Goal: Task Accomplishment & Management: Use online tool/utility

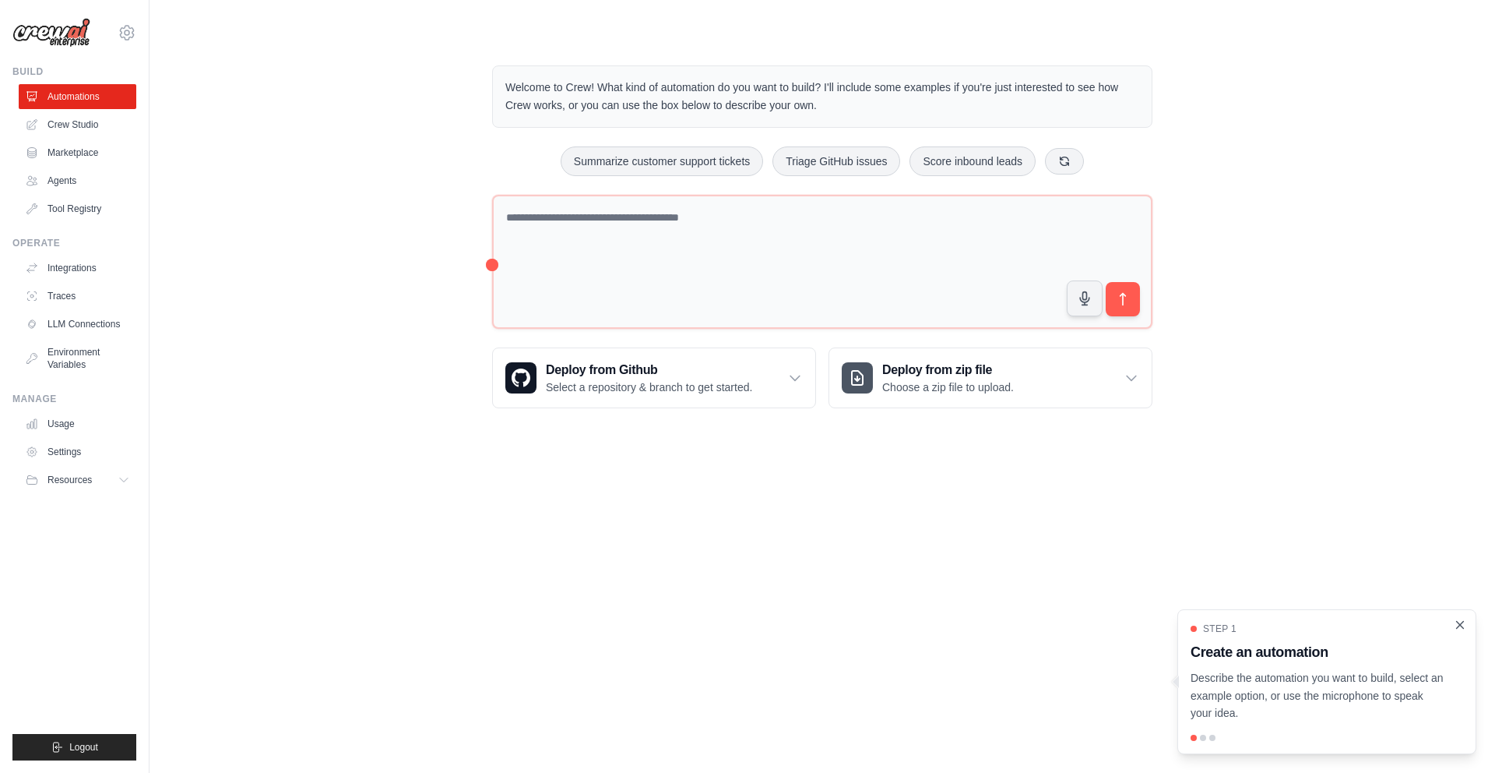
click at [1462, 623] on icon "Close walkthrough" at bounding box center [1460, 625] width 14 height 14
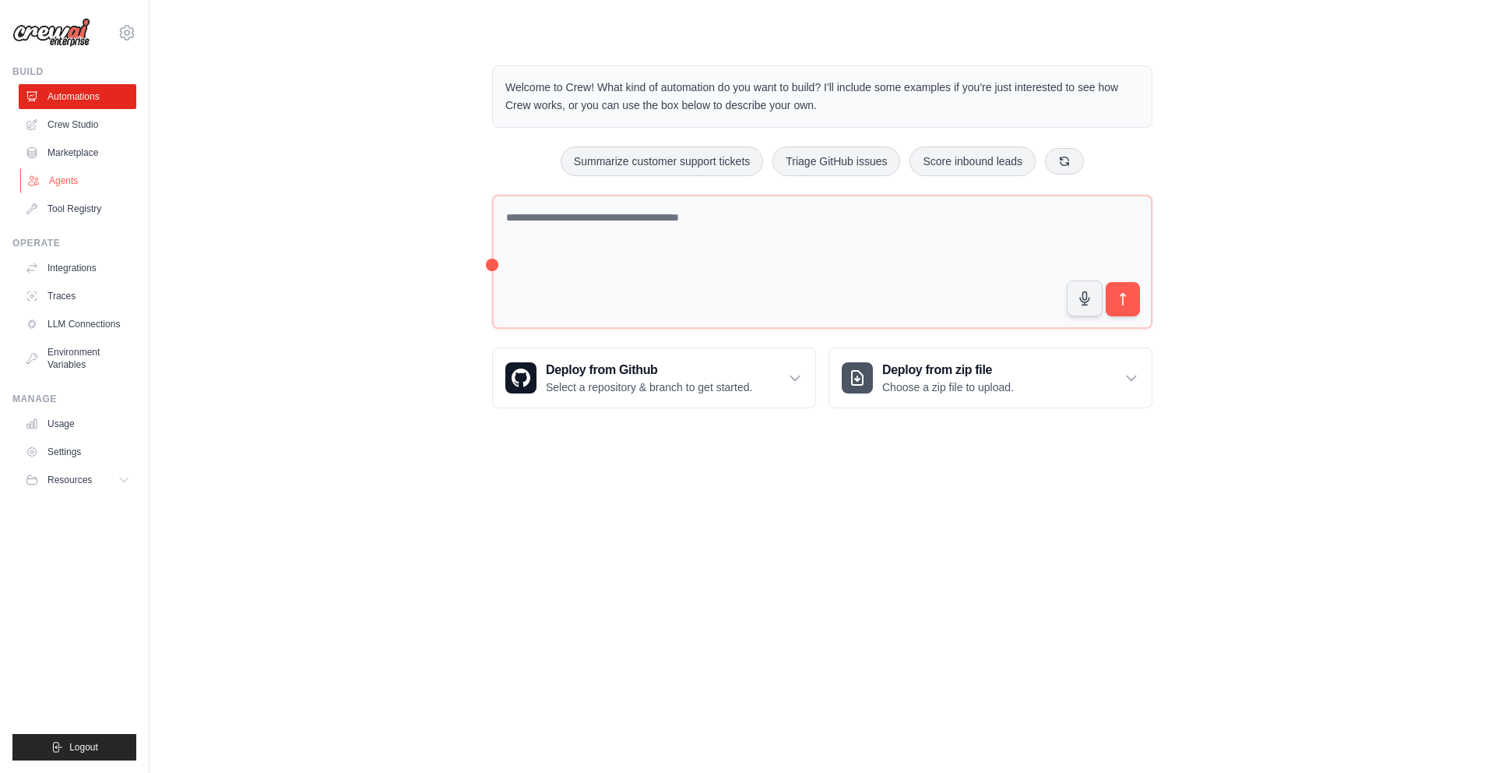
click at [58, 184] on link "Agents" at bounding box center [79, 180] width 118 height 25
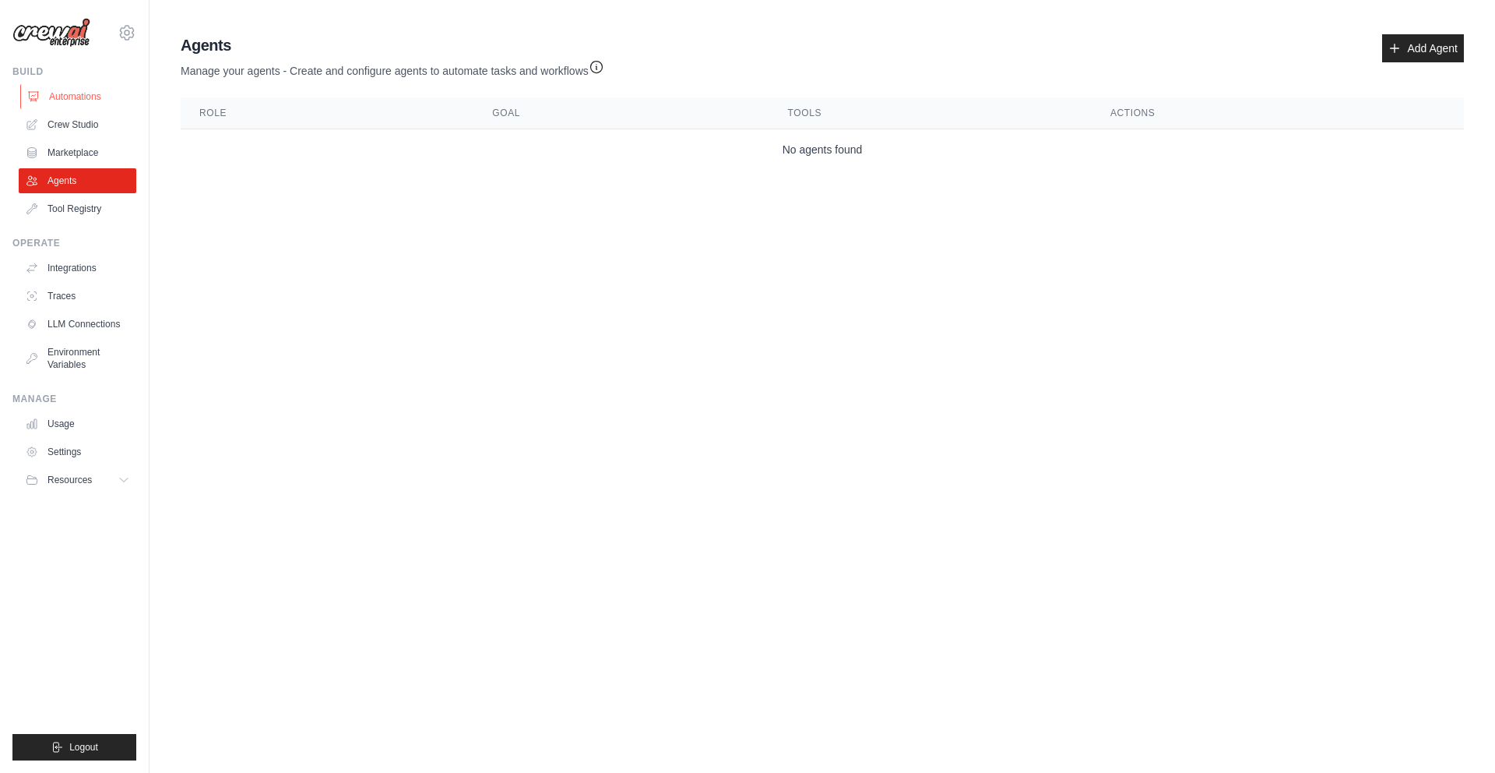
click at [76, 93] on link "Automations" at bounding box center [79, 96] width 118 height 25
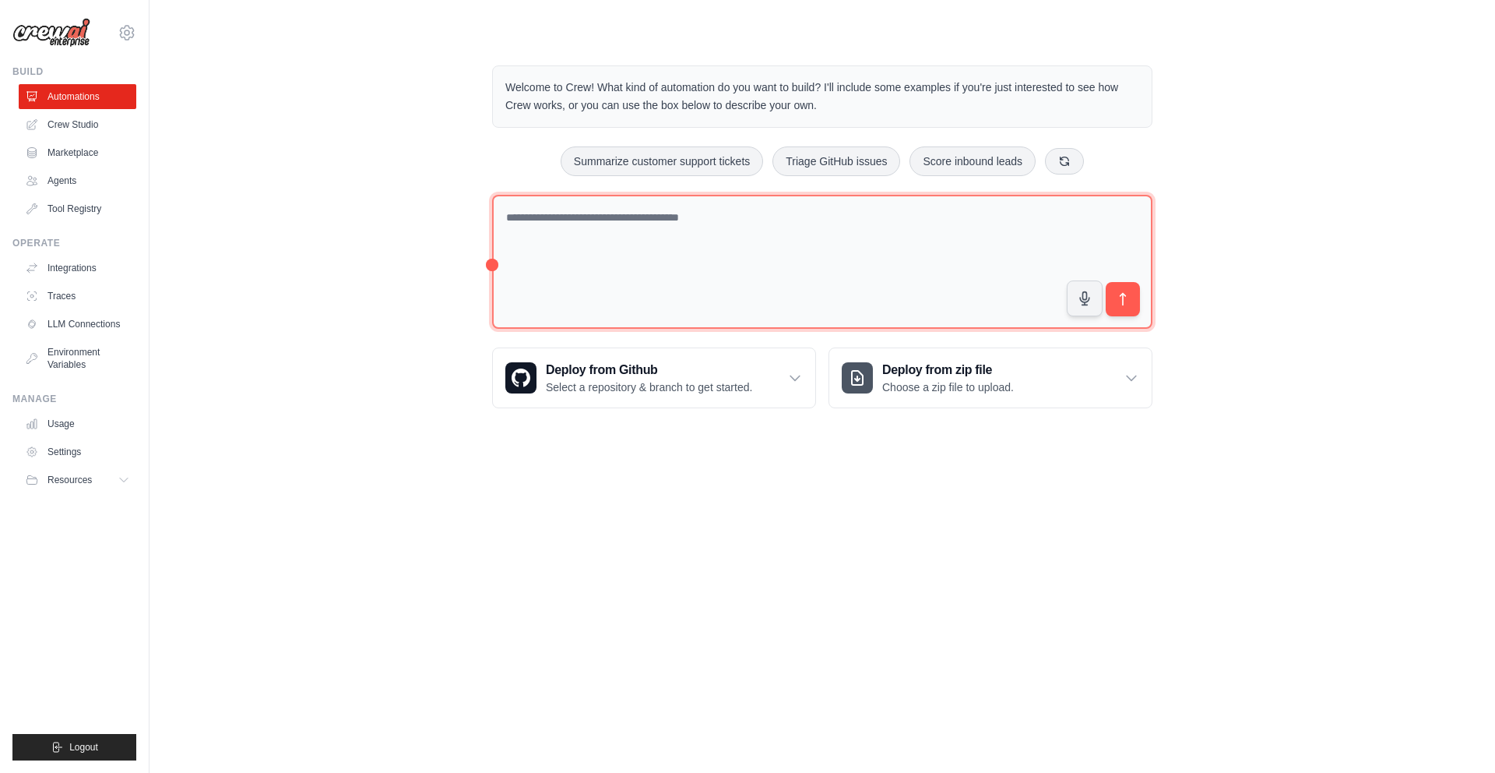
click at [562, 217] on textarea at bounding box center [822, 262] width 660 height 135
type textarea "*"
paste textarea "**********"
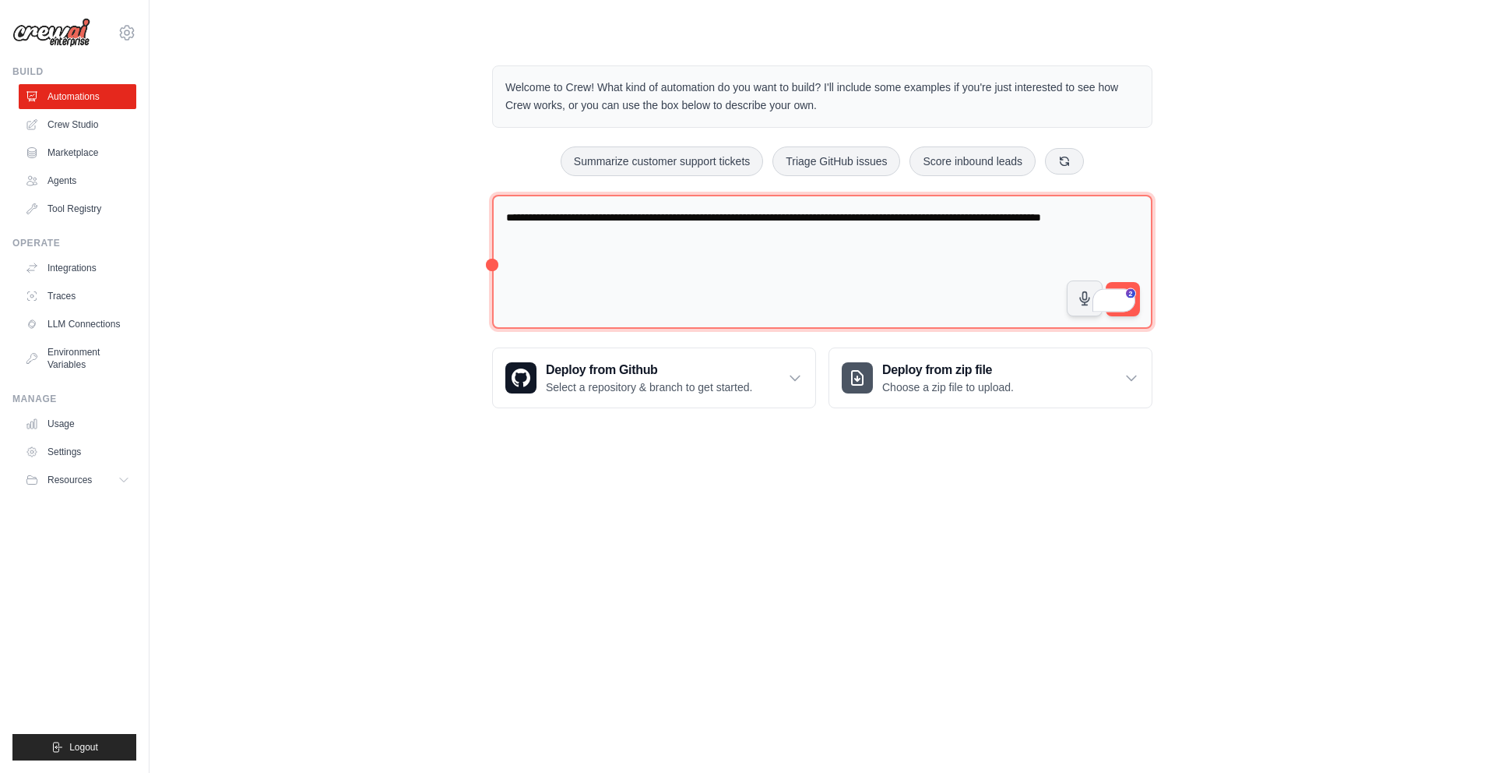
click at [576, 235] on textarea "**********" at bounding box center [822, 262] width 660 height 135
click at [614, 234] on textarea "**********" at bounding box center [822, 262] width 660 height 135
click at [1110, 234] on textarea "**********" at bounding box center [822, 262] width 660 height 135
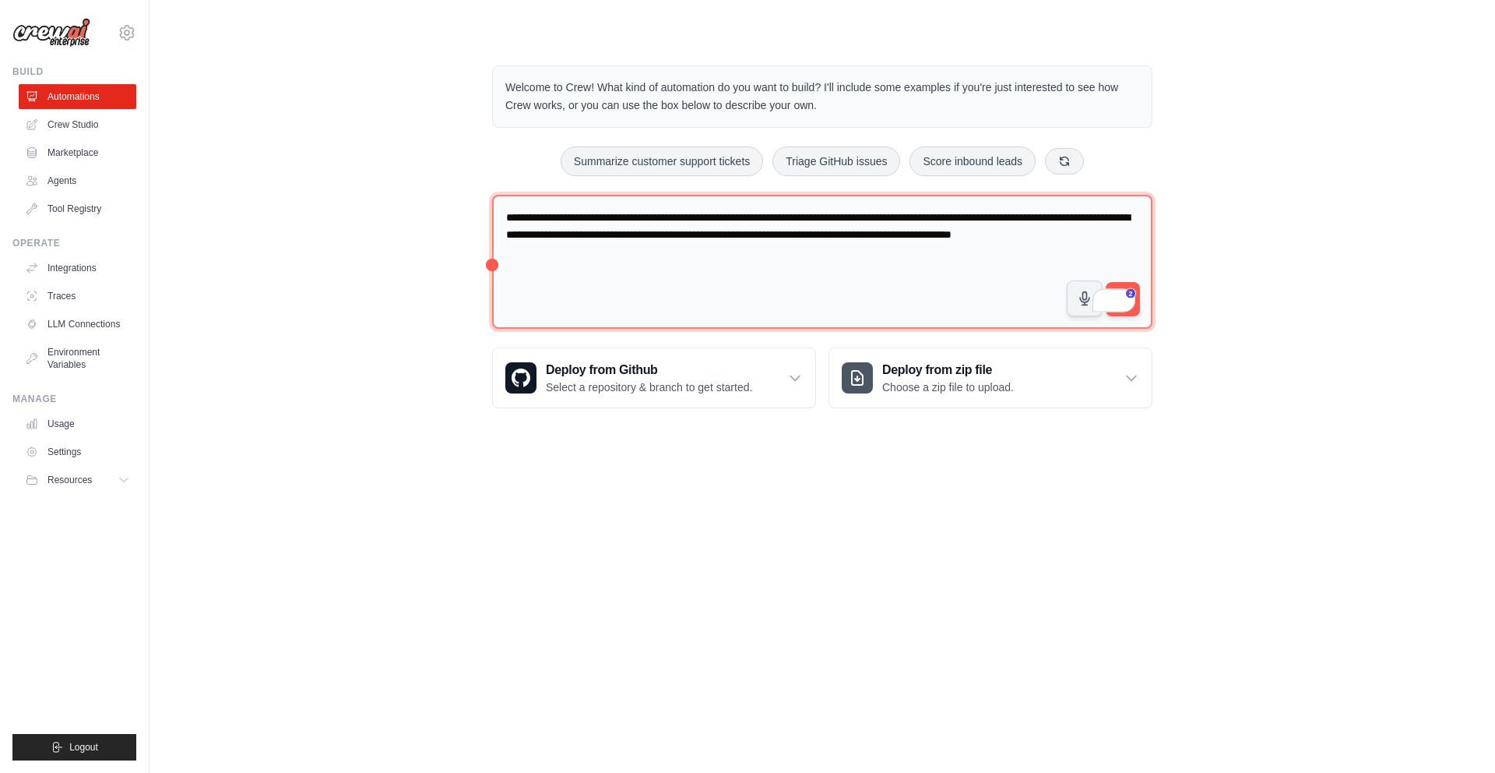
click at [679, 249] on textarea "**********" at bounding box center [822, 262] width 660 height 135
click at [776, 251] on textarea "**********" at bounding box center [822, 262] width 660 height 135
click at [959, 255] on textarea "**********" at bounding box center [822, 262] width 660 height 135
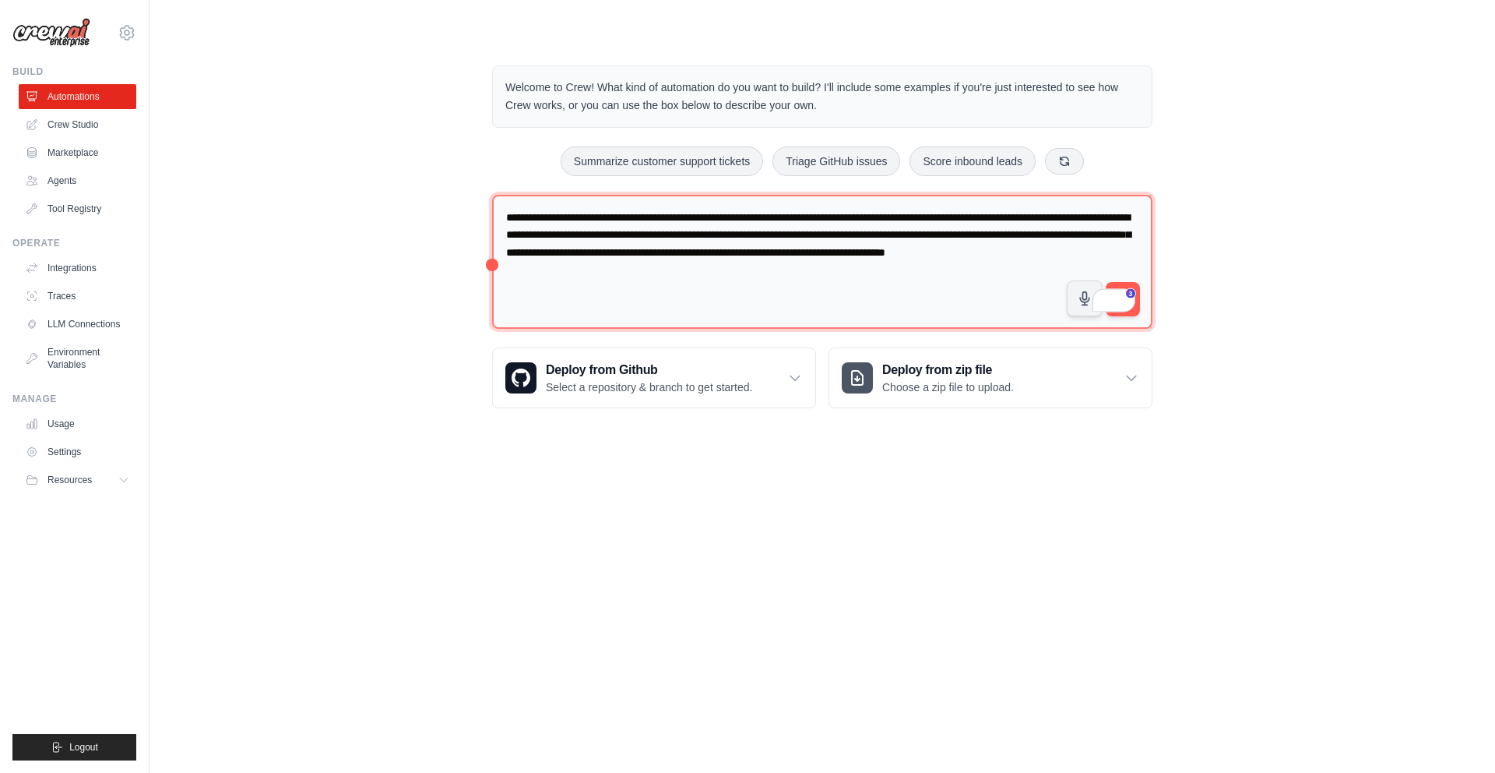
click at [776, 272] on textarea "**********" at bounding box center [822, 262] width 660 height 135
click at [773, 273] on textarea "**********" at bounding box center [822, 262] width 660 height 135
click at [792, 271] on textarea "**********" at bounding box center [822, 262] width 660 height 135
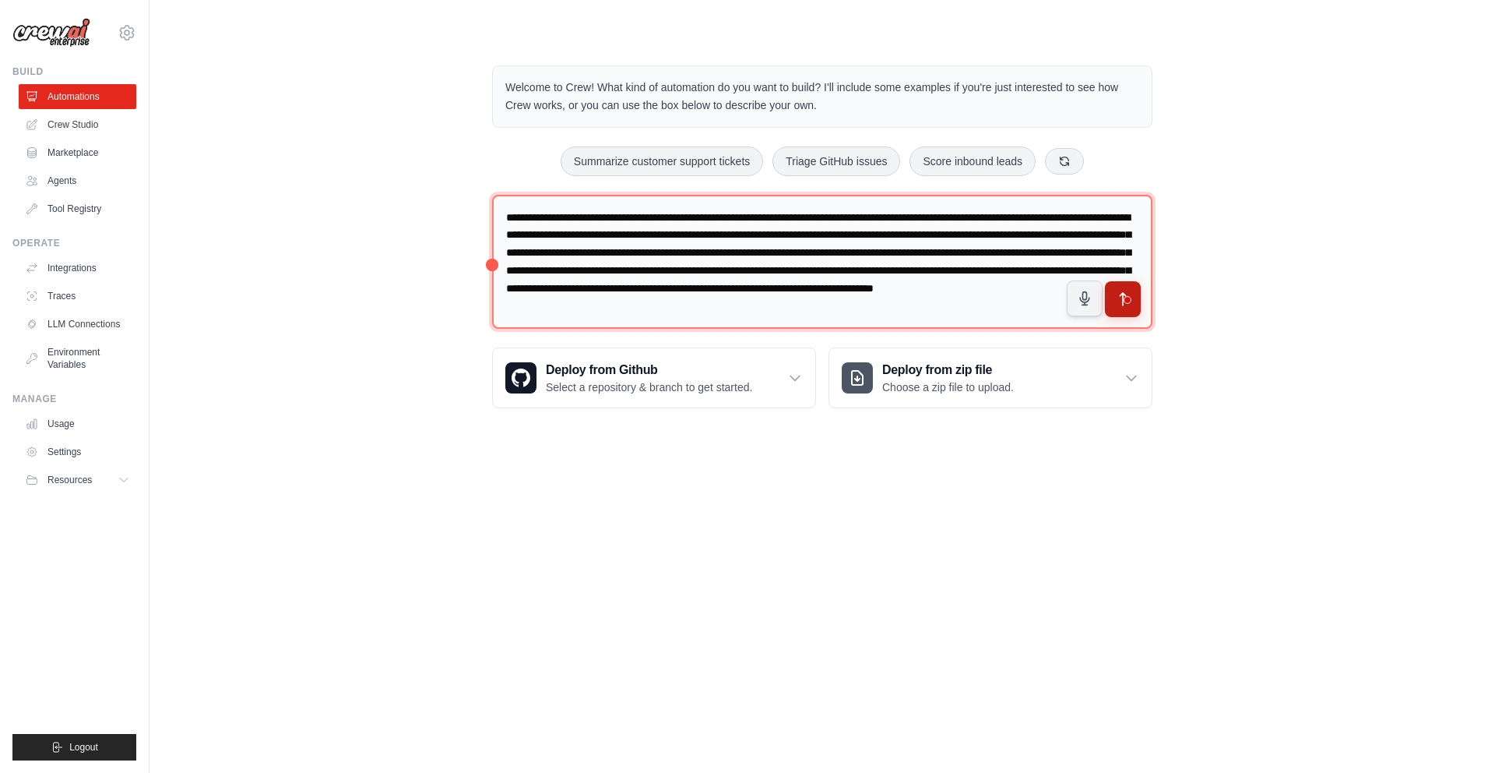
type textarea "**********"
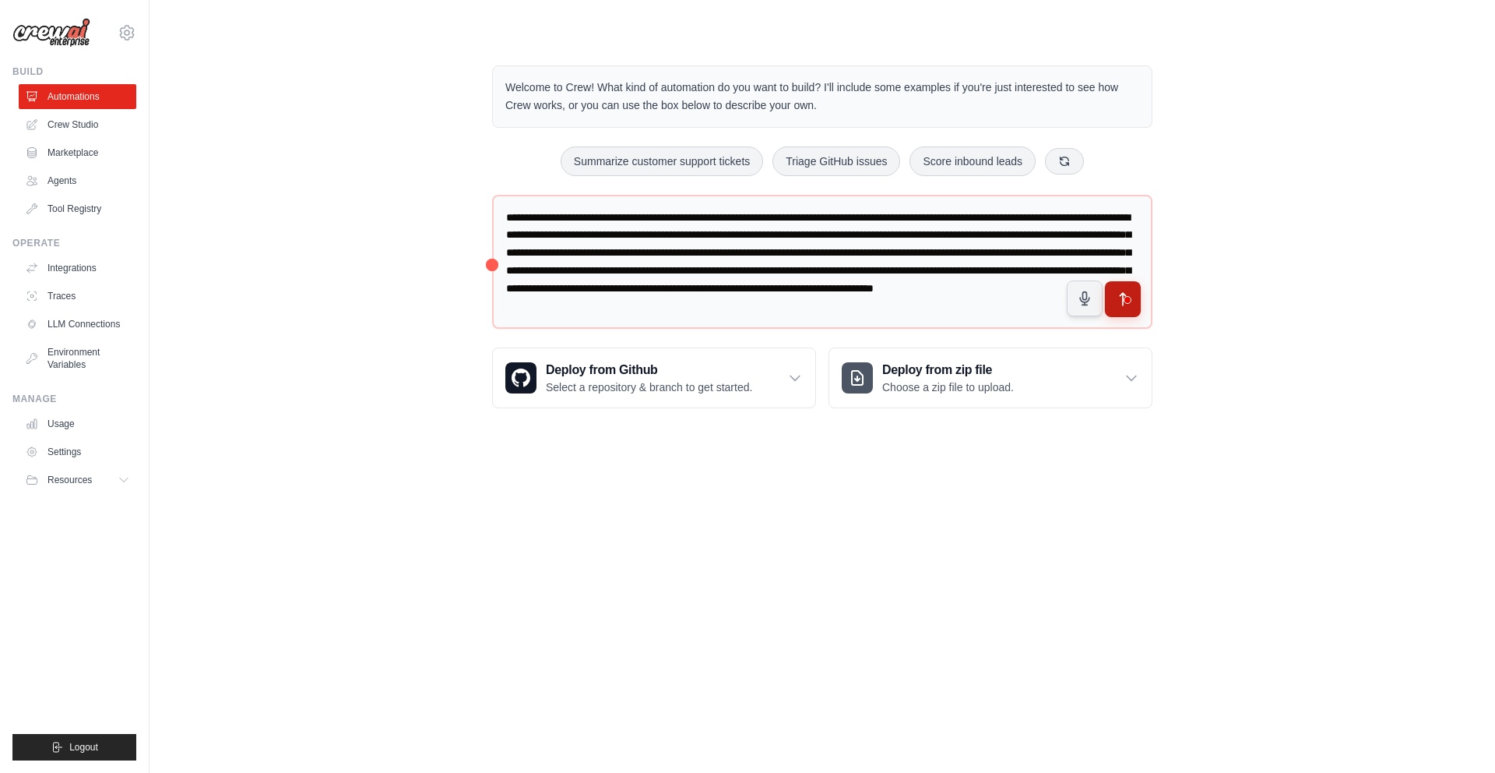
click at [1115, 295] on icon "submit" at bounding box center [1123, 299] width 16 height 16
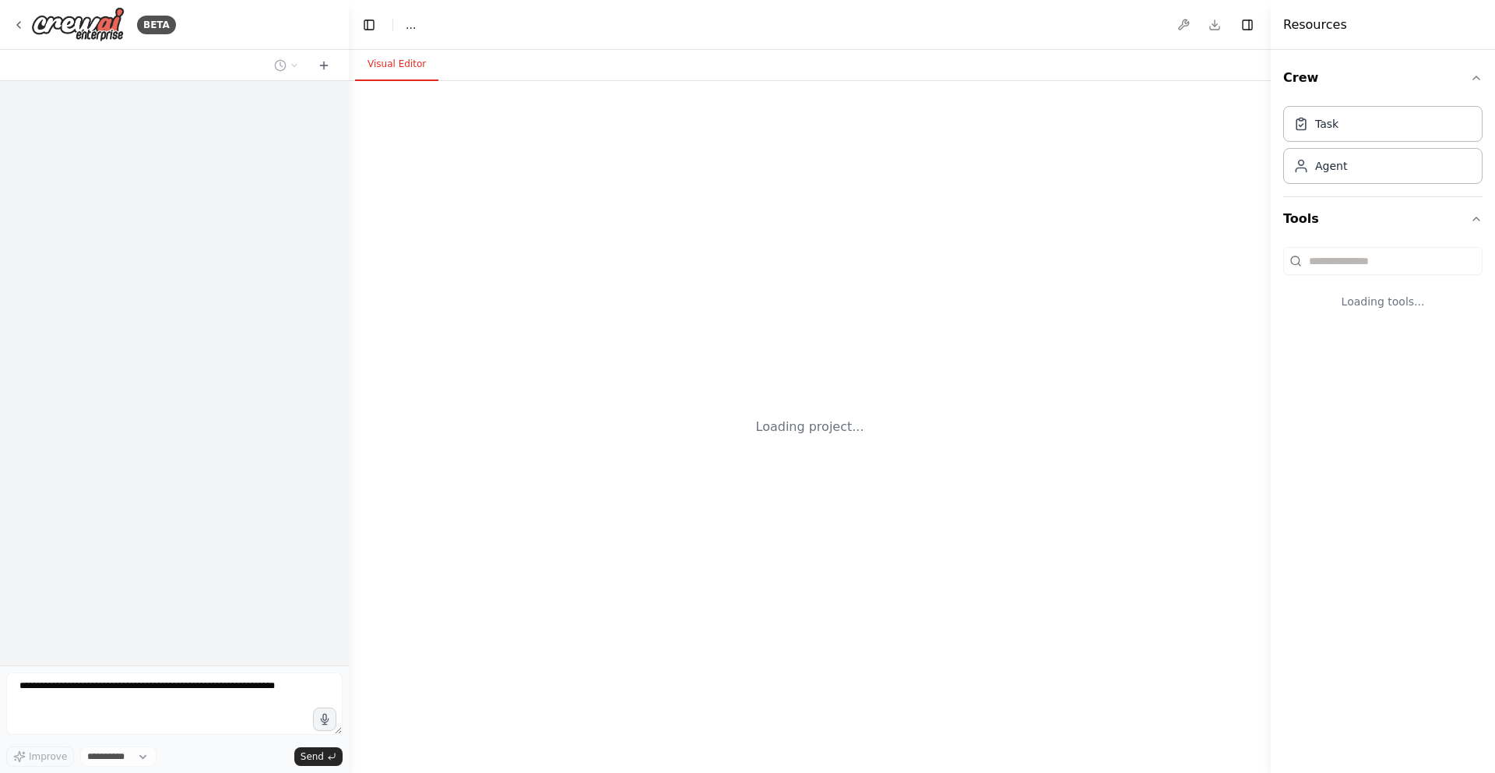
select select "****"
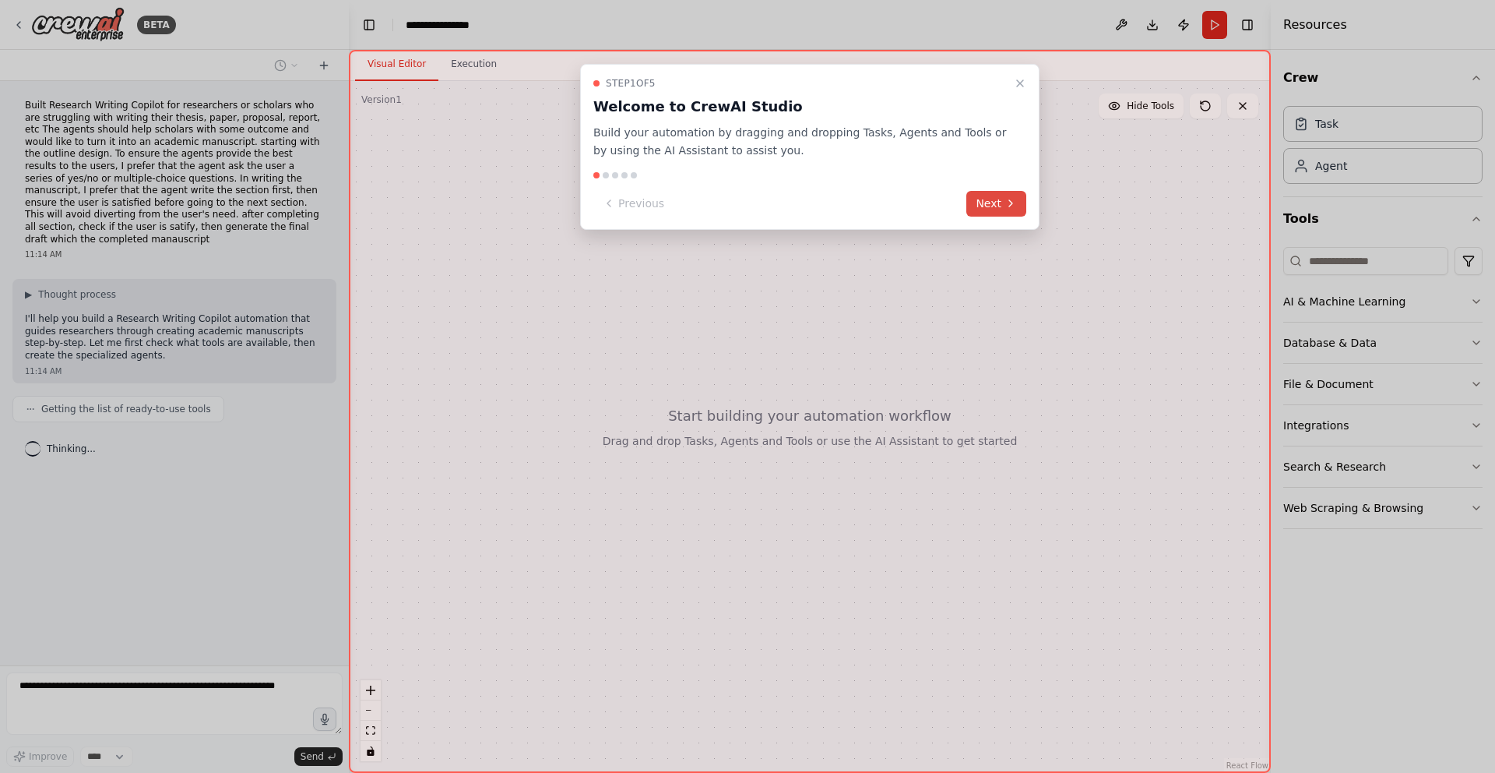
click at [987, 196] on button "Next" at bounding box center [996, 204] width 60 height 26
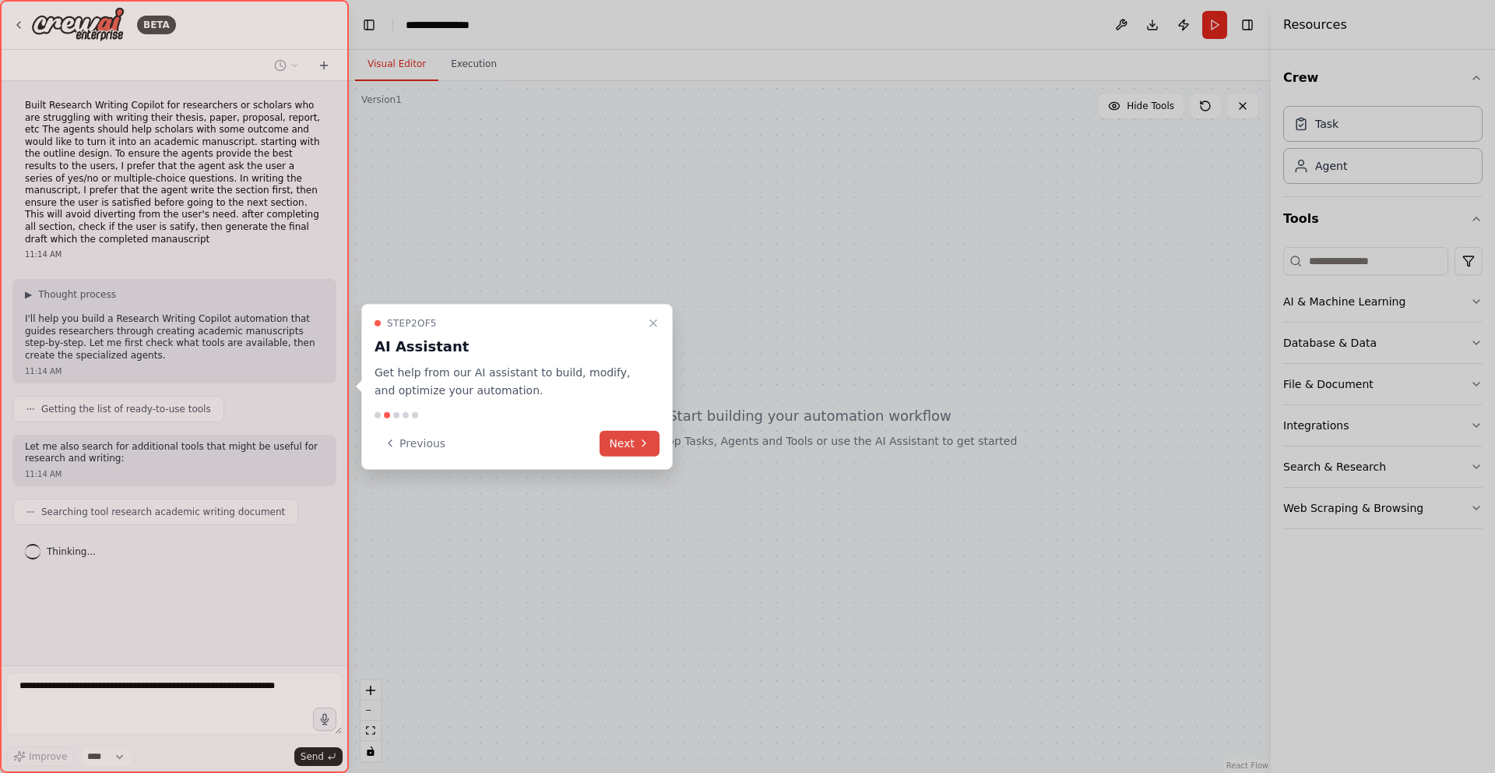
click at [635, 438] on button "Next" at bounding box center [630, 443] width 60 height 26
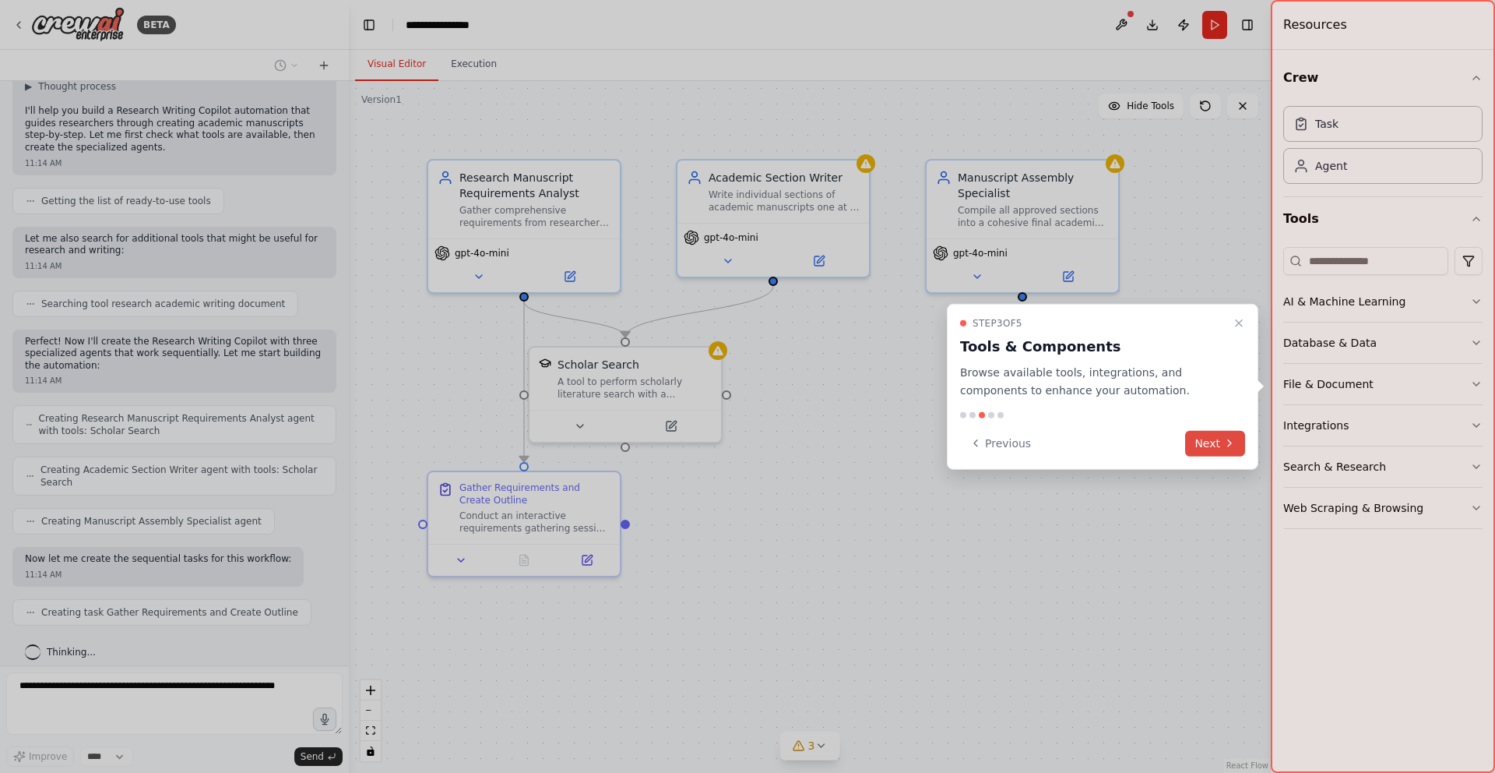
scroll to position [247, 0]
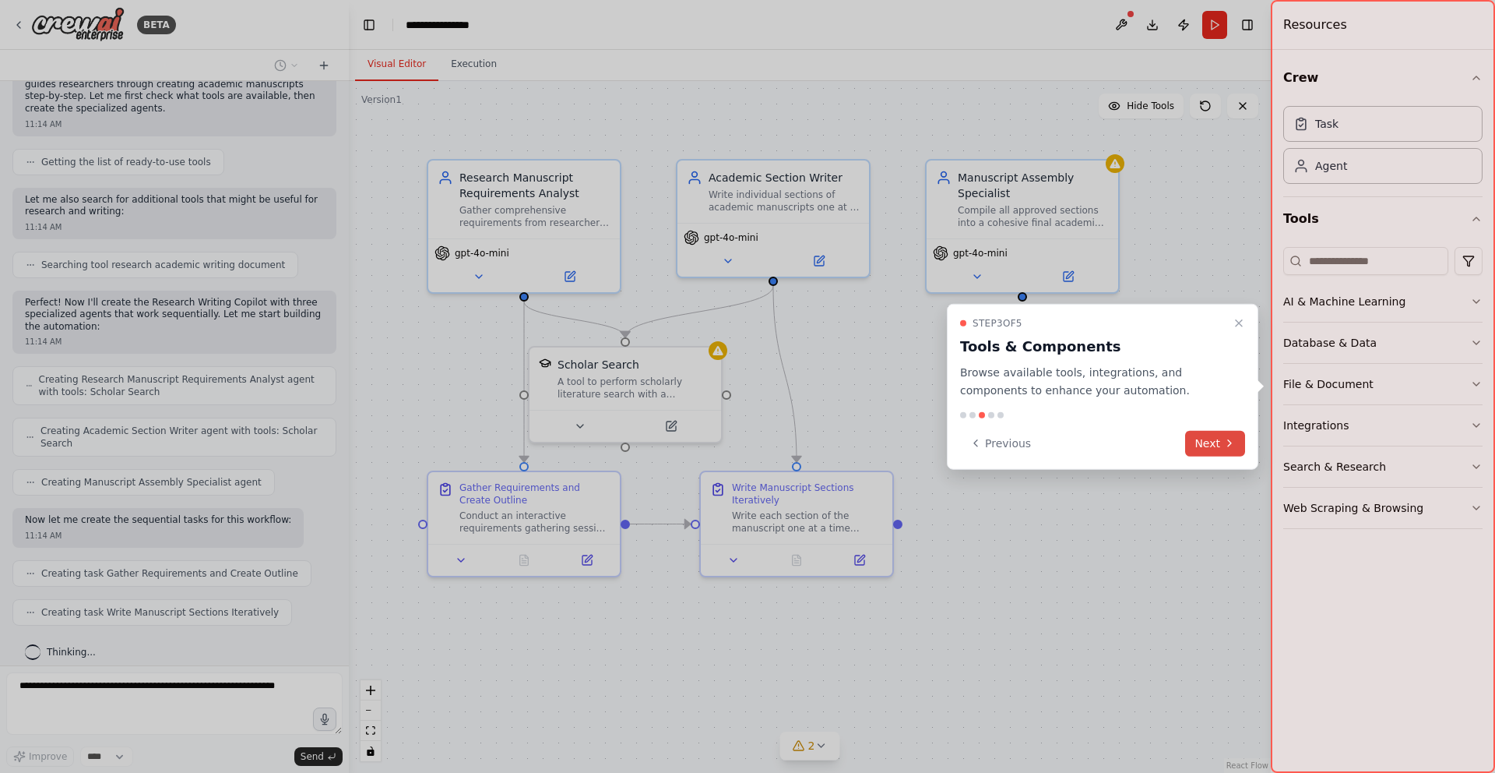
click at [1216, 443] on button "Next" at bounding box center [1215, 443] width 60 height 26
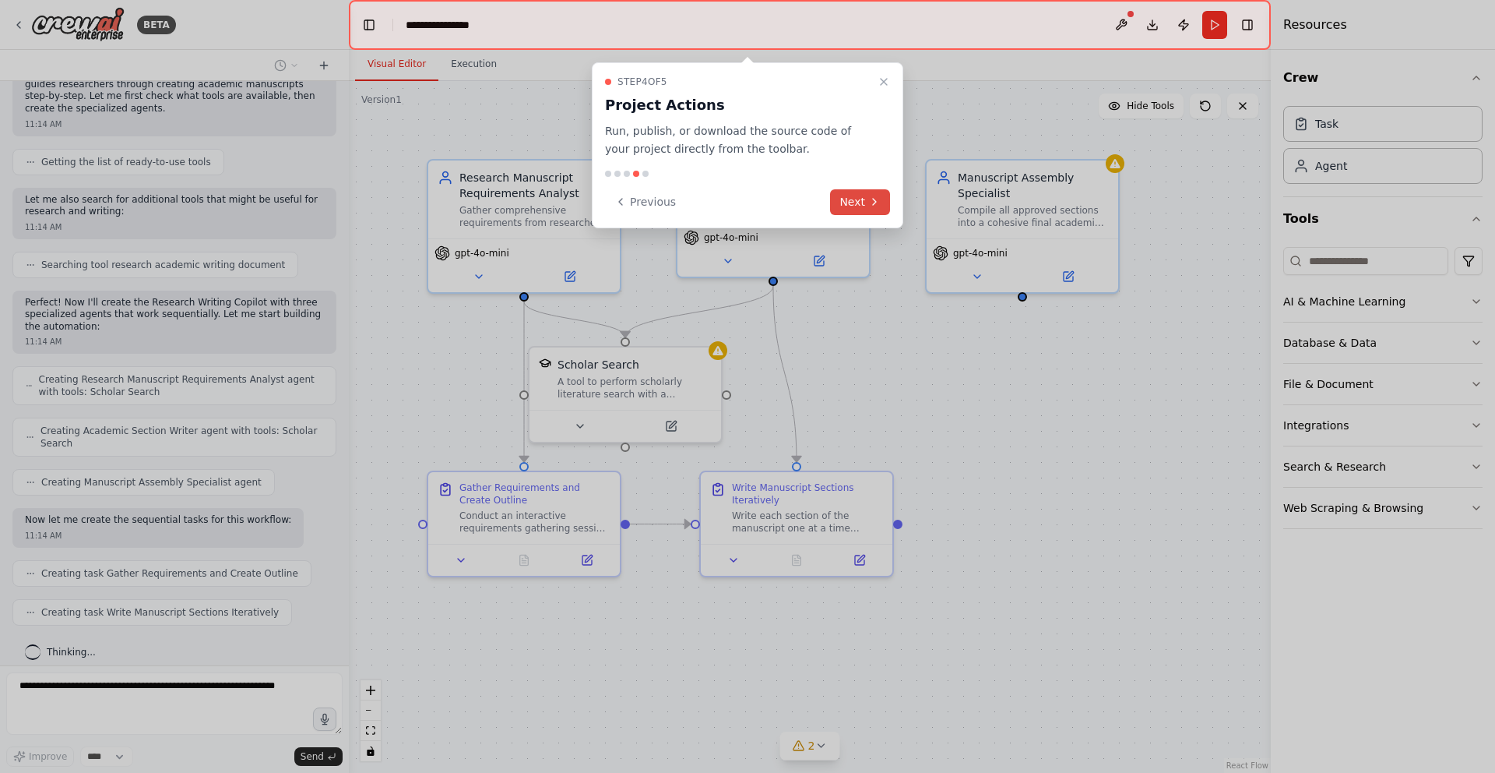
click at [866, 203] on button "Next" at bounding box center [860, 202] width 60 height 26
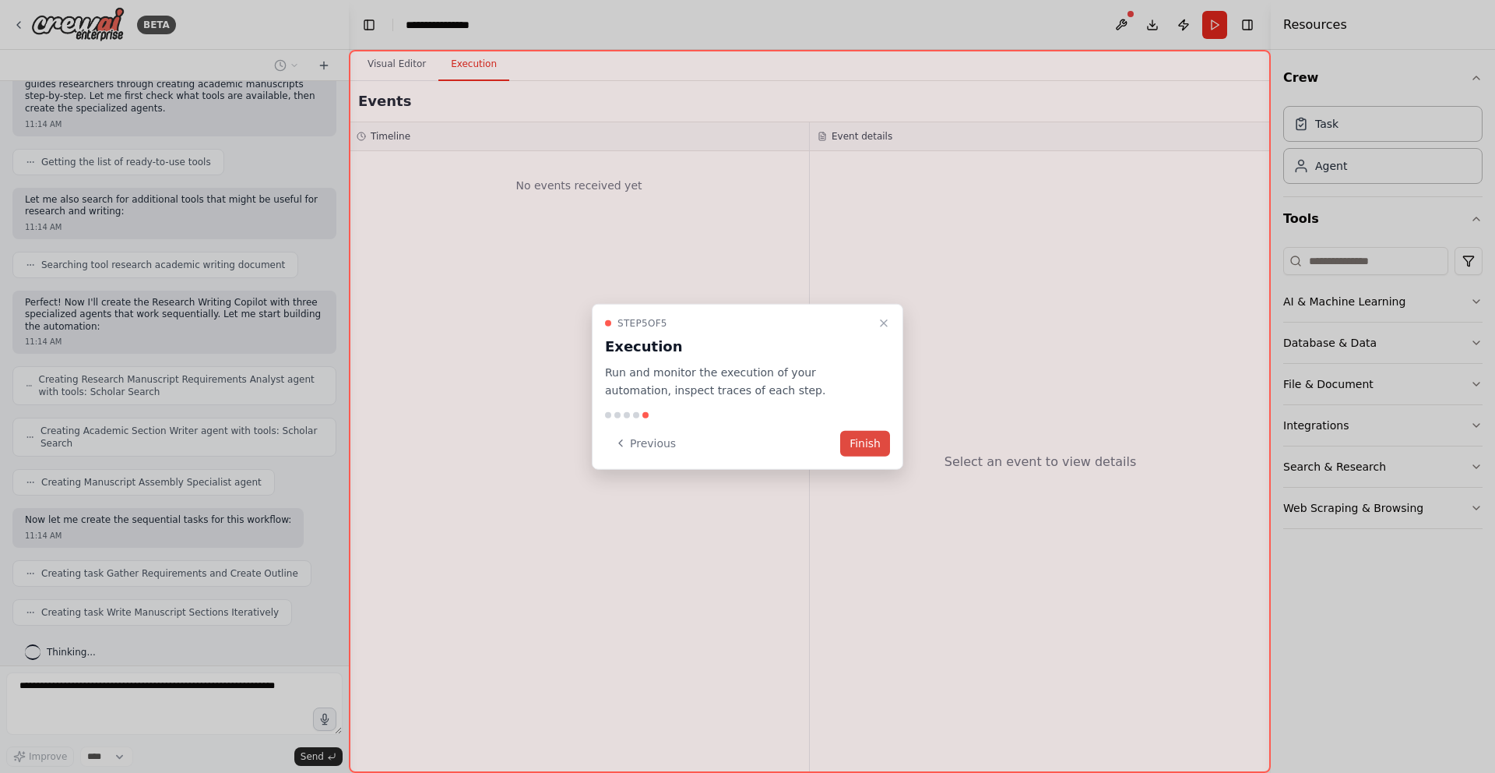
click at [869, 441] on button "Finish" at bounding box center [865, 443] width 50 height 26
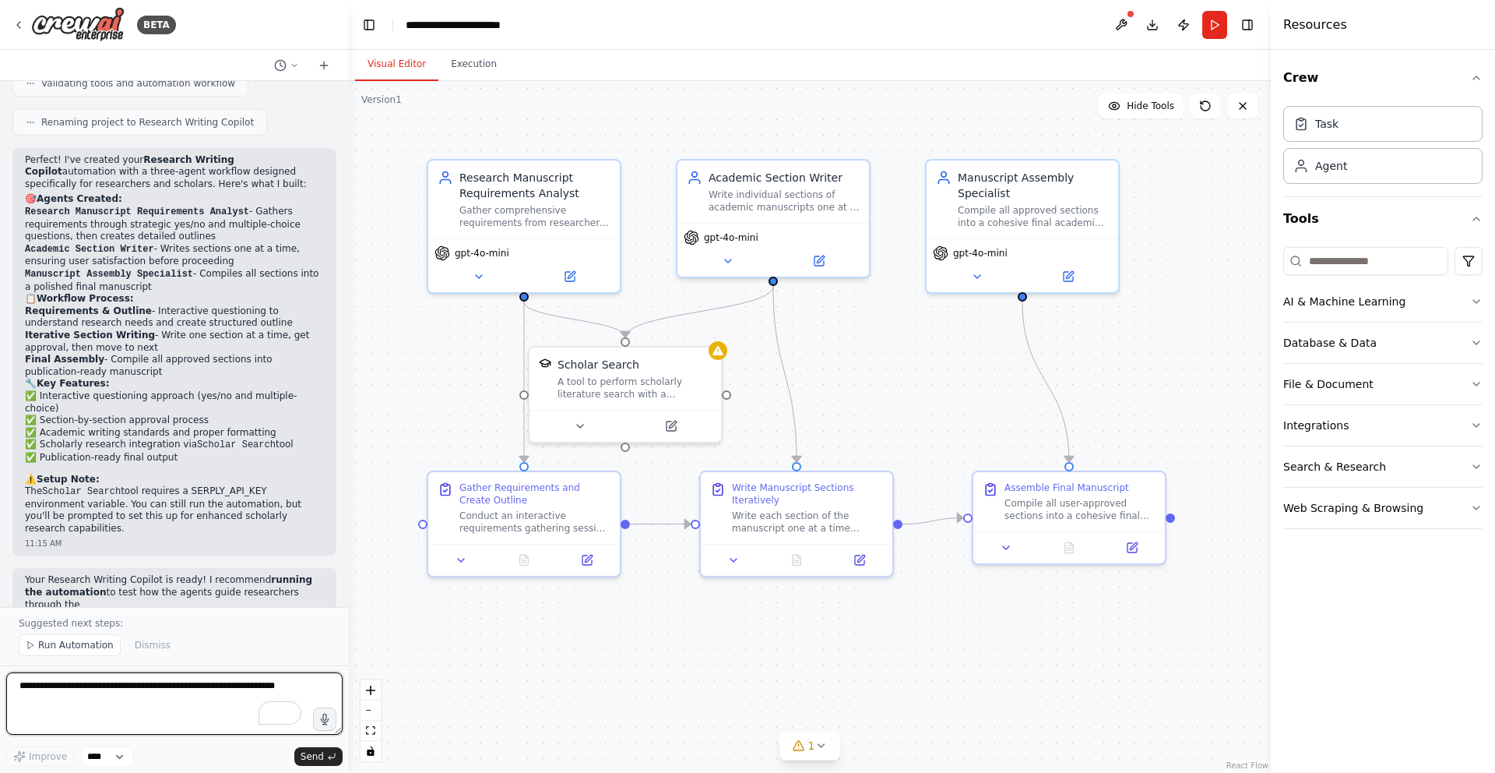
scroll to position [918, 0]
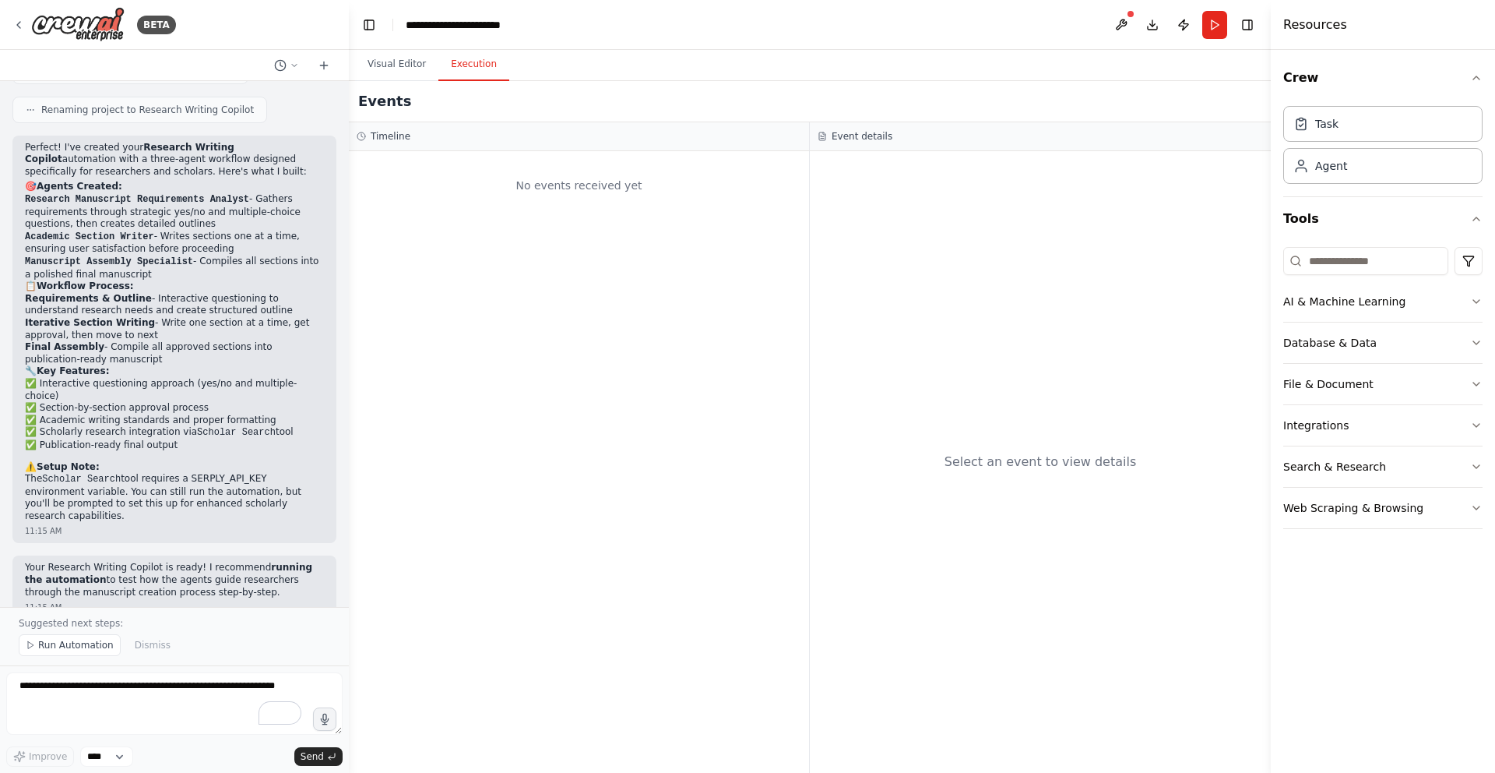
click at [477, 62] on button "Execution" at bounding box center [473, 64] width 71 height 33
click at [400, 65] on button "Visual Editor" at bounding box center [396, 64] width 83 height 33
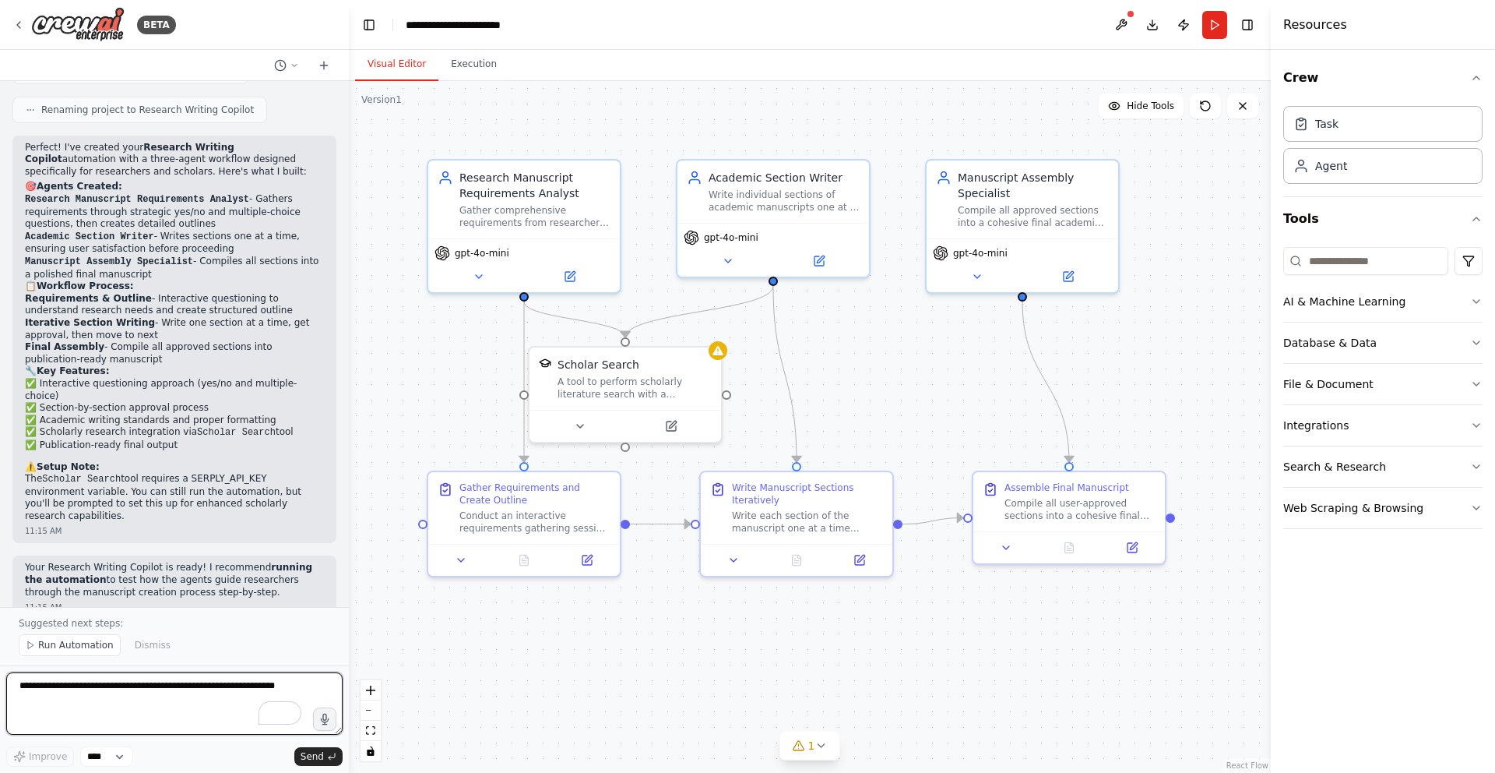
click at [67, 699] on textarea "To enrich screen reader interactions, please activate Accessibility in Grammarl…" at bounding box center [174, 703] width 336 height 62
type textarea "*"
click at [76, 684] on textarea "**********" at bounding box center [174, 703] width 336 height 62
click at [152, 686] on textarea "**********" at bounding box center [174, 703] width 336 height 62
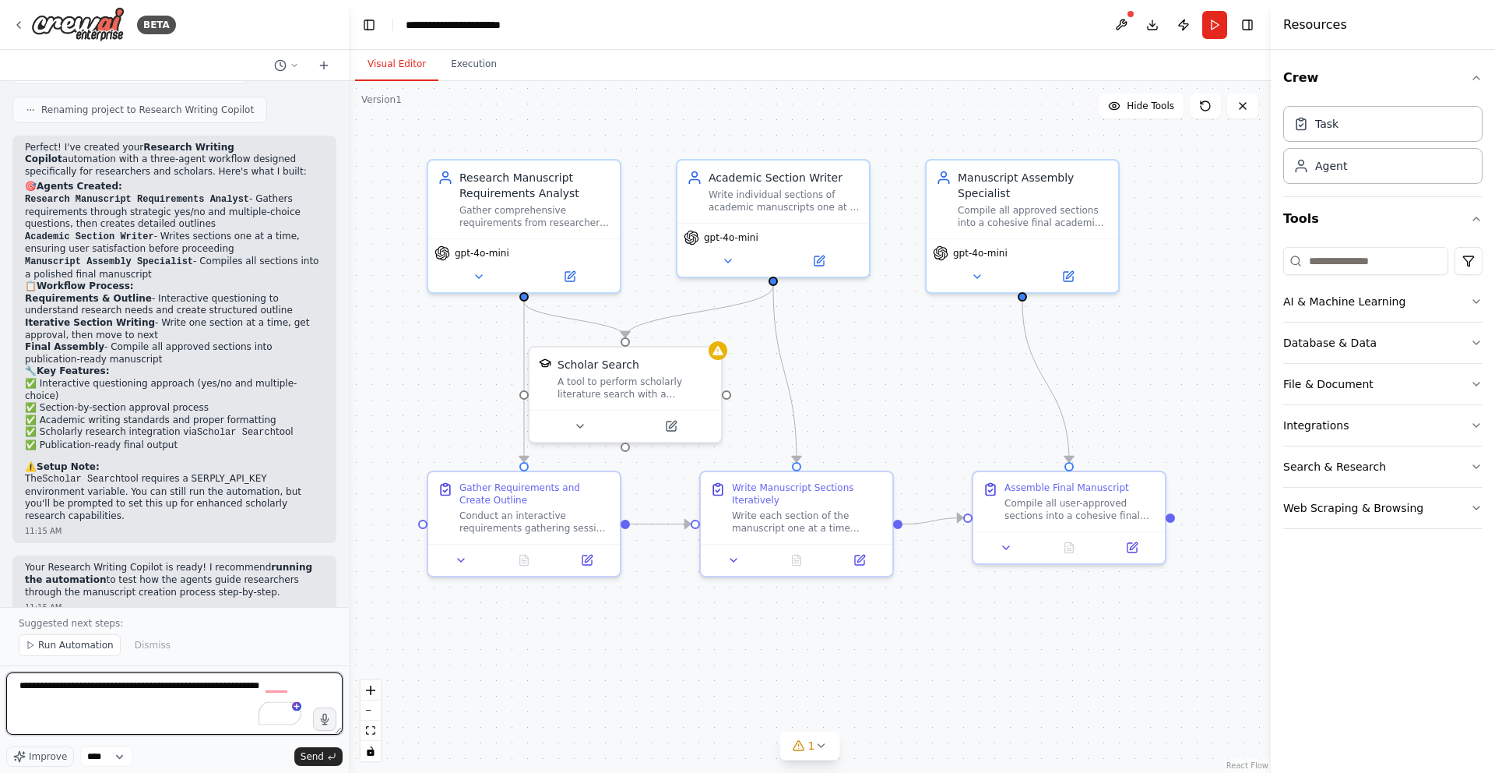
click at [201, 682] on textarea "**********" at bounding box center [174, 703] width 336 height 62
click at [156, 681] on textarea "**********" at bounding box center [174, 703] width 336 height 62
click at [303, 681] on textarea "**********" at bounding box center [174, 703] width 336 height 62
click at [160, 692] on textarea "**********" at bounding box center [174, 703] width 336 height 62
type textarea "**********"
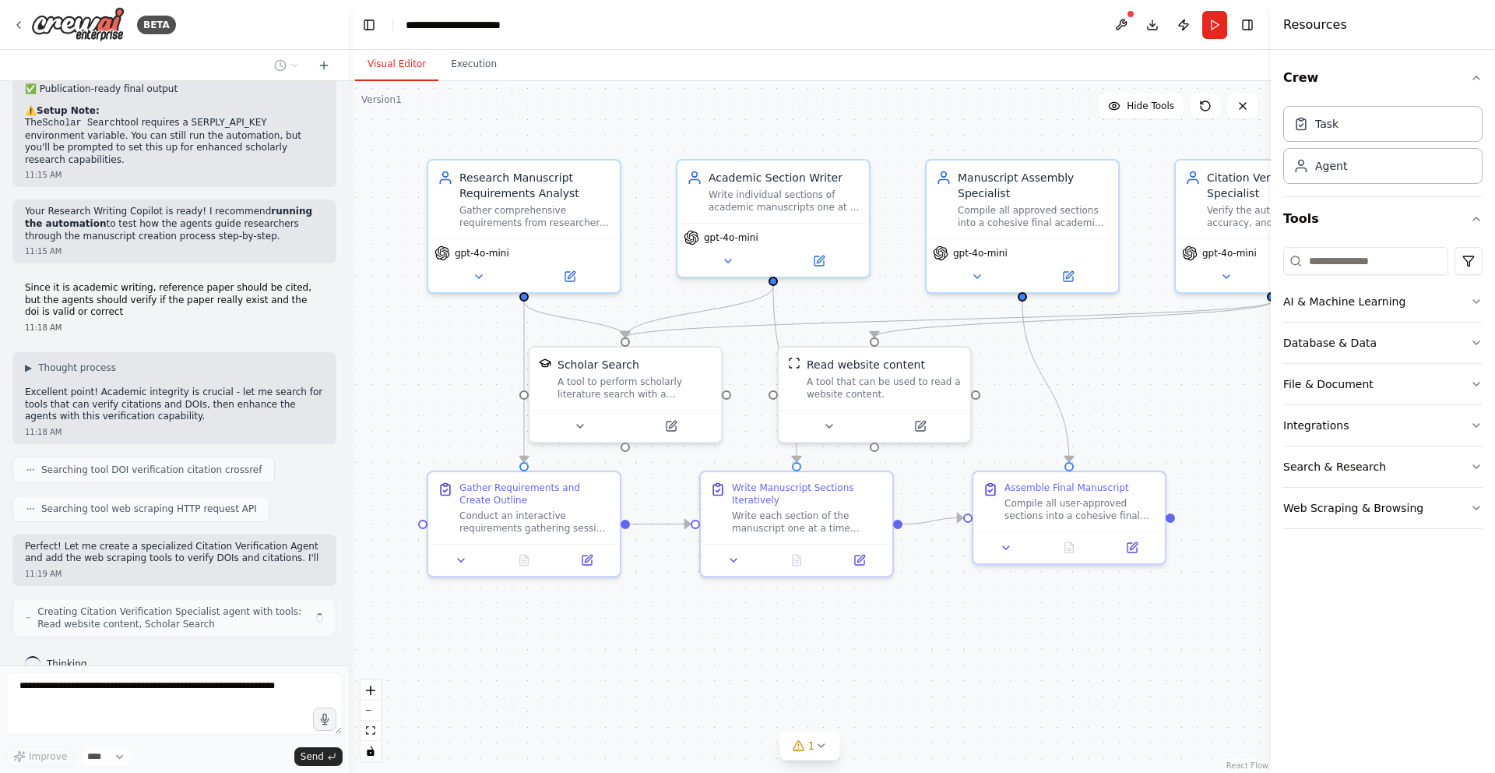
scroll to position [1286, 0]
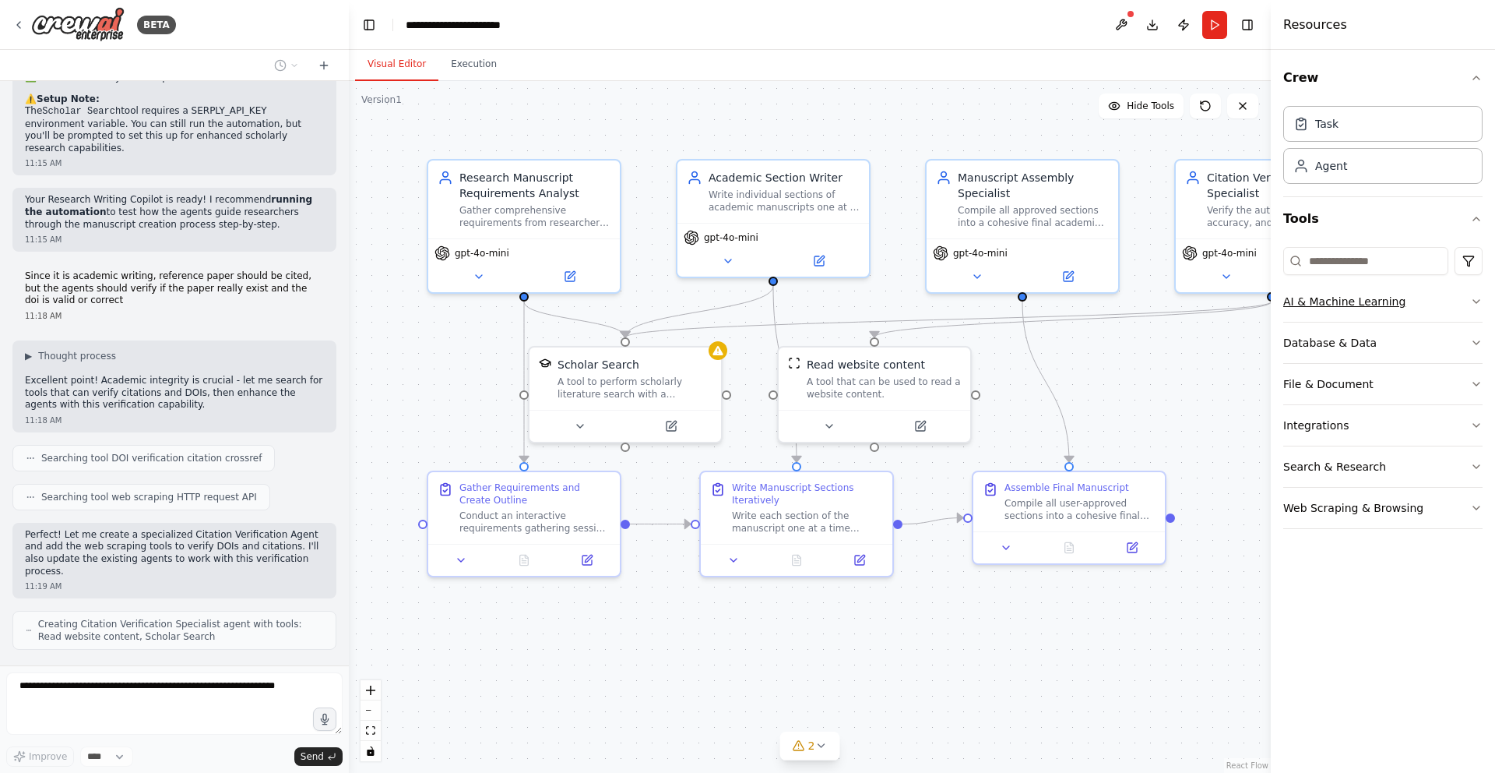
click at [1478, 295] on icon "button" at bounding box center [1476, 301] width 12 height 12
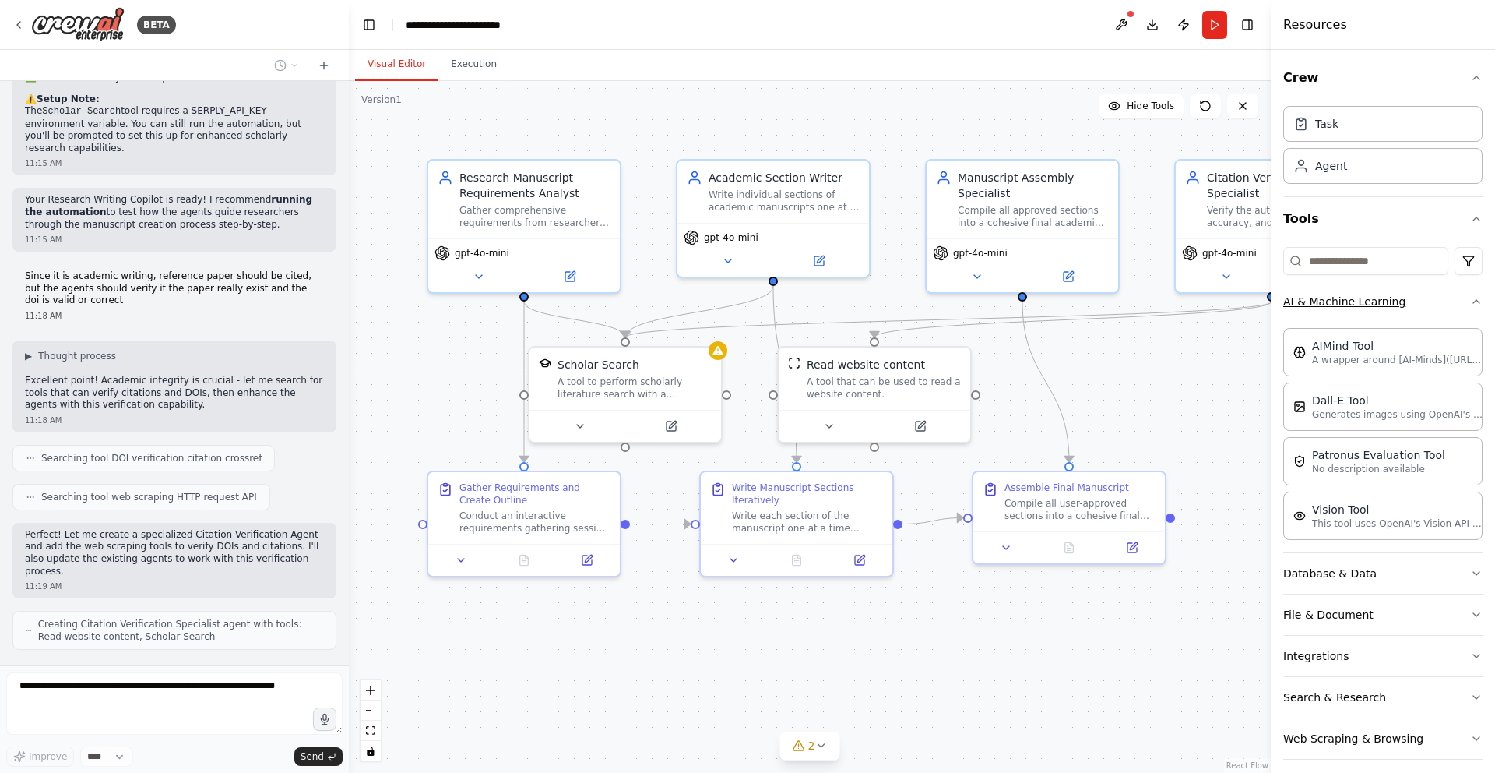
click at [1477, 295] on icon "button" at bounding box center [1476, 301] width 12 height 12
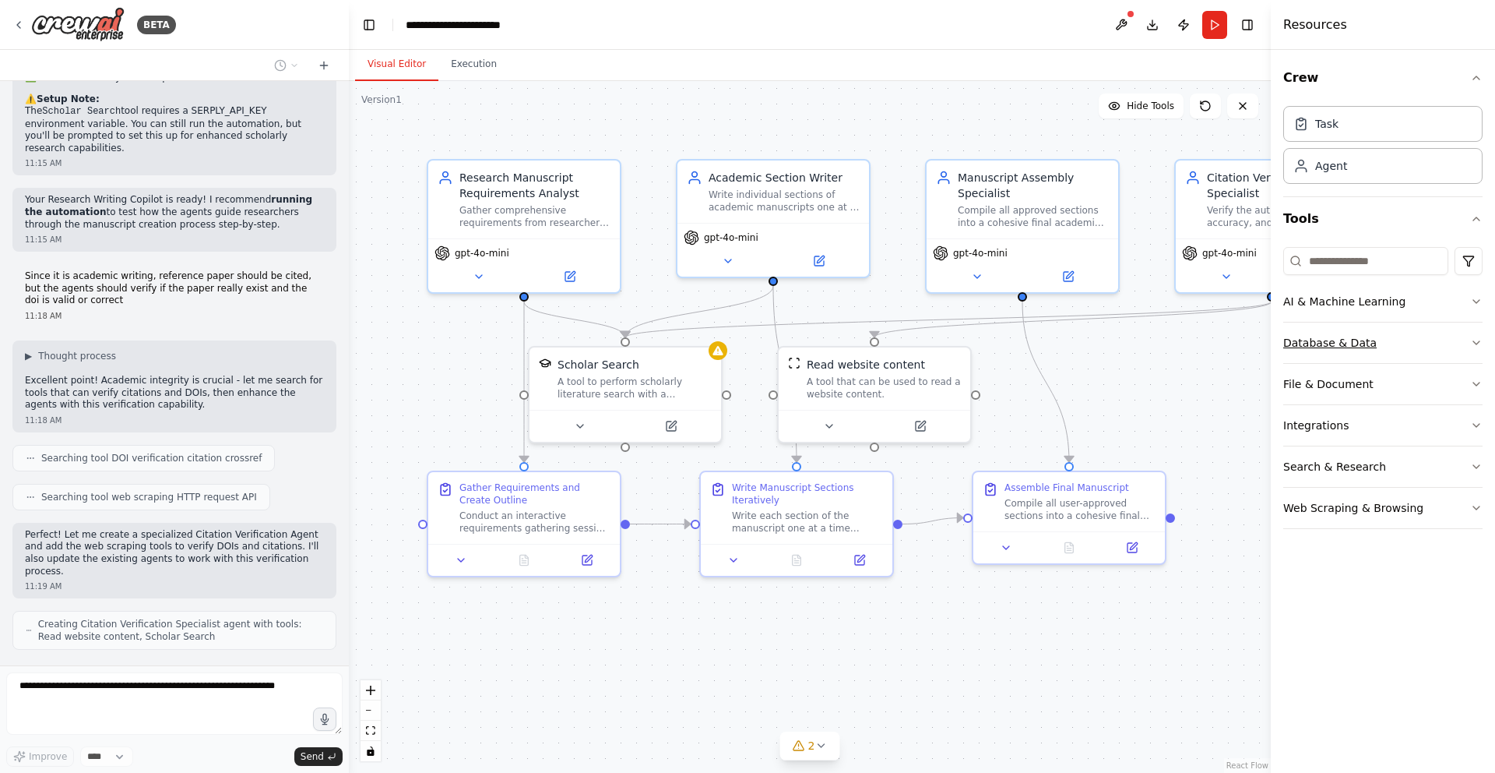
click at [1477, 343] on icon "button" at bounding box center [1476, 342] width 12 height 12
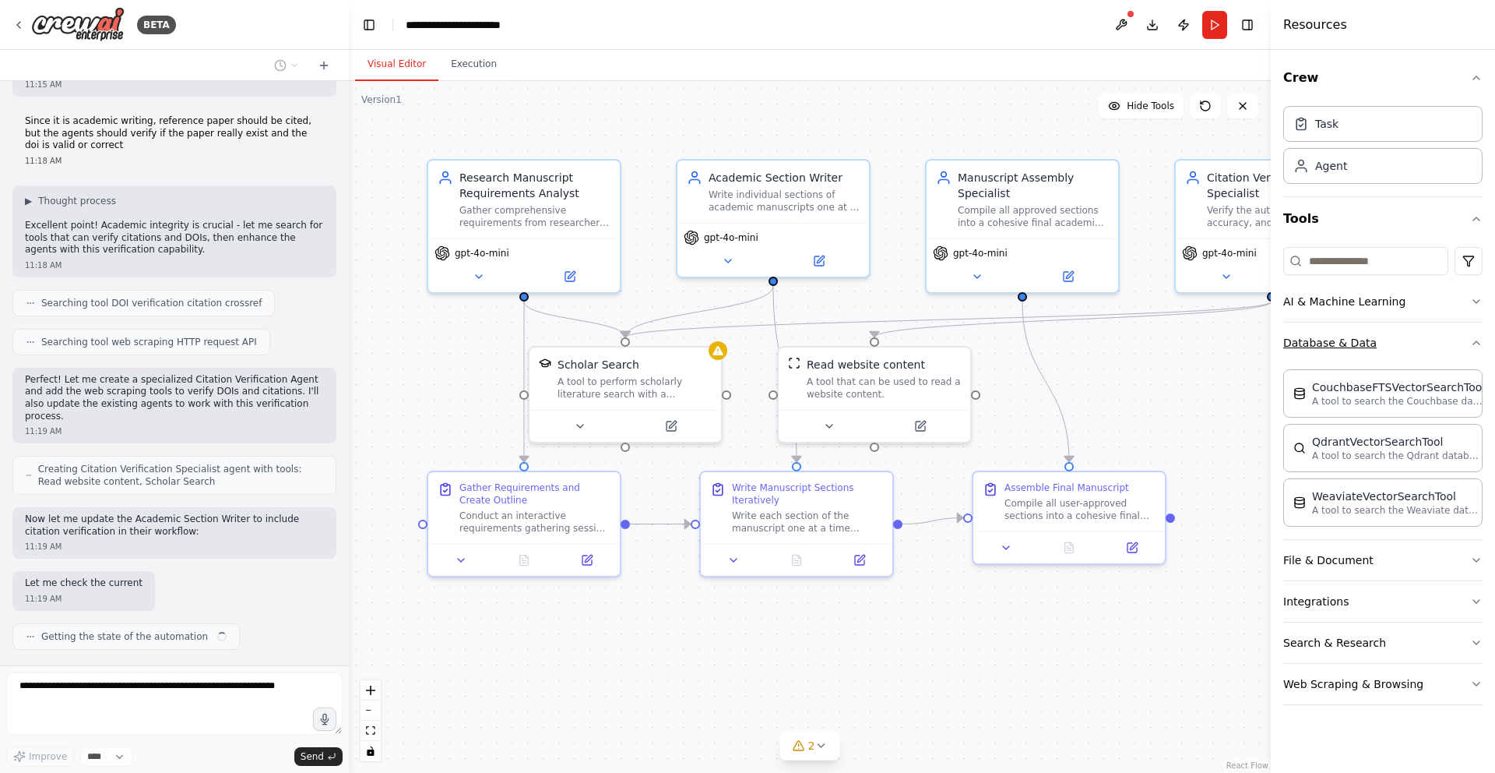
scroll to position [1441, 0]
click at [1477, 343] on icon "button" at bounding box center [1476, 342] width 12 height 12
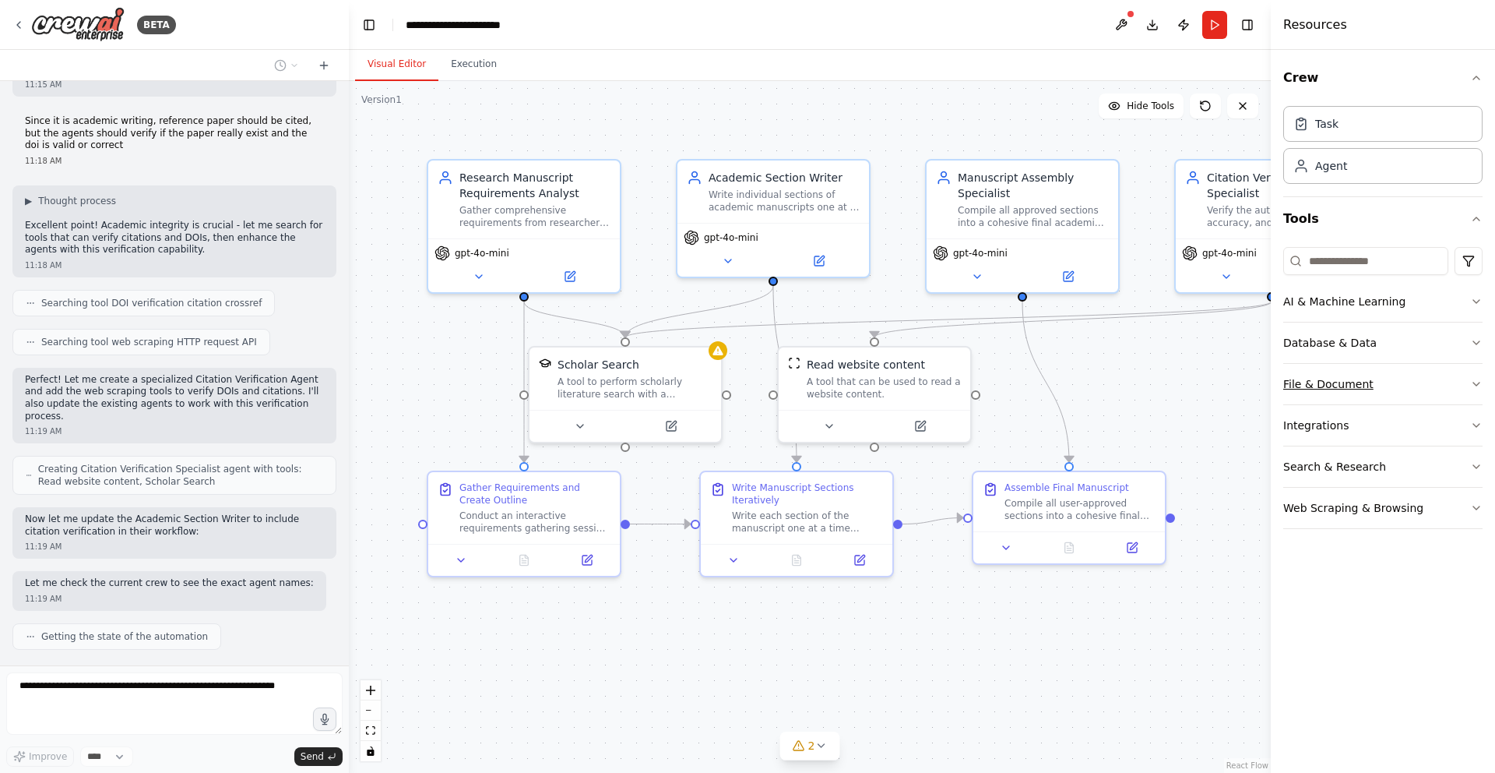
click at [1474, 381] on icon "button" at bounding box center [1476, 384] width 12 height 12
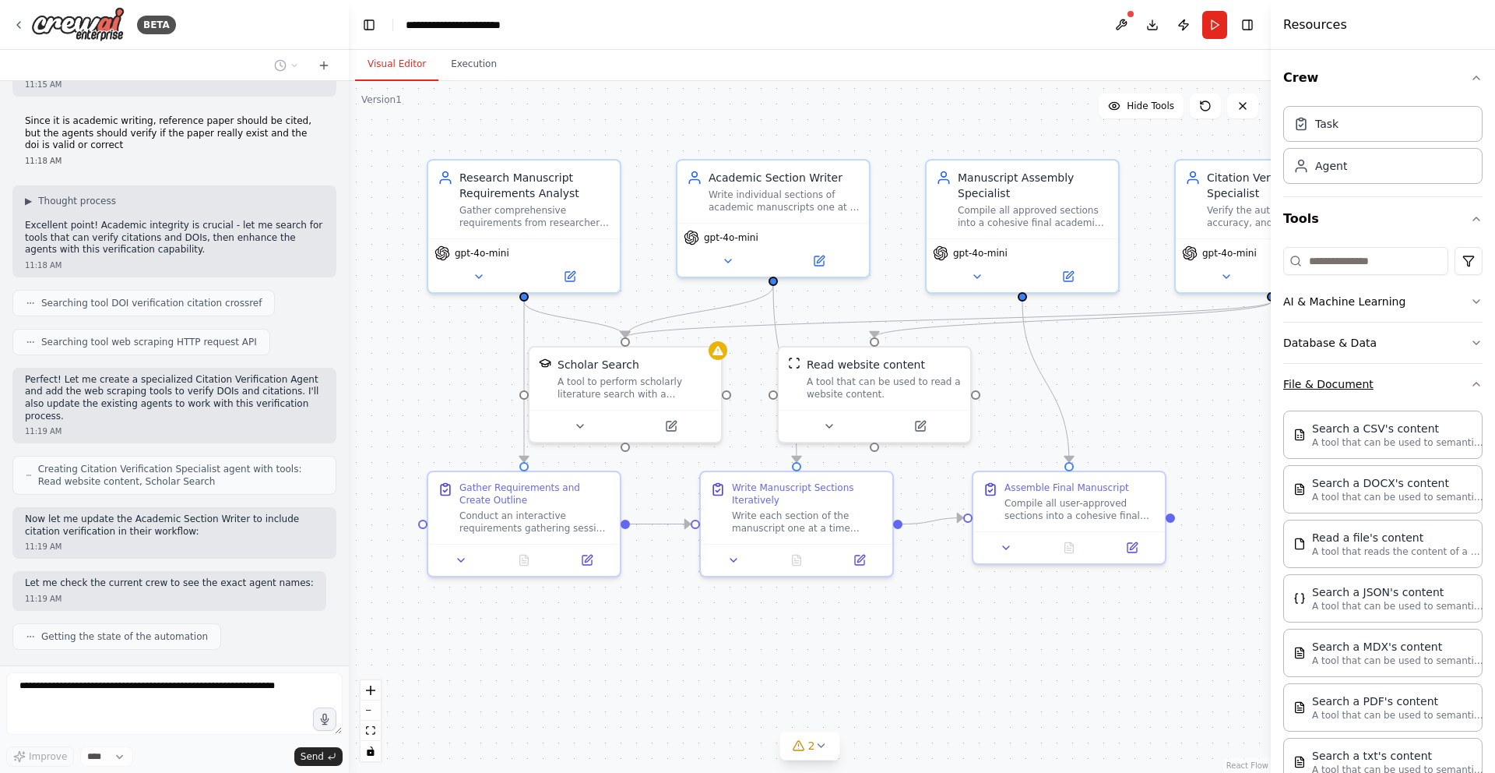
click at [1474, 381] on icon "button" at bounding box center [1476, 384] width 12 height 12
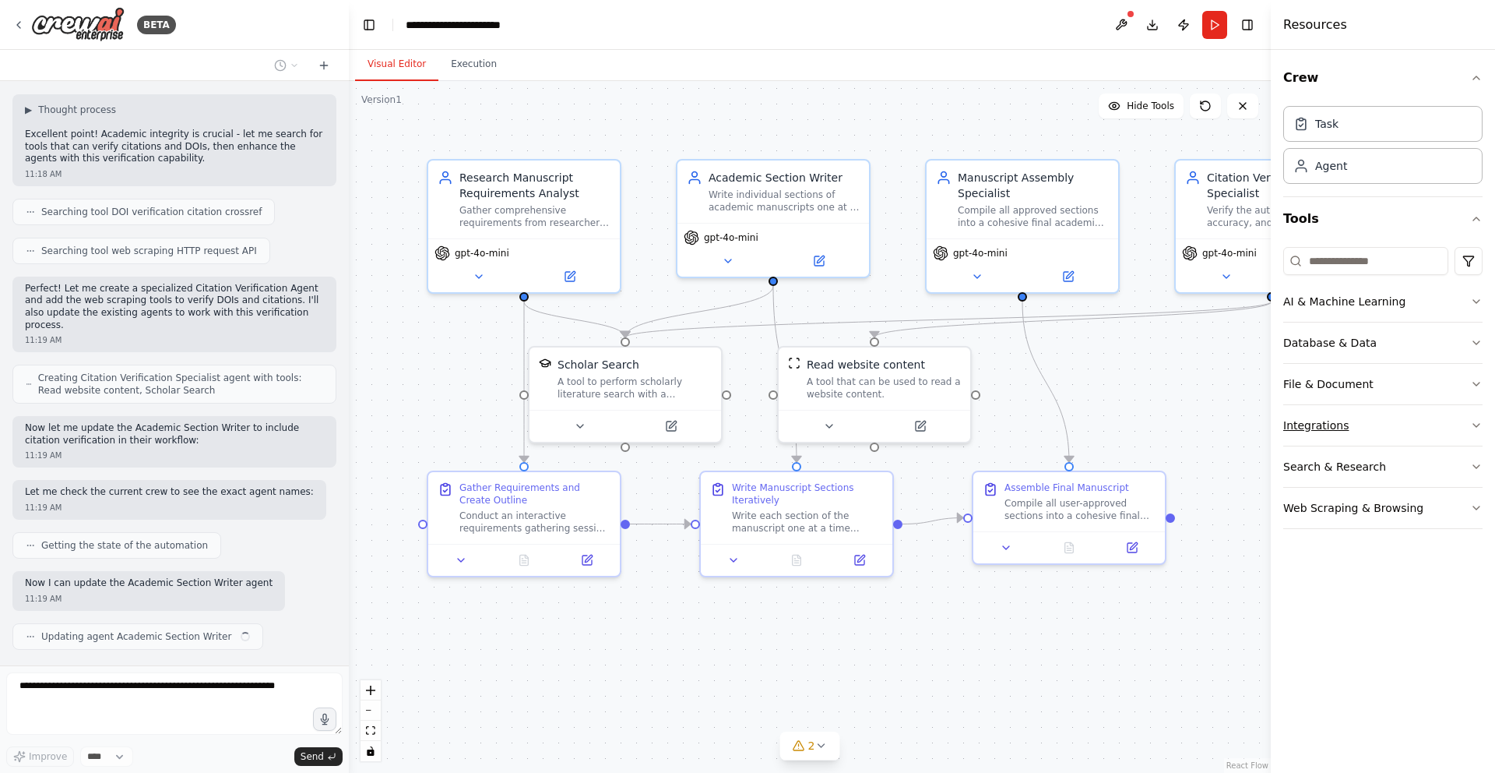
scroll to position [1544, 0]
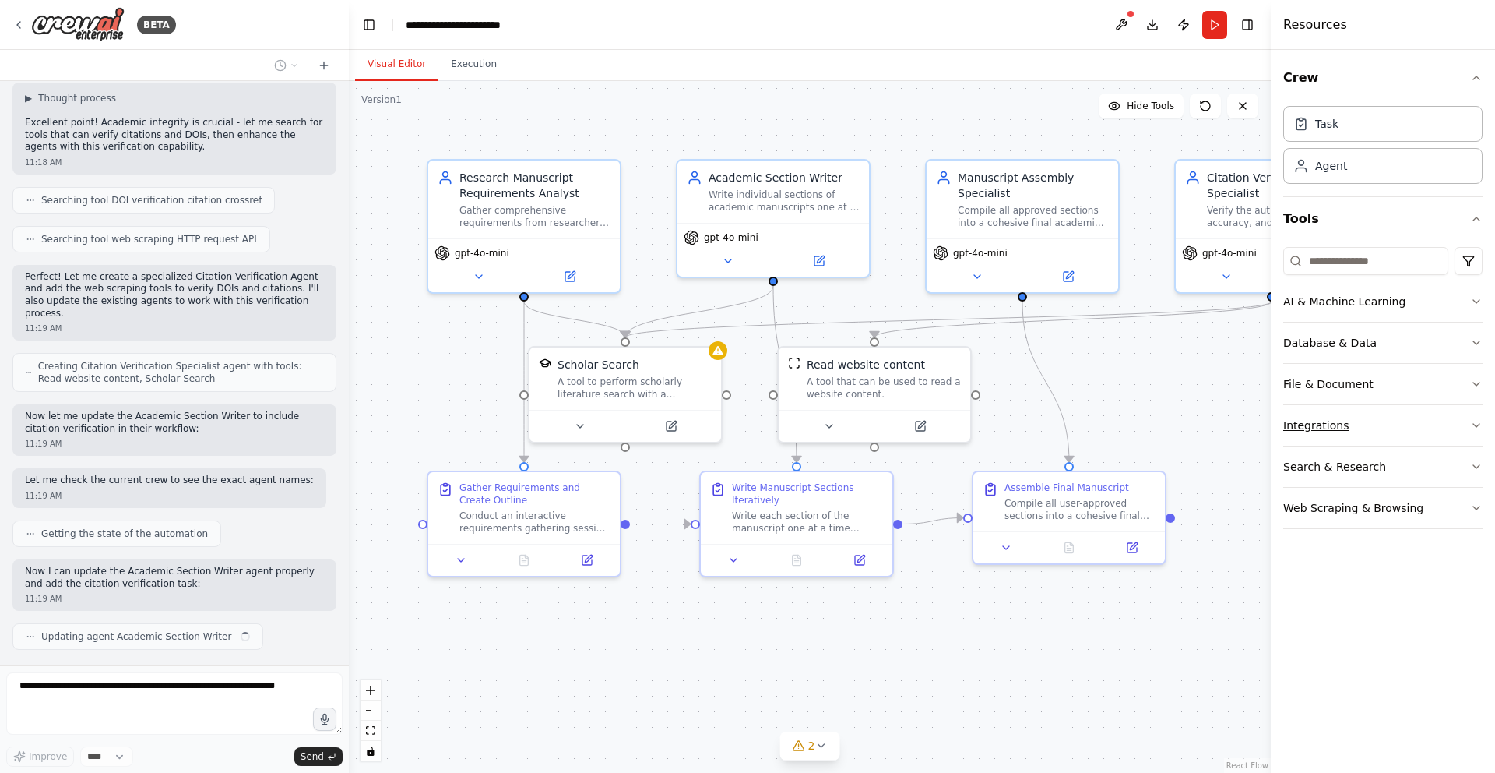
click at [1473, 424] on icon "button" at bounding box center [1476, 425] width 12 height 12
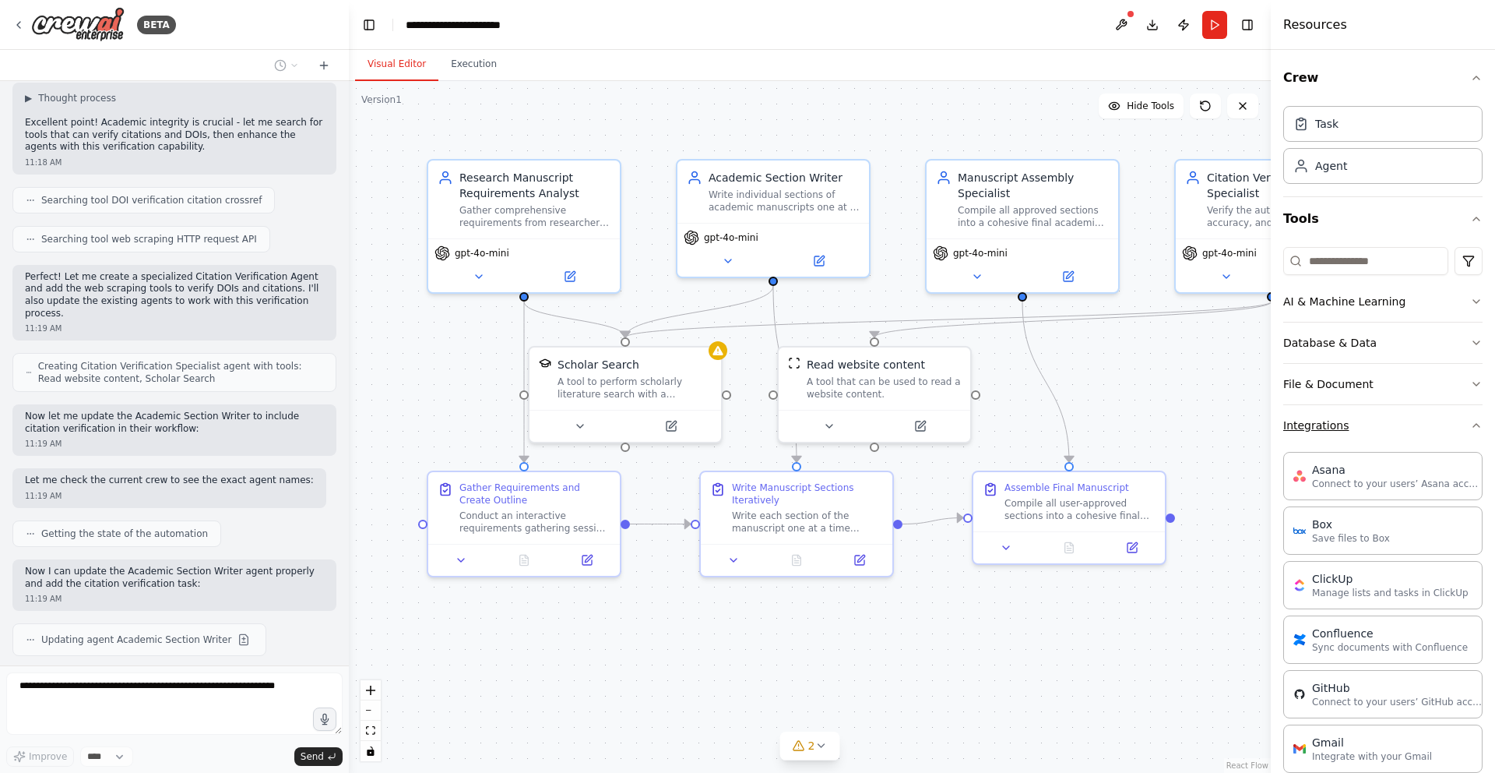
click at [1473, 424] on icon "button" at bounding box center [1476, 425] width 12 height 12
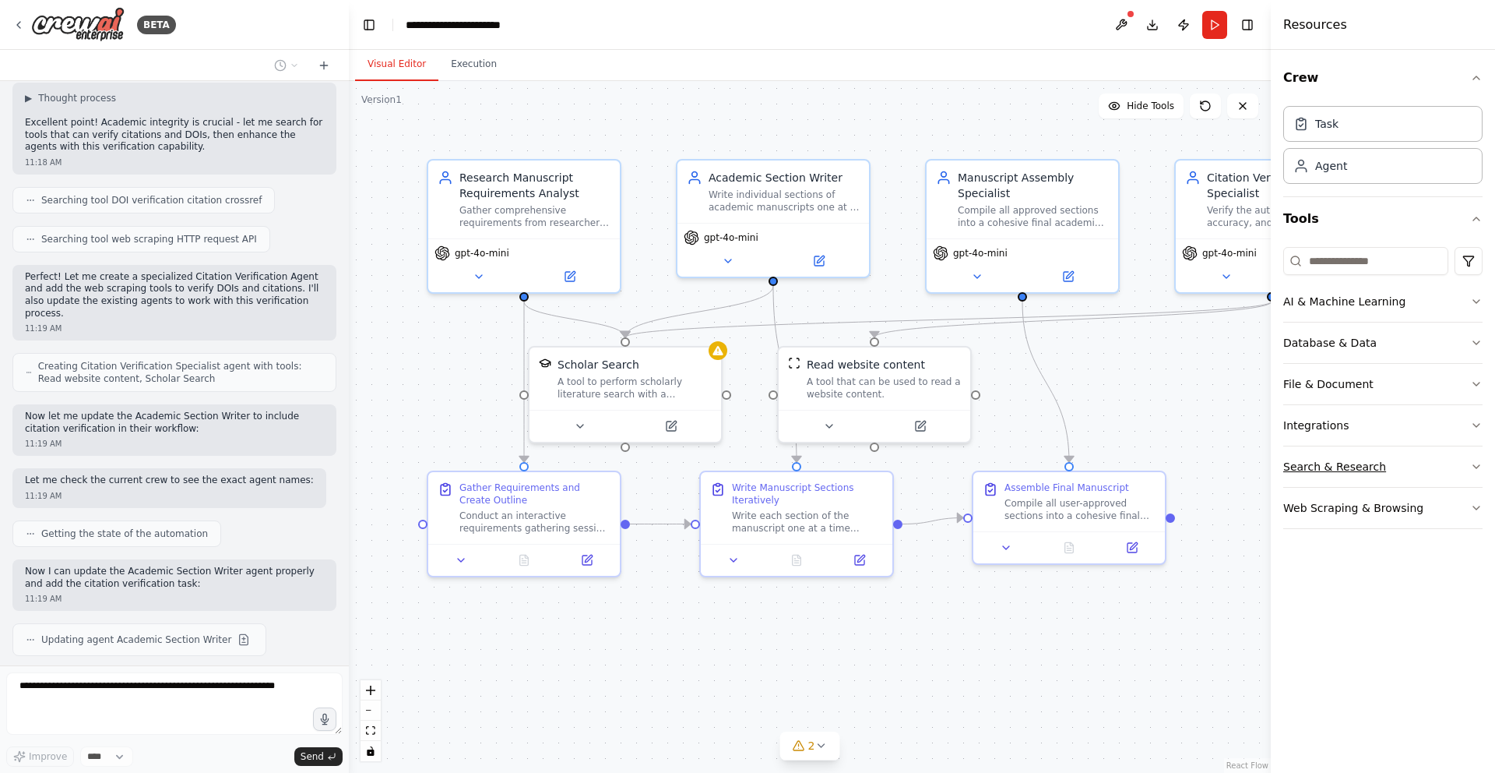
click at [1473, 460] on icon "button" at bounding box center [1476, 466] width 12 height 12
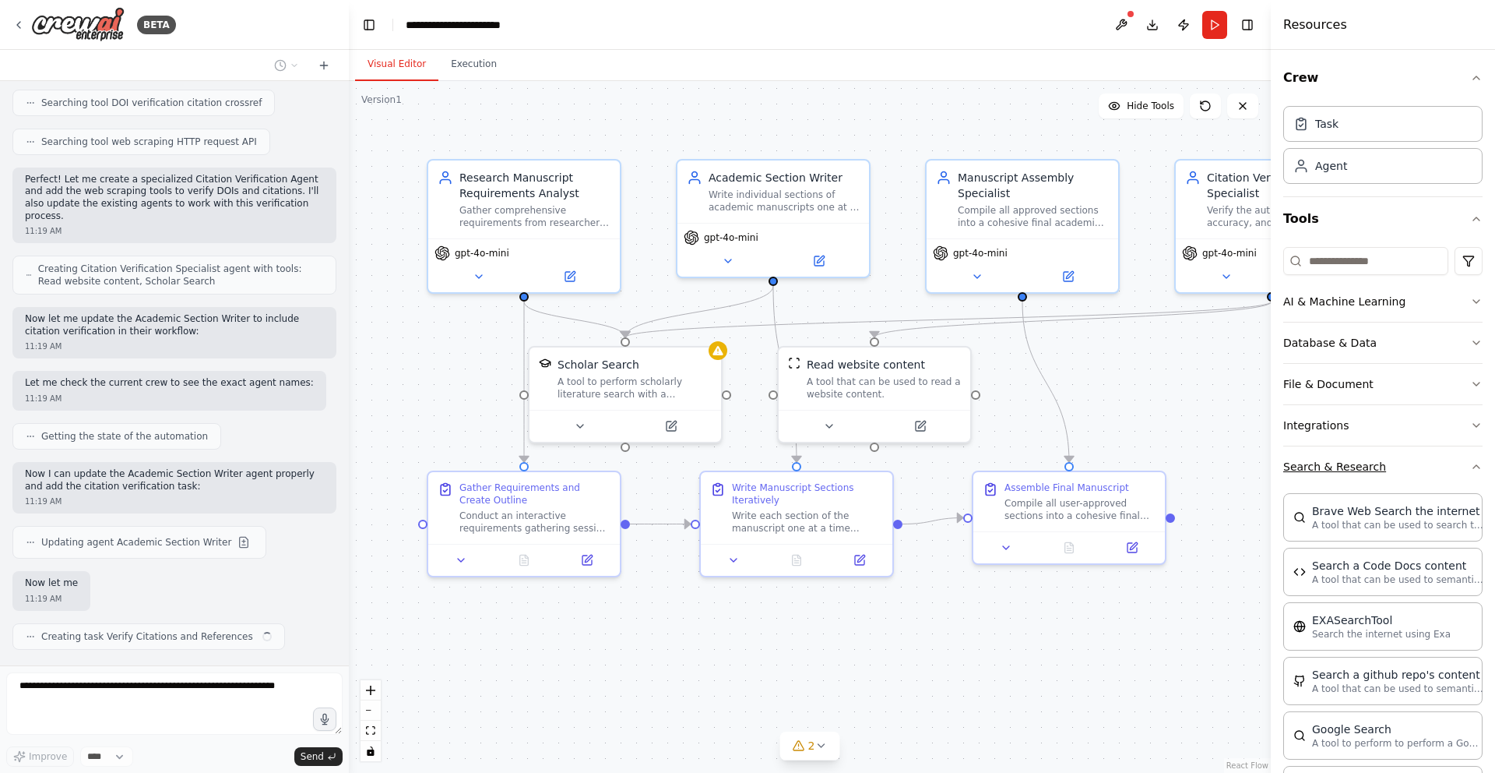
click at [1473, 462] on icon "button" at bounding box center [1476, 466] width 12 height 12
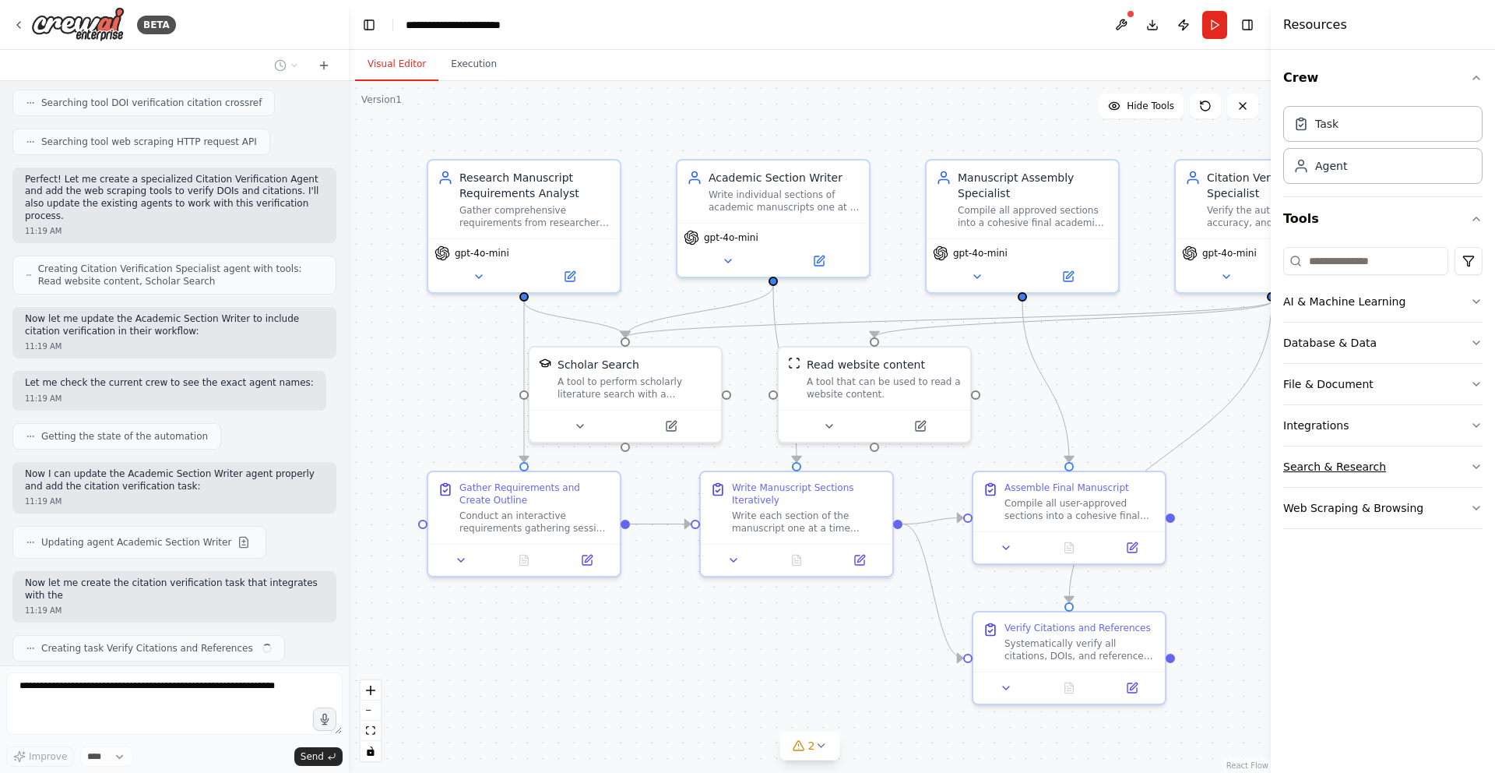
scroll to position [1653, 0]
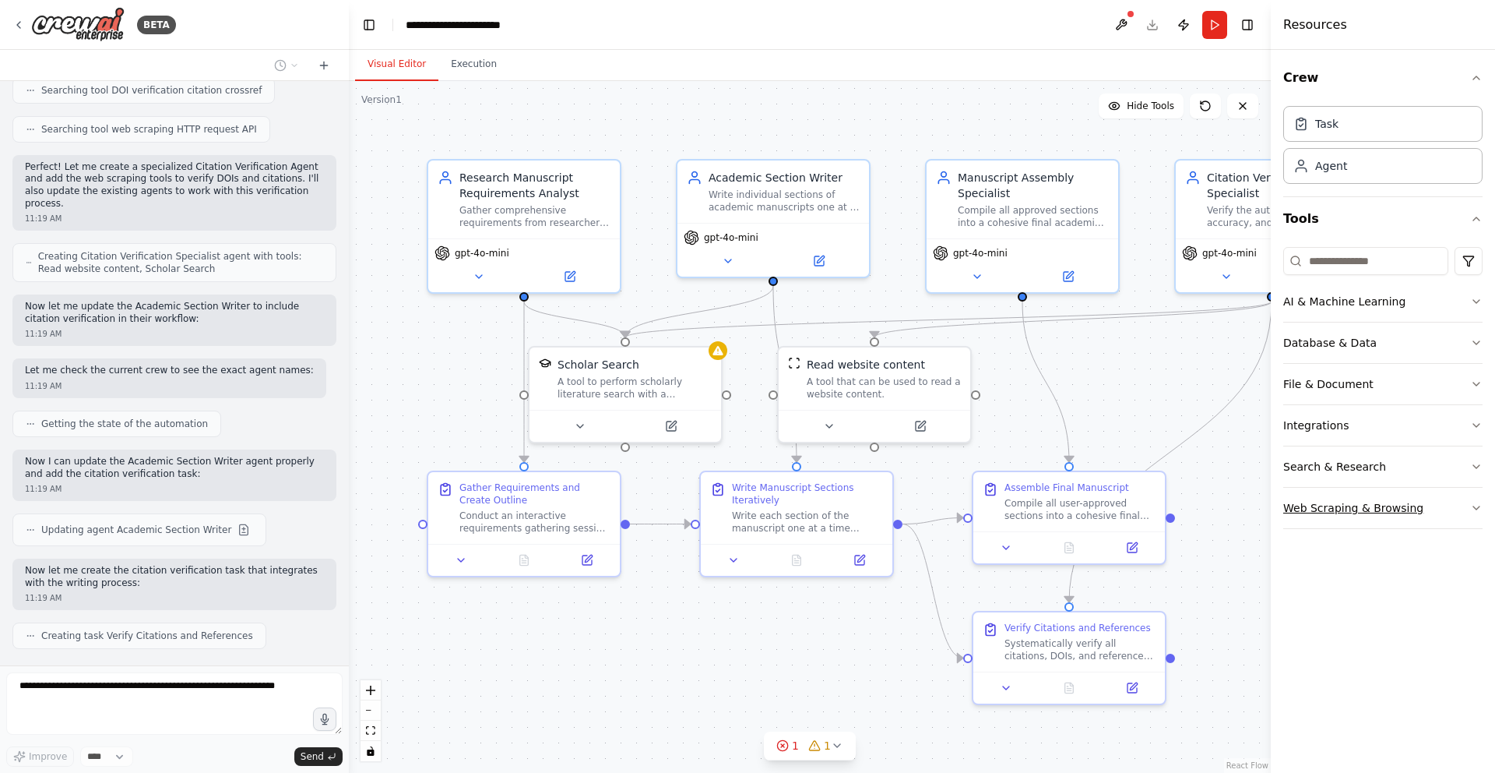
click at [1473, 507] on icon "button" at bounding box center [1476, 508] width 12 height 12
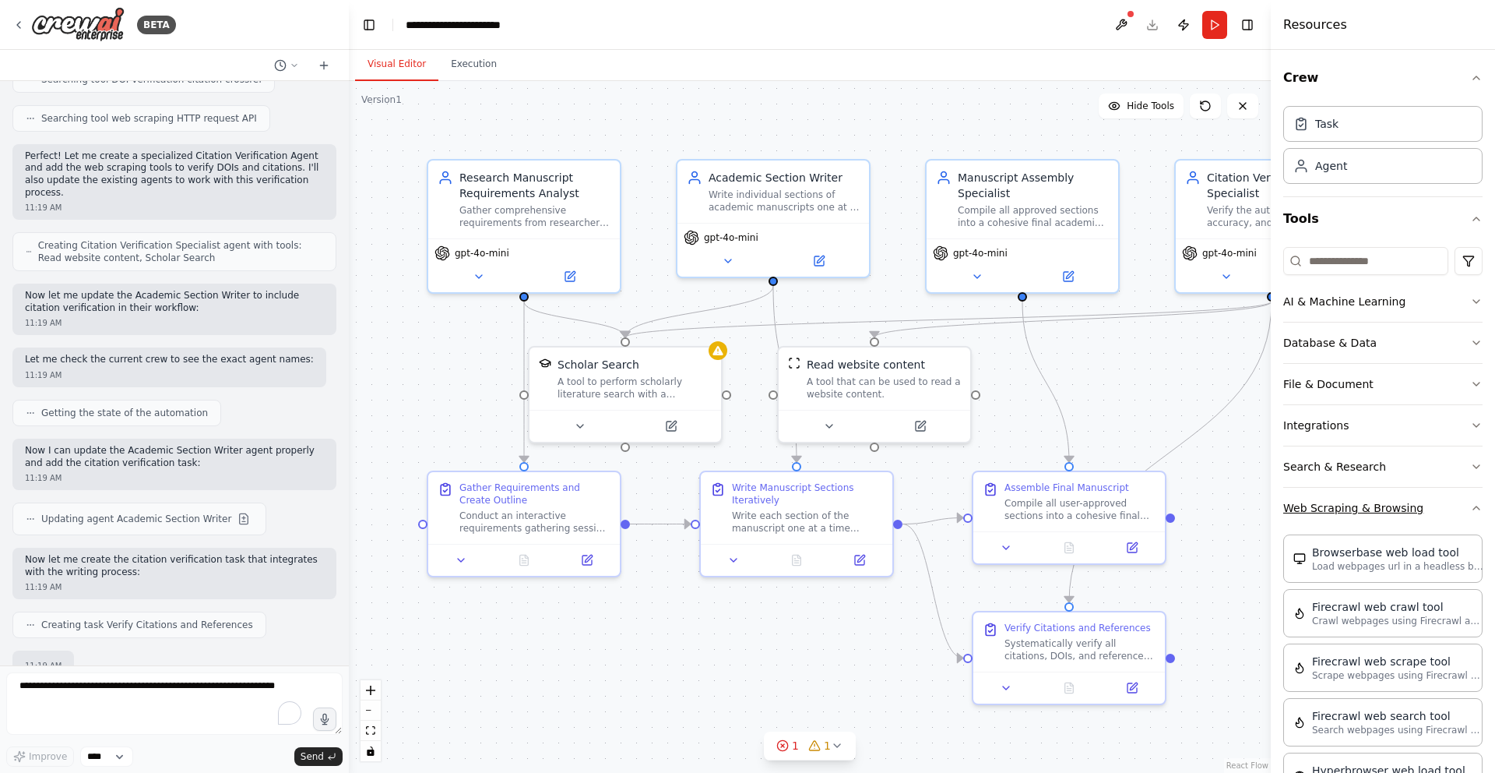
click at [1473, 507] on icon "button" at bounding box center [1476, 508] width 12 height 12
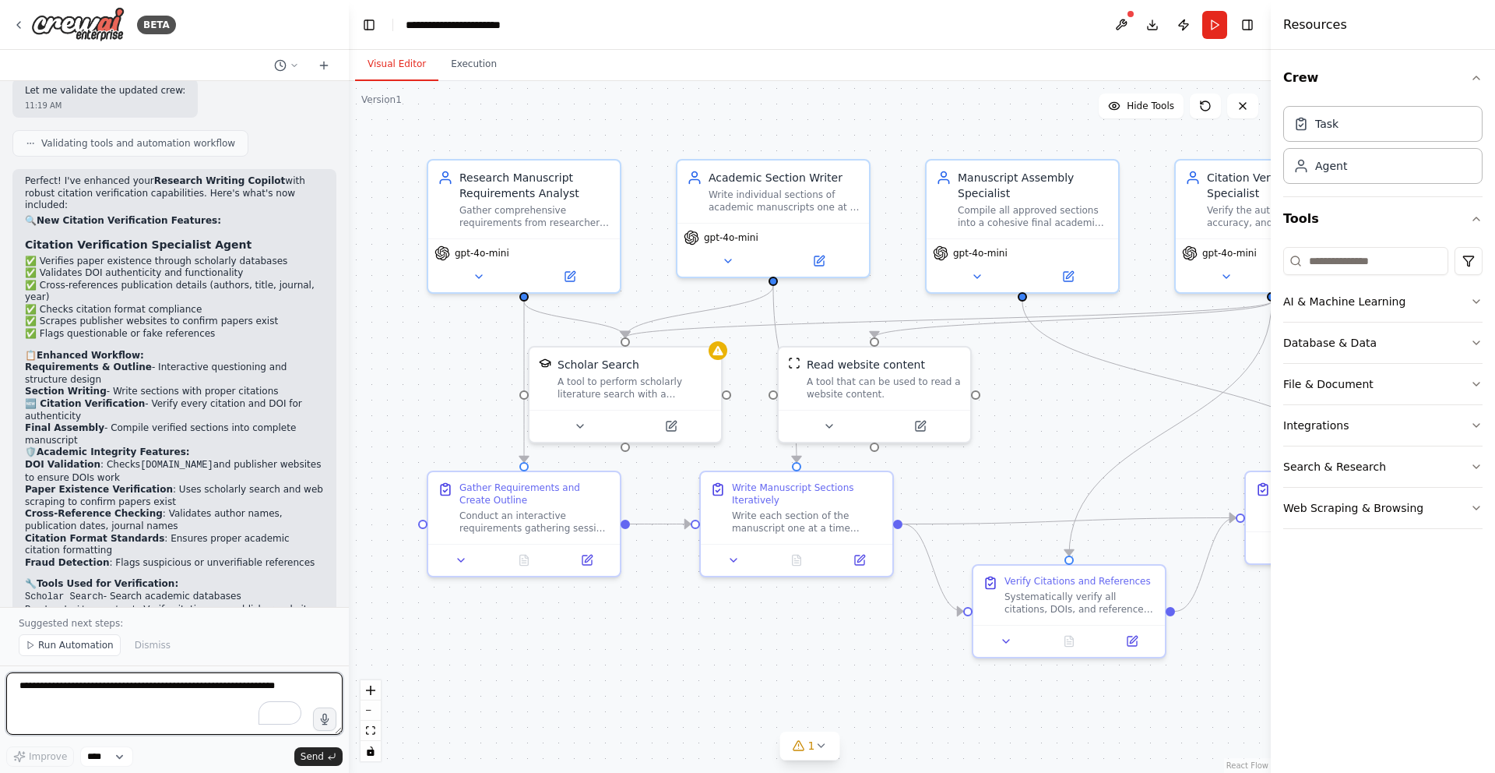
scroll to position [2470, 0]
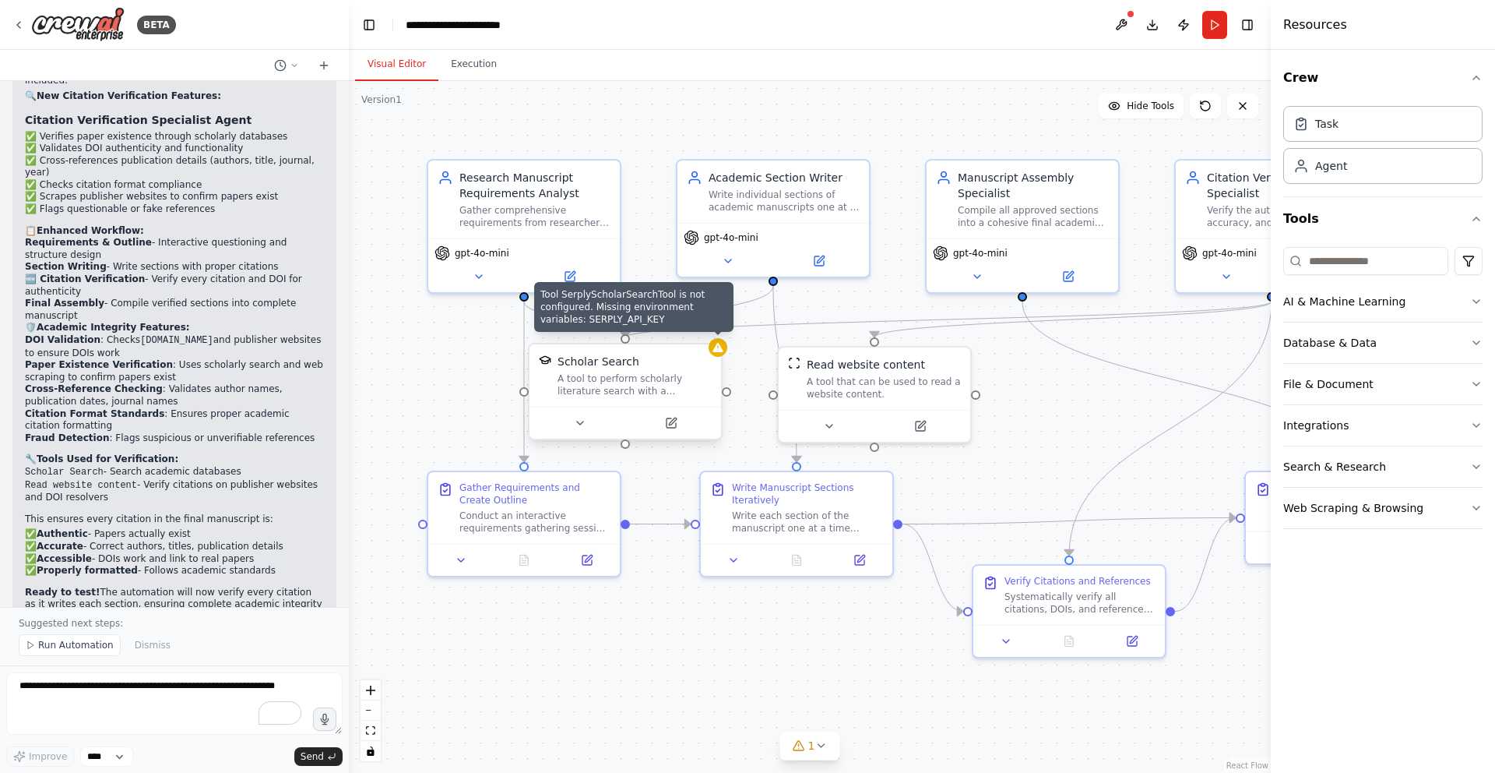
click at [720, 349] on icon at bounding box center [718, 347] width 10 height 9
click at [582, 428] on icon at bounding box center [580, 423] width 12 height 12
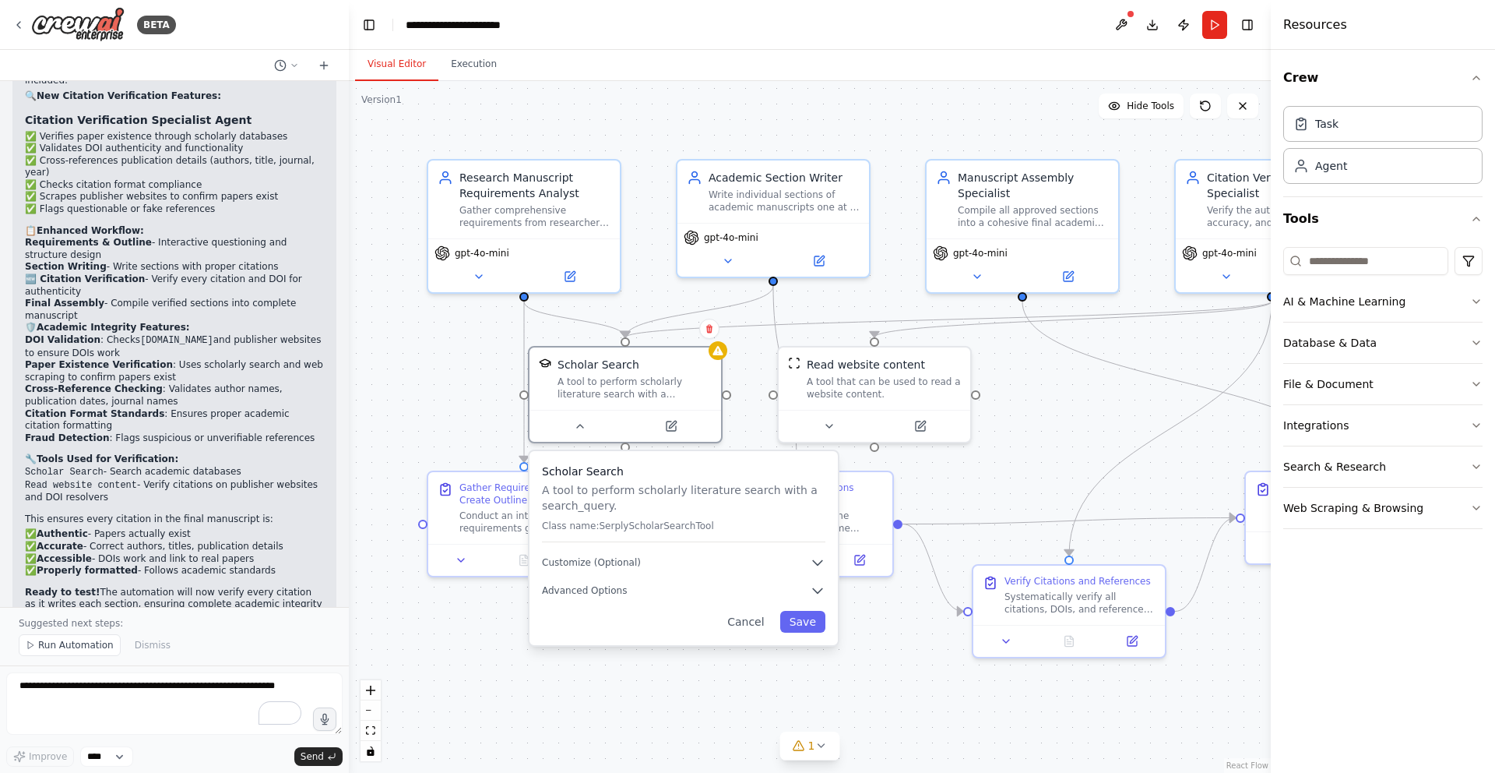
click at [466, 414] on div ".deletable-edge-delete-btn { width: 20px; height: 20px; border: 0px solid #ffff…" at bounding box center [810, 427] width 922 height 692
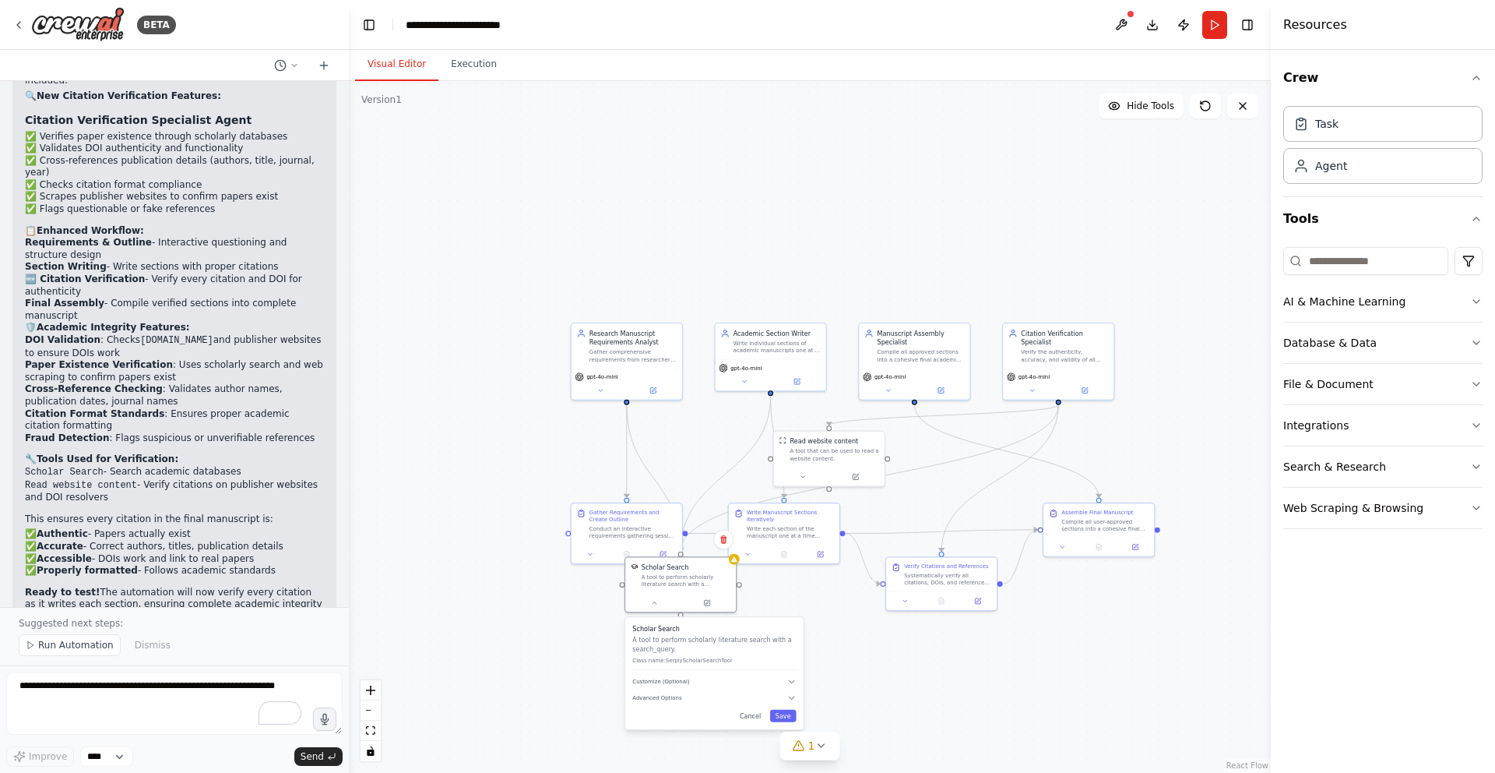
drag, startPoint x: 691, startPoint y: 597, endPoint x: 689, endPoint y: 724, distance: 127.0
click at [689, 724] on div "Scholar Search A tool to perform scholarly literature search with a search_quer…" at bounding box center [714, 673] width 178 height 112
drag, startPoint x: 610, startPoint y: 537, endPoint x: 489, endPoint y: 463, distance: 141.6
click at [489, 463] on div "Conduct an interactive requirements gathering session with the researcher using…" at bounding box center [516, 458] width 87 height 14
drag, startPoint x: 794, startPoint y: 529, endPoint x: 833, endPoint y: 540, distance: 39.9
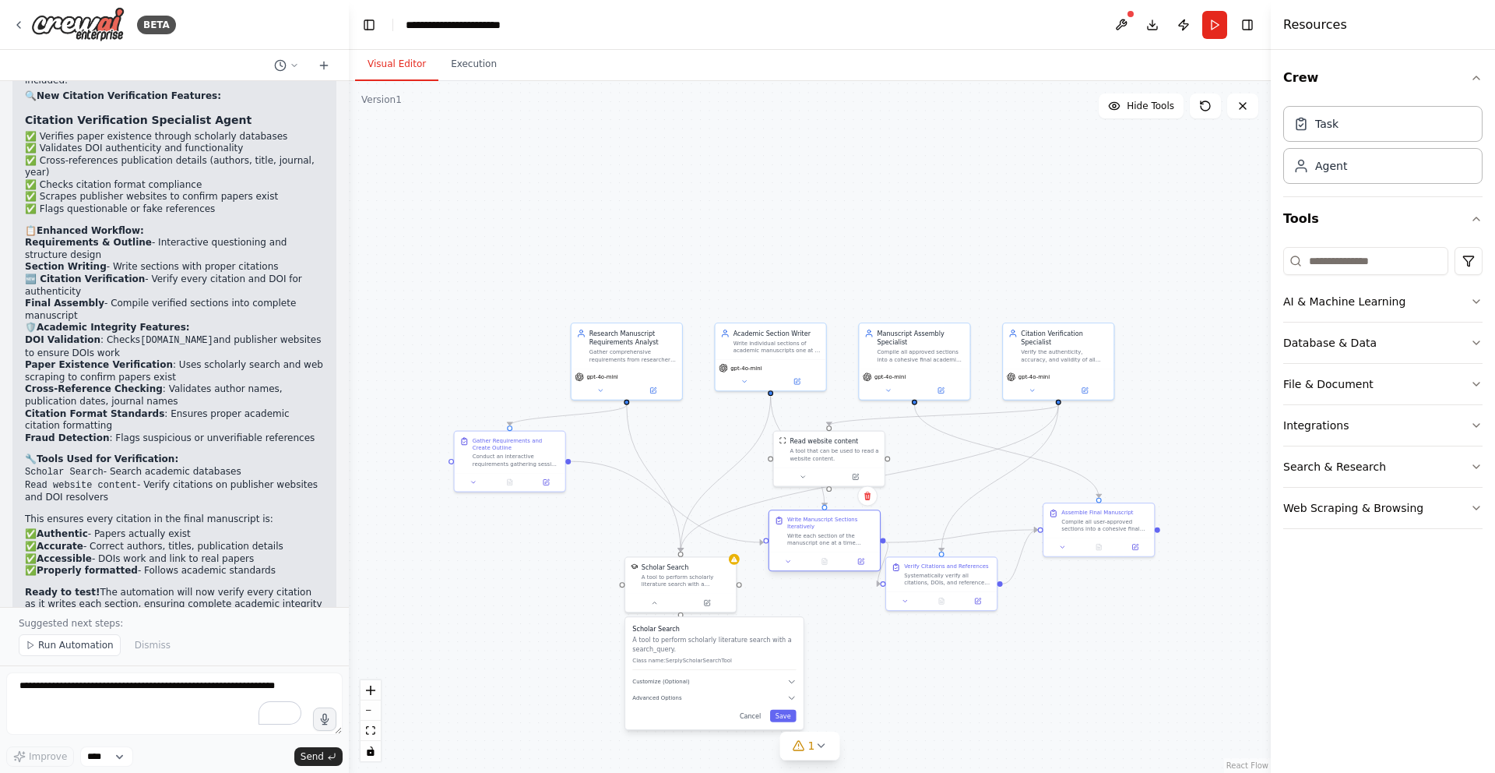
click at [833, 540] on div "Write each section of the manuscript one at a time following the approved outli…" at bounding box center [830, 539] width 87 height 14
drag, startPoint x: 675, startPoint y: 576, endPoint x: 567, endPoint y: 568, distance: 108.6
click at [567, 568] on div "A tool to perform scholarly literature search with a search_query." at bounding box center [577, 569] width 89 height 14
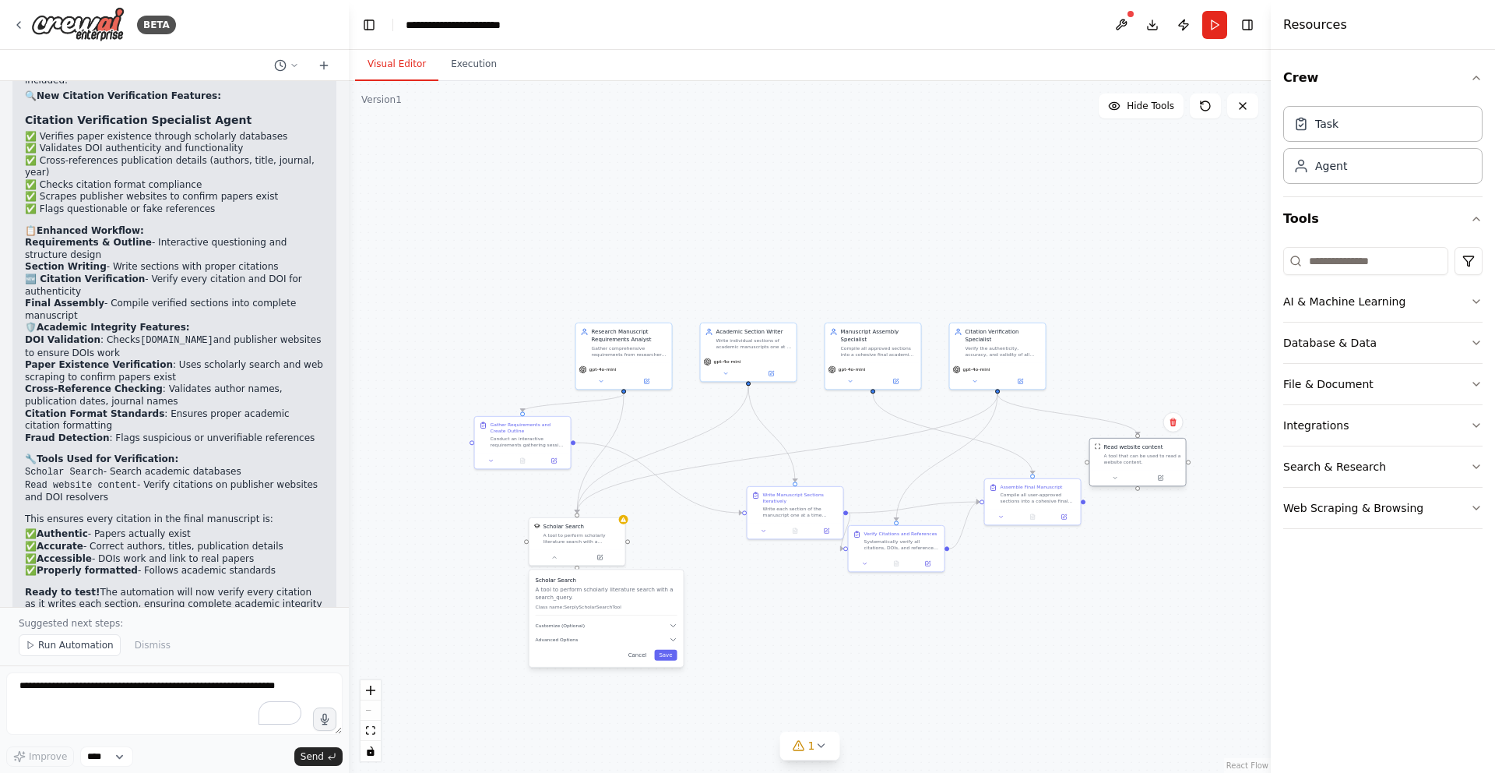
drag, startPoint x: 808, startPoint y: 431, endPoint x: 1148, endPoint y: 455, distance: 341.1
click at [1148, 455] on div "A tool that can be used to read a website content." at bounding box center [1142, 458] width 77 height 12
drag, startPoint x: 907, startPoint y: 550, endPoint x: 938, endPoint y: 614, distance: 71.4
click at [938, 614] on div "Verify Citations and References Systematically verify all citations, DOIs, and …" at bounding box center [928, 601] width 96 height 30
drag, startPoint x: 657, startPoint y: 596, endPoint x: 702, endPoint y: 609, distance: 47.1
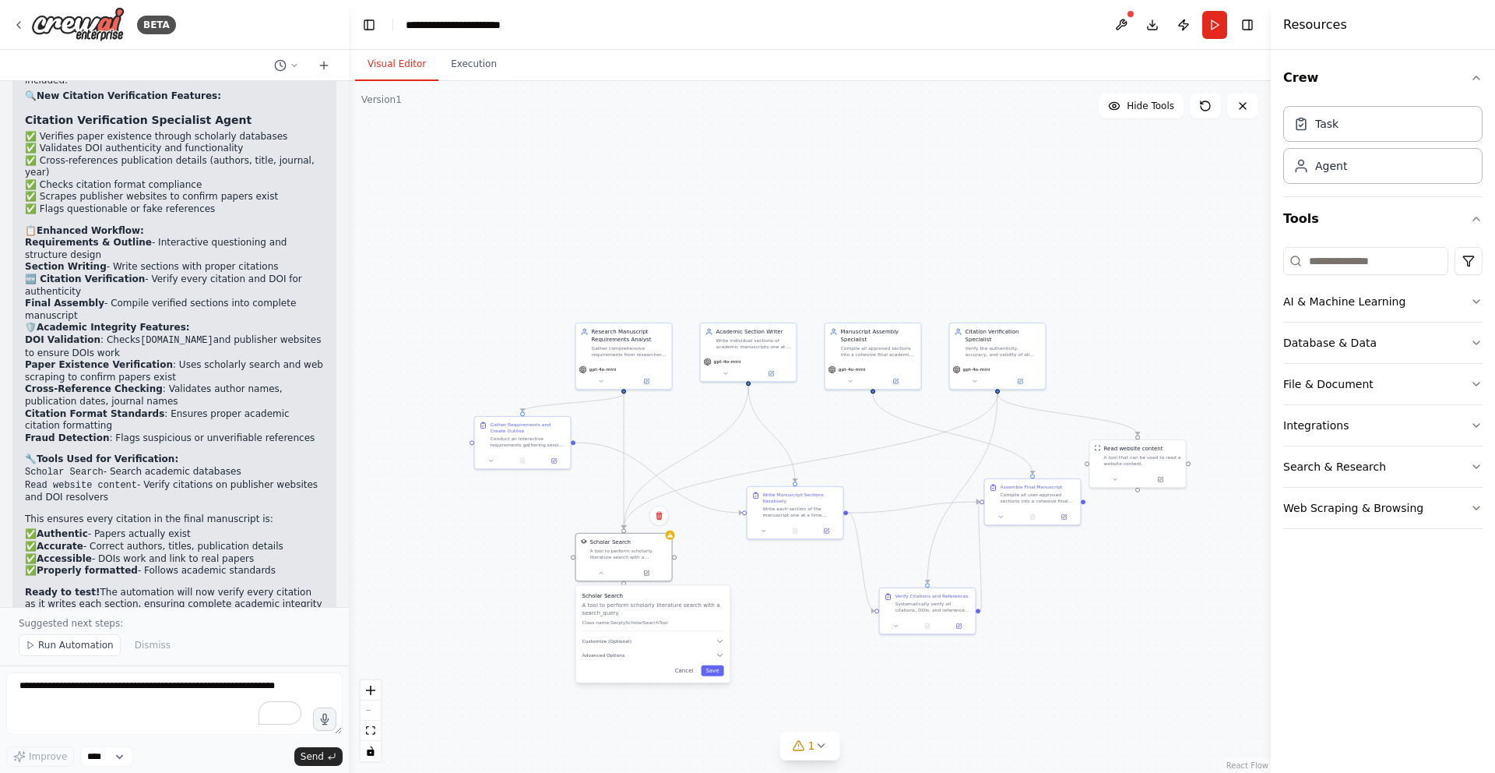
click at [702, 609] on p "A tool to perform scholarly literature search with a search_query." at bounding box center [654, 608] width 142 height 16
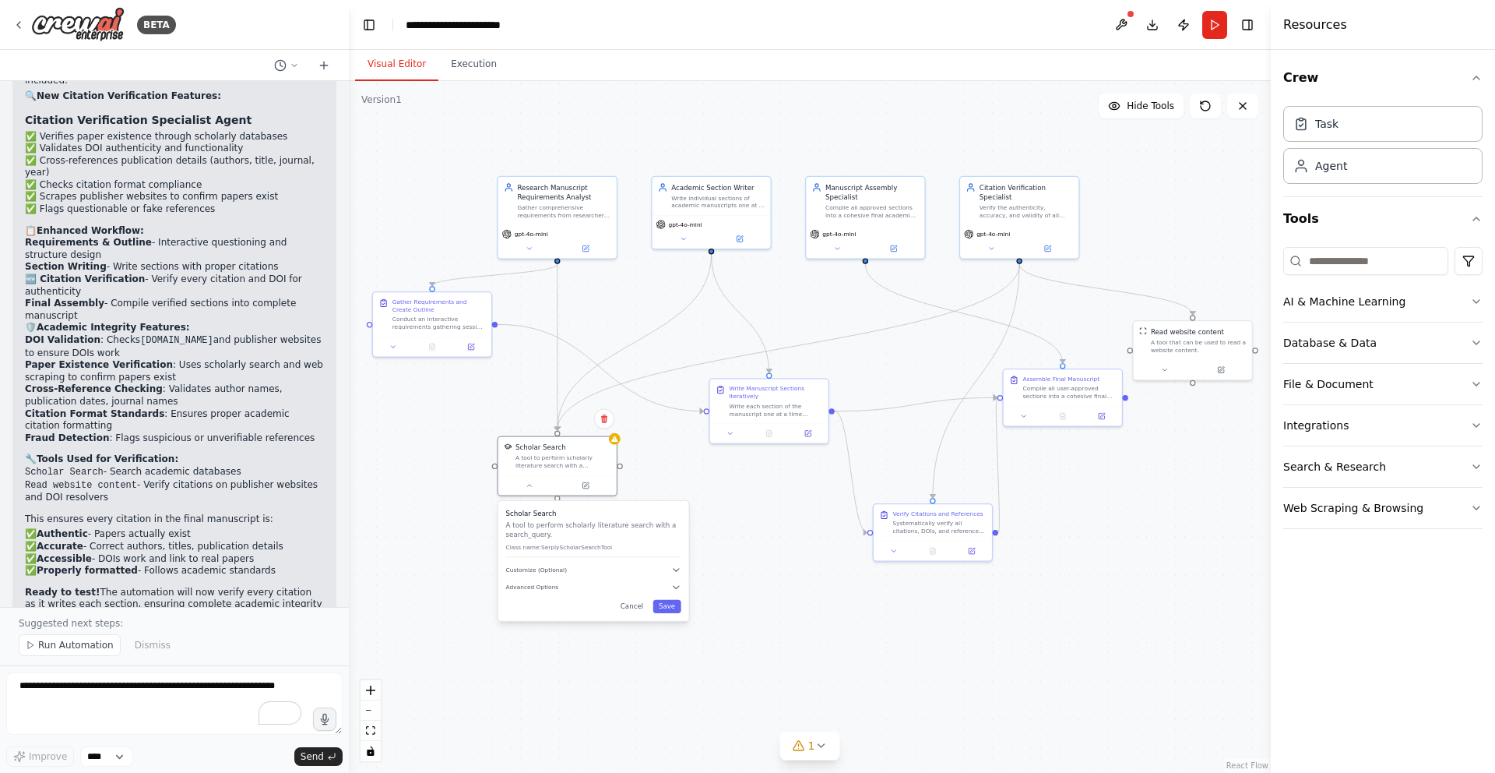
drag, startPoint x: 786, startPoint y: 201, endPoint x: 786, endPoint y: 111, distance: 90.3
click at [786, 111] on div ".deletable-edge-delete-btn { width: 20px; height: 20px; border: 0px solid #ffff…" at bounding box center [810, 427] width 922 height 692
drag, startPoint x: 452, startPoint y: 314, endPoint x: 495, endPoint y: 354, distance: 58.9
click at [495, 354] on div "Conduct an interactive requirements gathering session with the researcher using…" at bounding box center [477, 361] width 93 height 16
drag, startPoint x: 759, startPoint y: 392, endPoint x: 745, endPoint y: 421, distance: 32.4
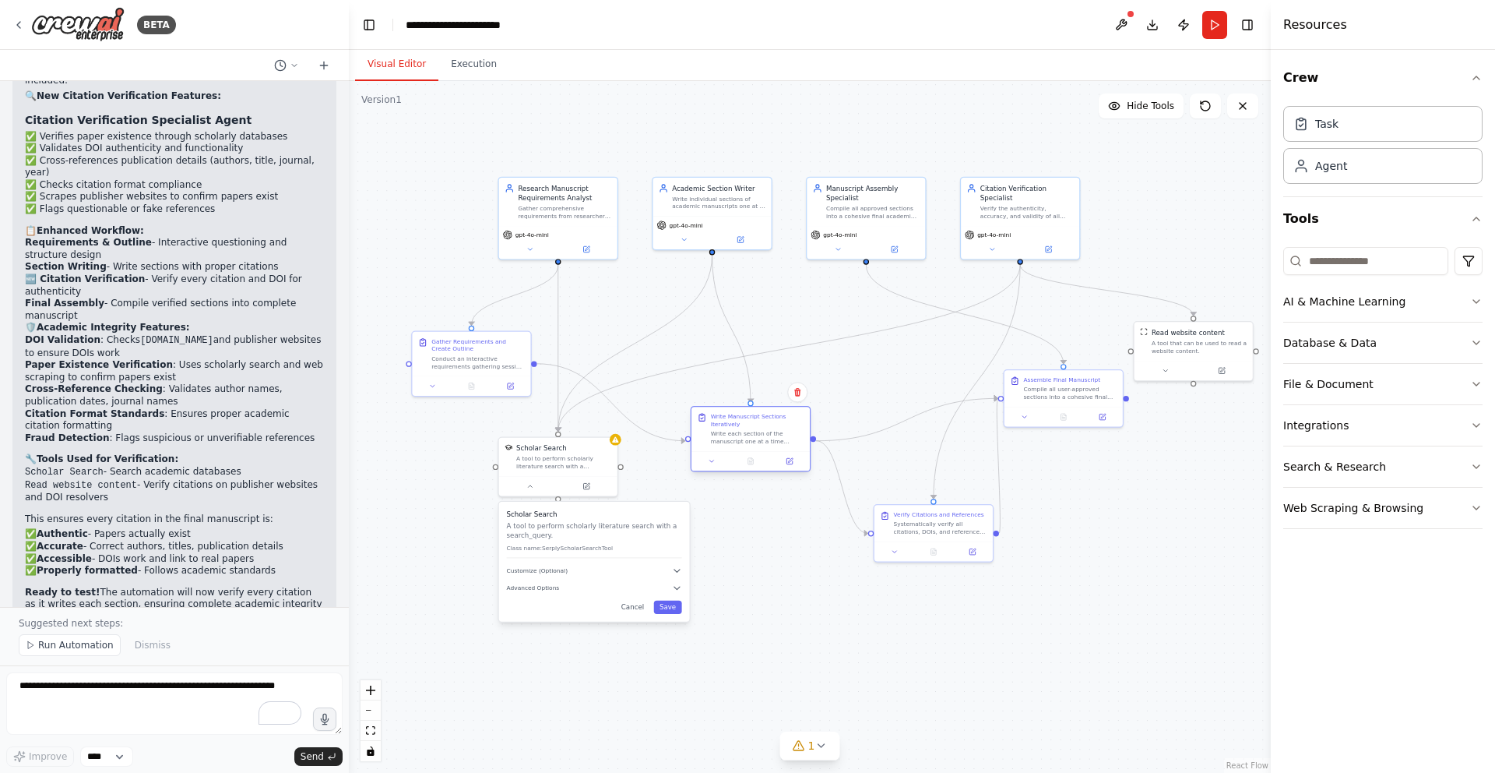
click at [745, 421] on div "Write Manuscript Sections Iteratively" at bounding box center [757, 421] width 93 height 16
drag, startPoint x: 1088, startPoint y: 378, endPoint x: 918, endPoint y: 368, distance: 170.1
click at [918, 368] on div "Assemble Final Manuscript" at bounding box center [893, 368] width 77 height 8
drag, startPoint x: 1197, startPoint y: 336, endPoint x: 1076, endPoint y: 393, distance: 134.1
click at [1076, 393] on div "Read website content A tool that can be used to read a website content." at bounding box center [1084, 396] width 95 height 27
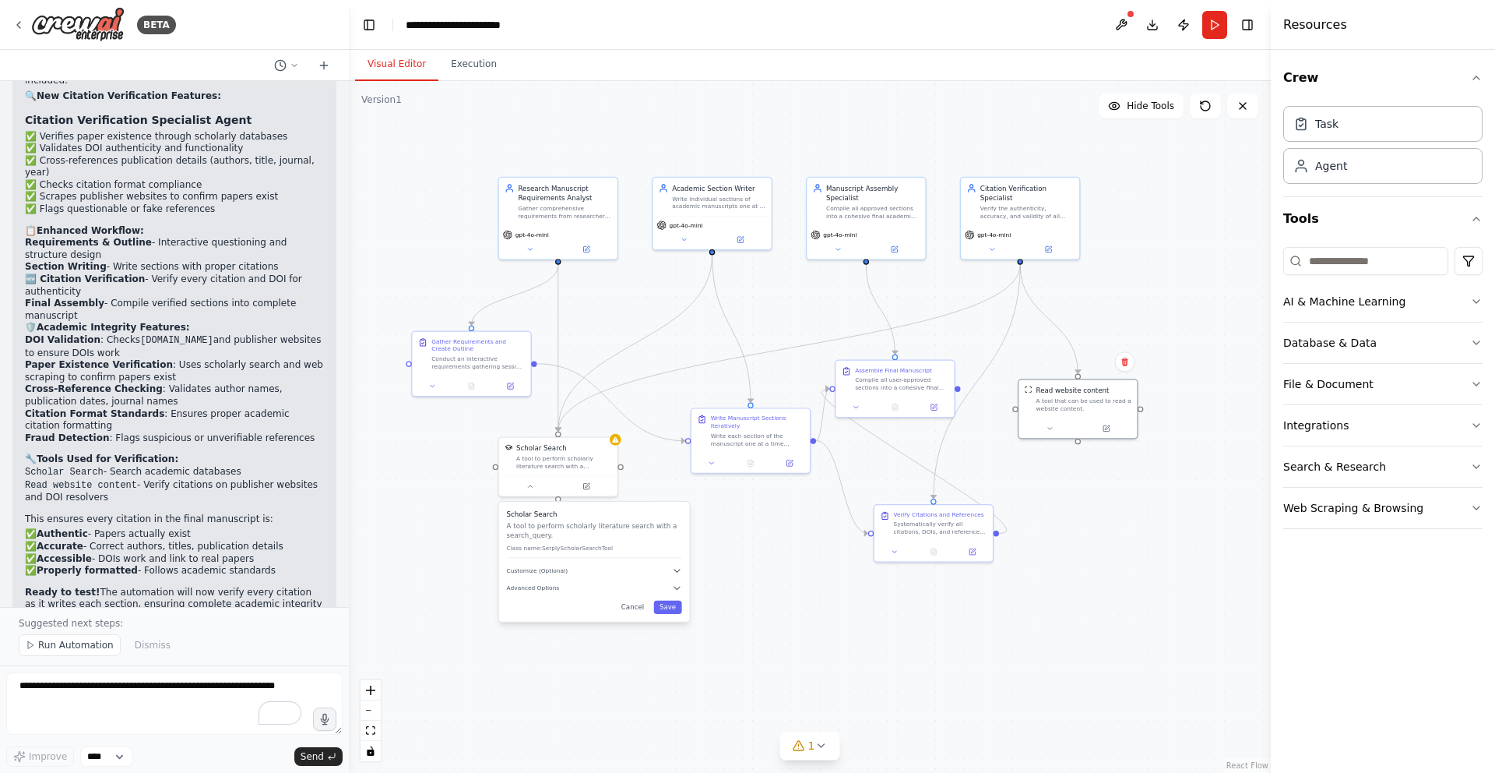
click at [1109, 504] on div ".deletable-edge-delete-btn { width: 20px; height: 20px; border: 0px solid #ffff…" at bounding box center [810, 427] width 922 height 692
click at [70, 644] on span "Run Automation" at bounding box center [76, 645] width 76 height 12
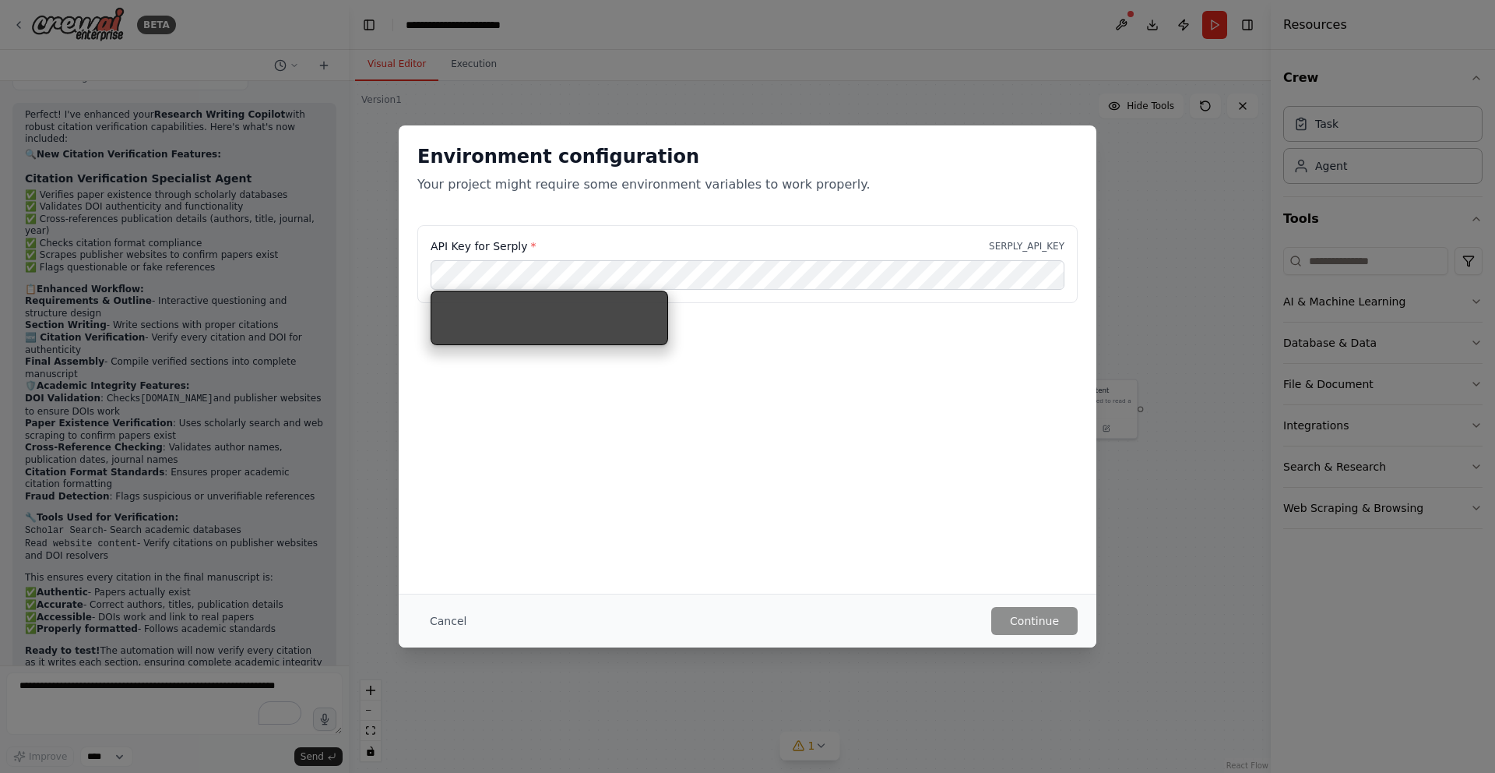
click at [724, 404] on div "Environment configuration Your project might require some environment variables…" at bounding box center [748, 359] width 698 height 468
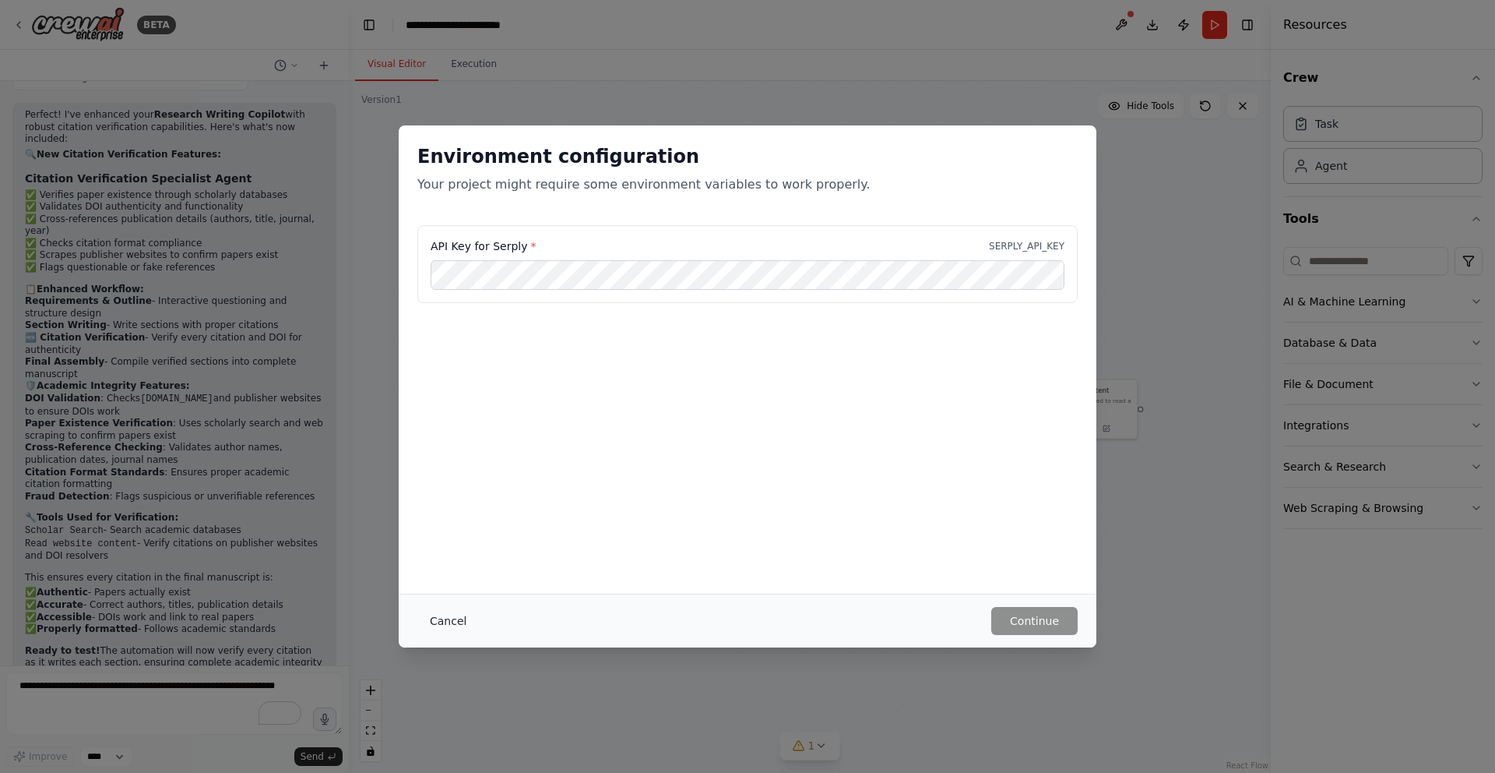
click at [453, 616] on button "Cancel" at bounding box center [448, 621] width 62 height 28
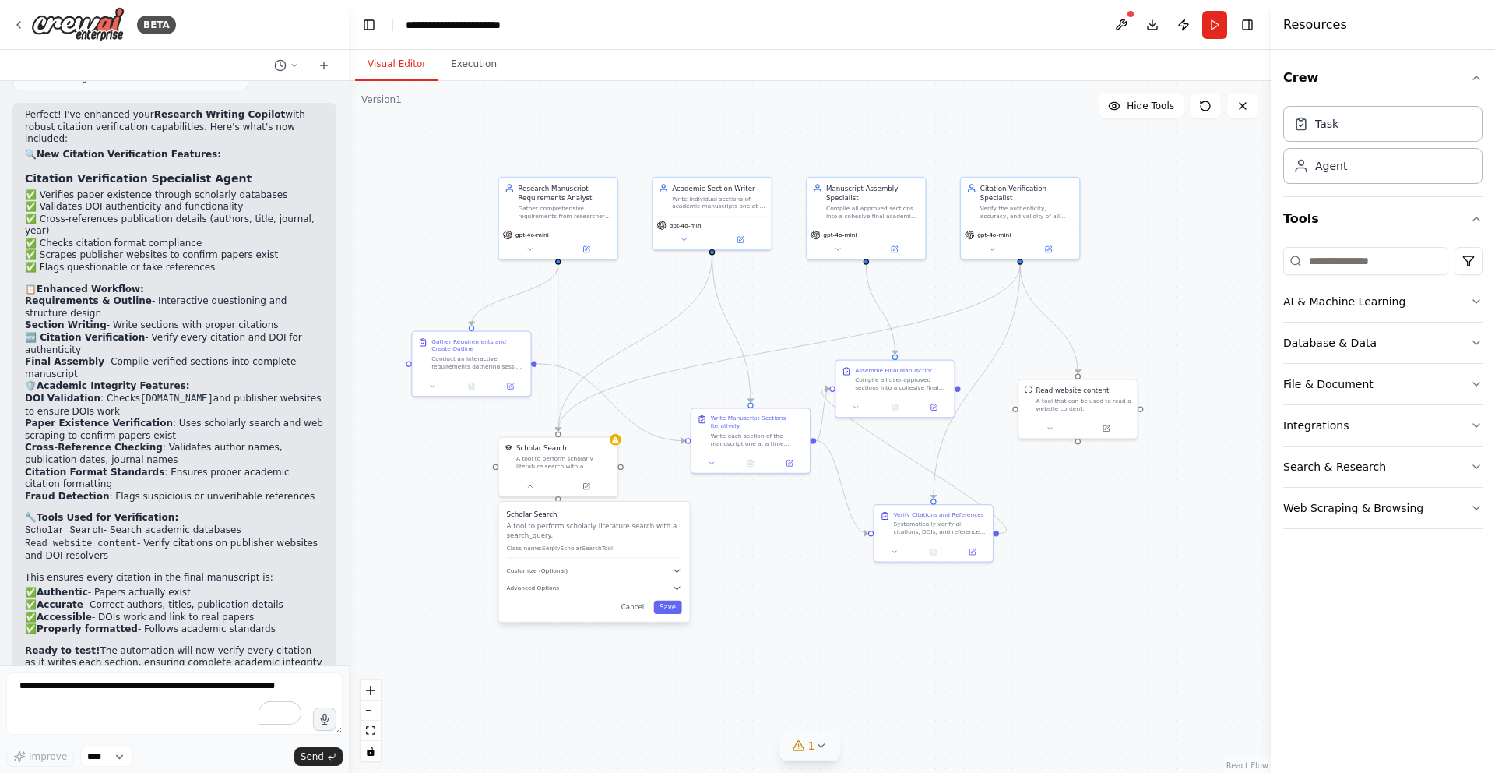
click at [821, 744] on icon at bounding box center [821, 745] width 12 height 12
click at [1016, 695] on button at bounding box center [1015, 694] width 26 height 19
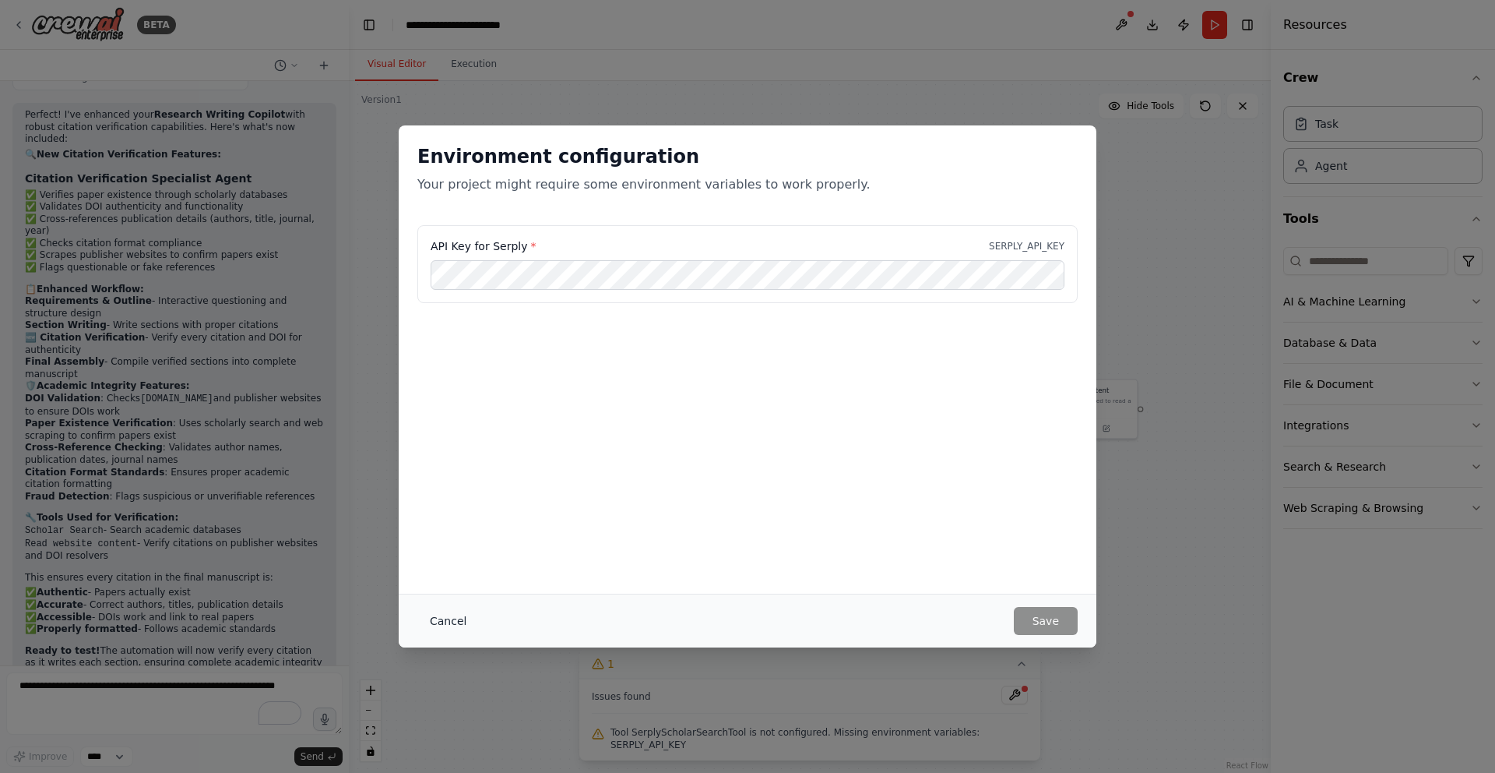
click at [450, 610] on button "Cancel" at bounding box center [448, 621] width 62 height 28
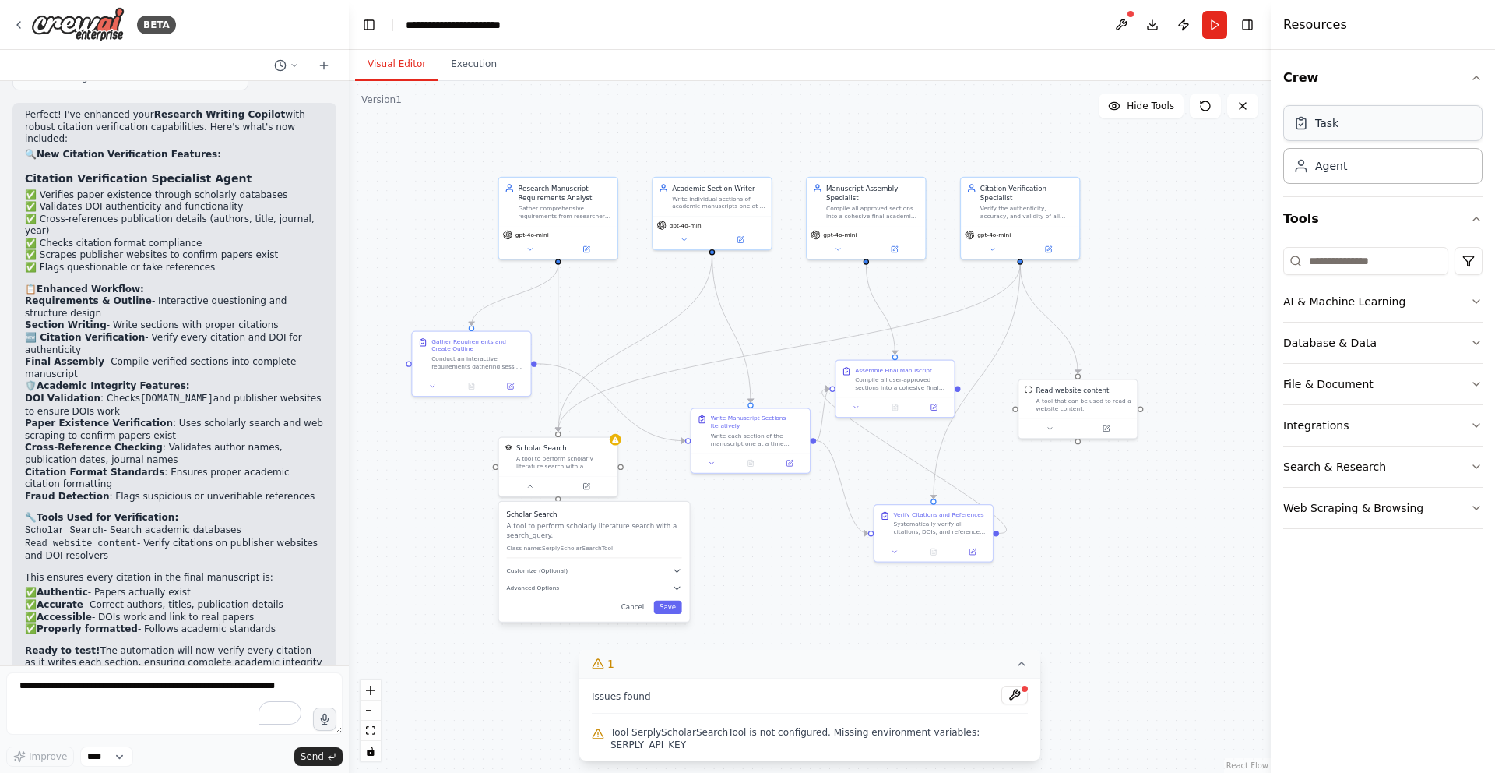
click at [1372, 127] on div "Task" at bounding box center [1382, 123] width 199 height 36
click at [1385, 170] on div "Agent" at bounding box center [1382, 165] width 199 height 36
drag, startPoint x: 623, startPoint y: 543, endPoint x: 590, endPoint y: 546, distance: 32.9
click at [590, 546] on div "Scholar Search A tool to perform scholarly literature search with a search_quer…" at bounding box center [555, 533] width 175 height 48
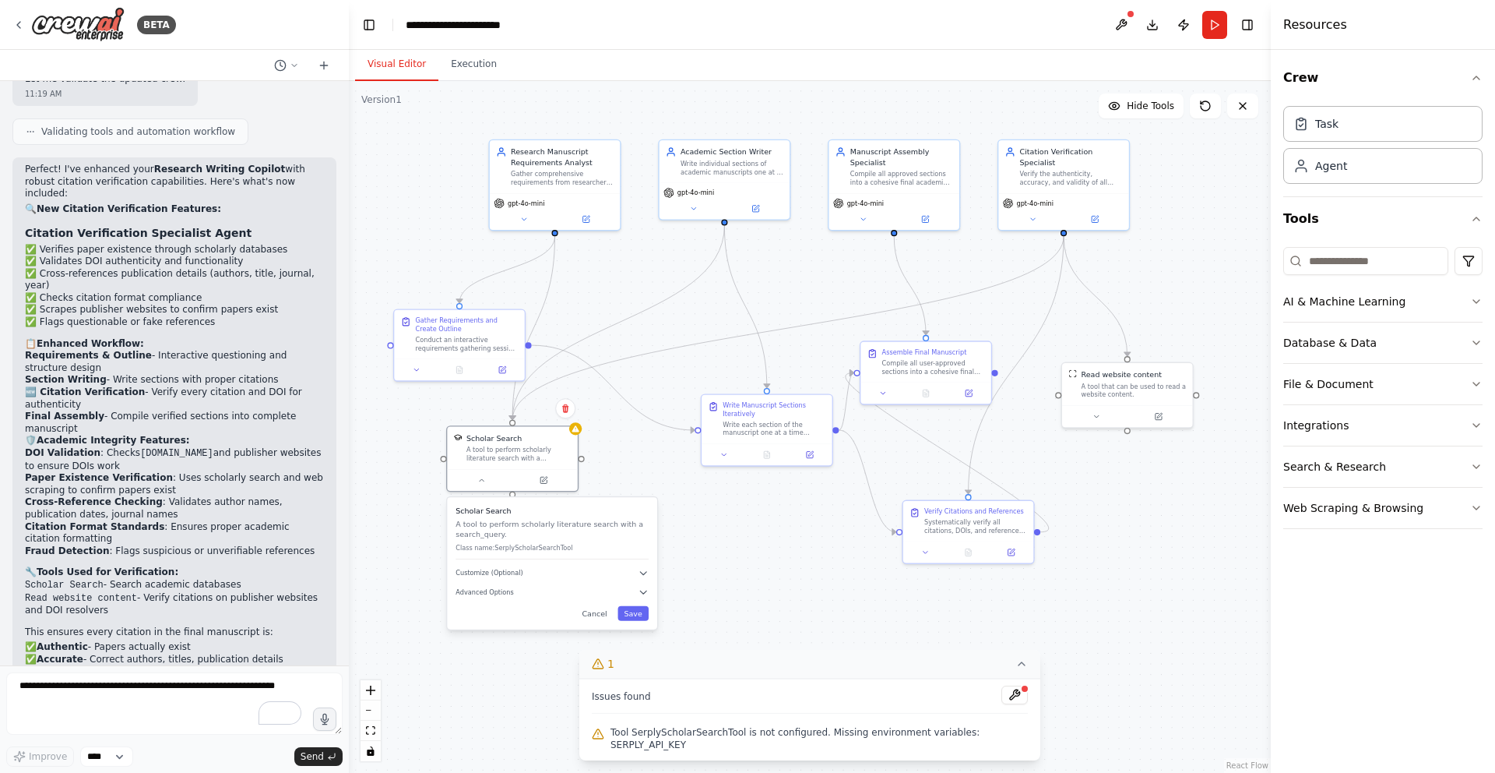
scroll to position [2360, 0]
click at [1479, 301] on icon "button" at bounding box center [1476, 301] width 12 height 12
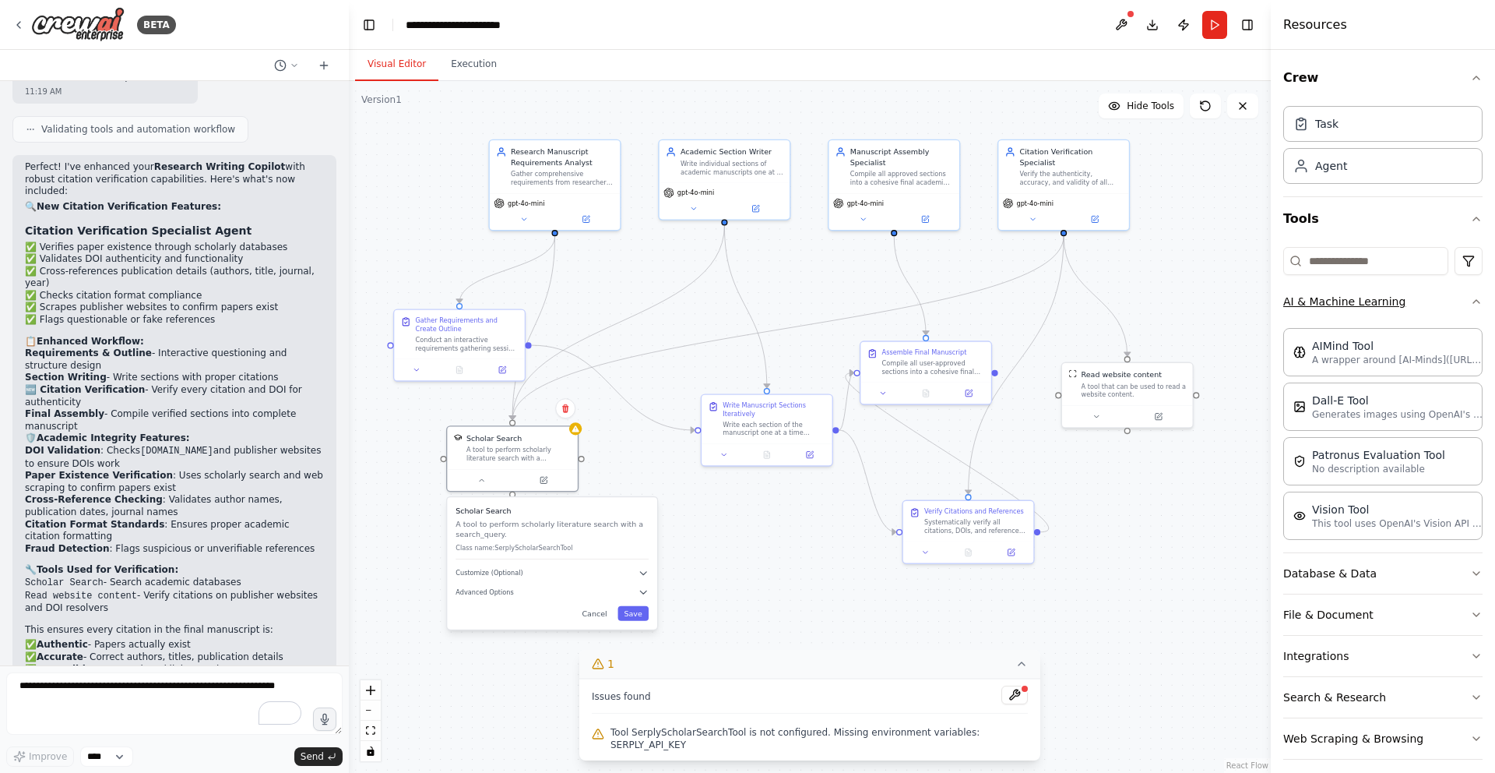
click at [1479, 301] on icon "button" at bounding box center [1476, 301] width 6 height 3
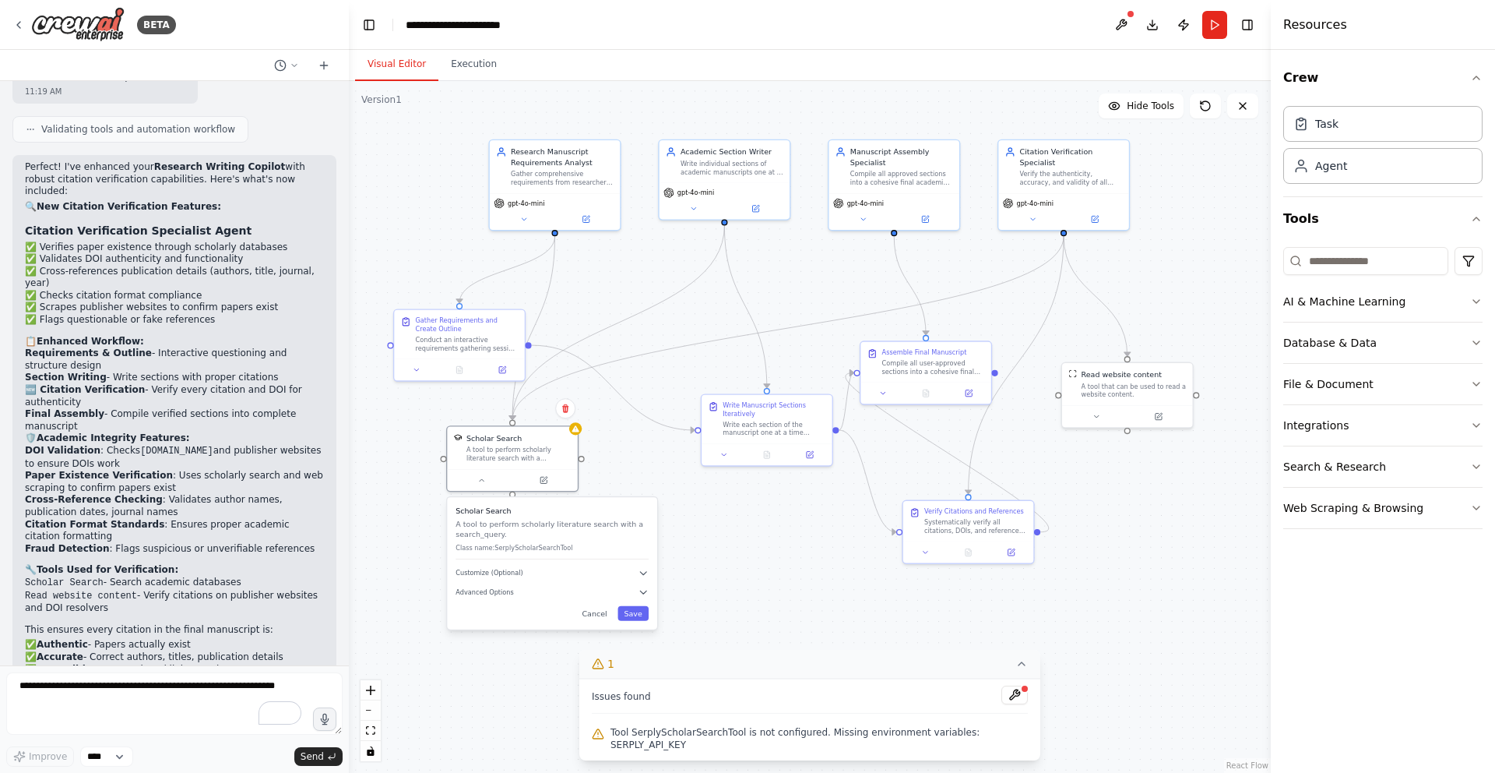
click at [1483, 337] on div "Crew Task Agent Tools AI & Machine Learning Database & Data File & Document Int…" at bounding box center [1383, 411] width 224 height 723
click at [1479, 338] on icon "button" at bounding box center [1476, 342] width 12 height 12
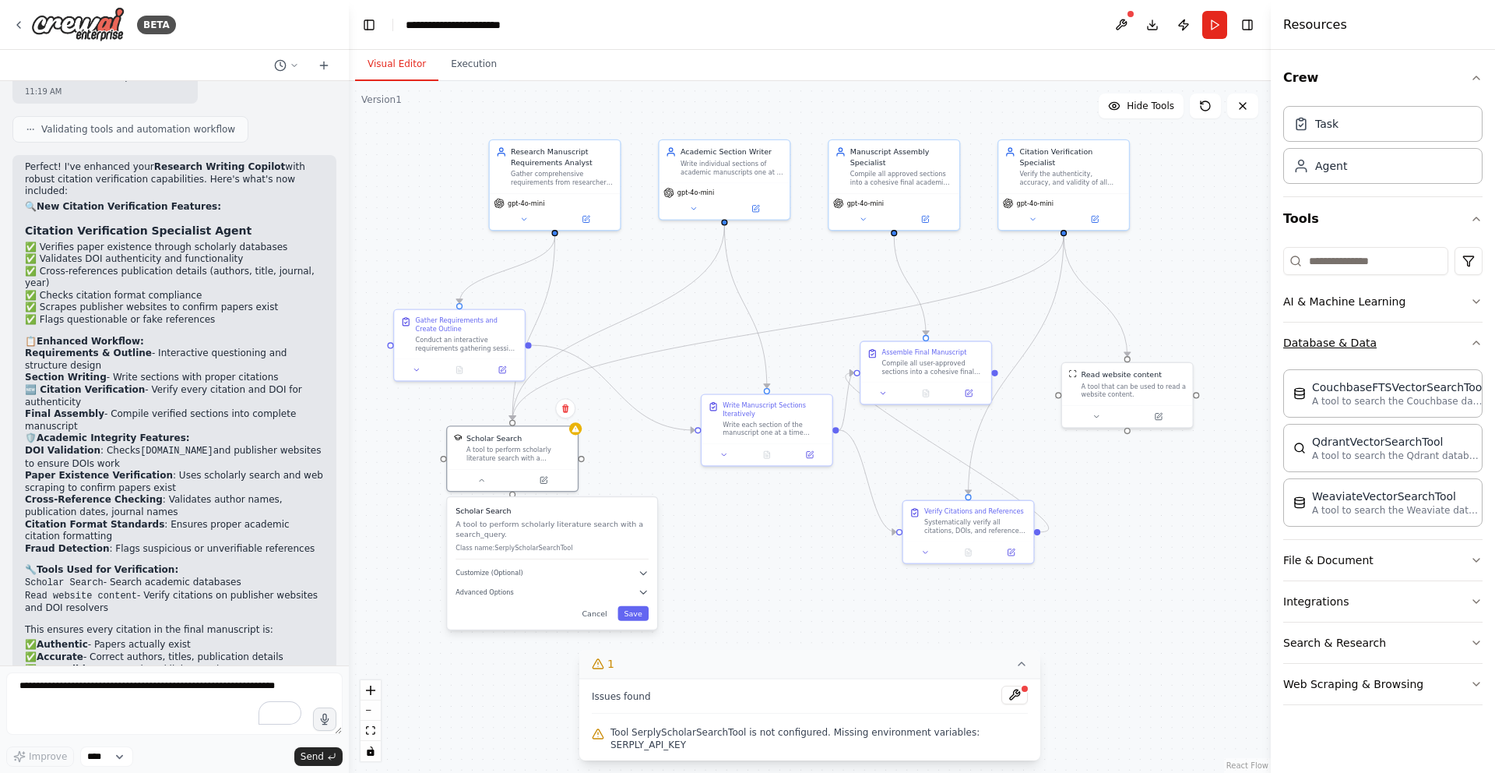
click at [1479, 338] on icon "button" at bounding box center [1476, 342] width 12 height 12
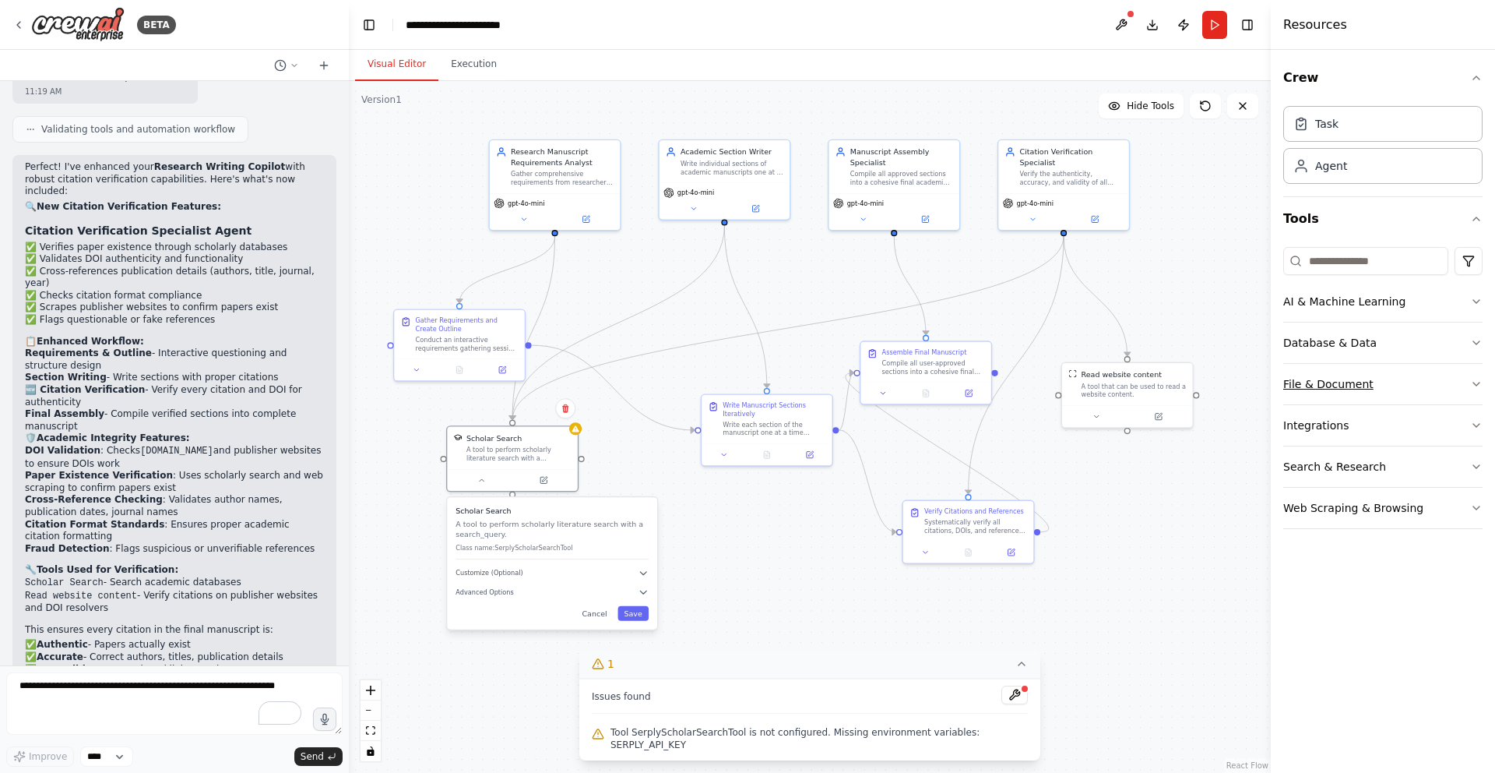
click at [1475, 379] on icon "button" at bounding box center [1476, 384] width 12 height 12
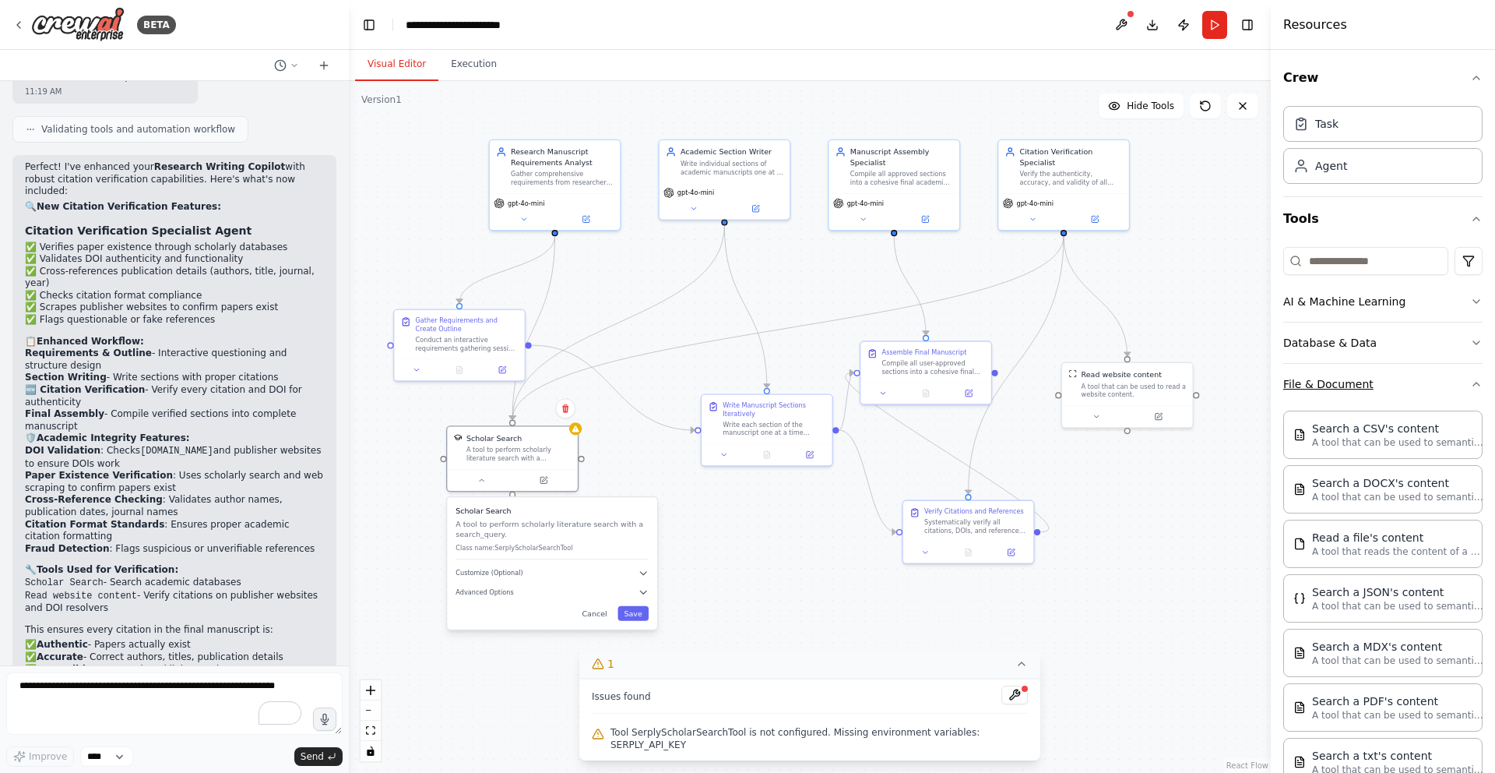
click at [1475, 379] on icon "button" at bounding box center [1476, 384] width 12 height 12
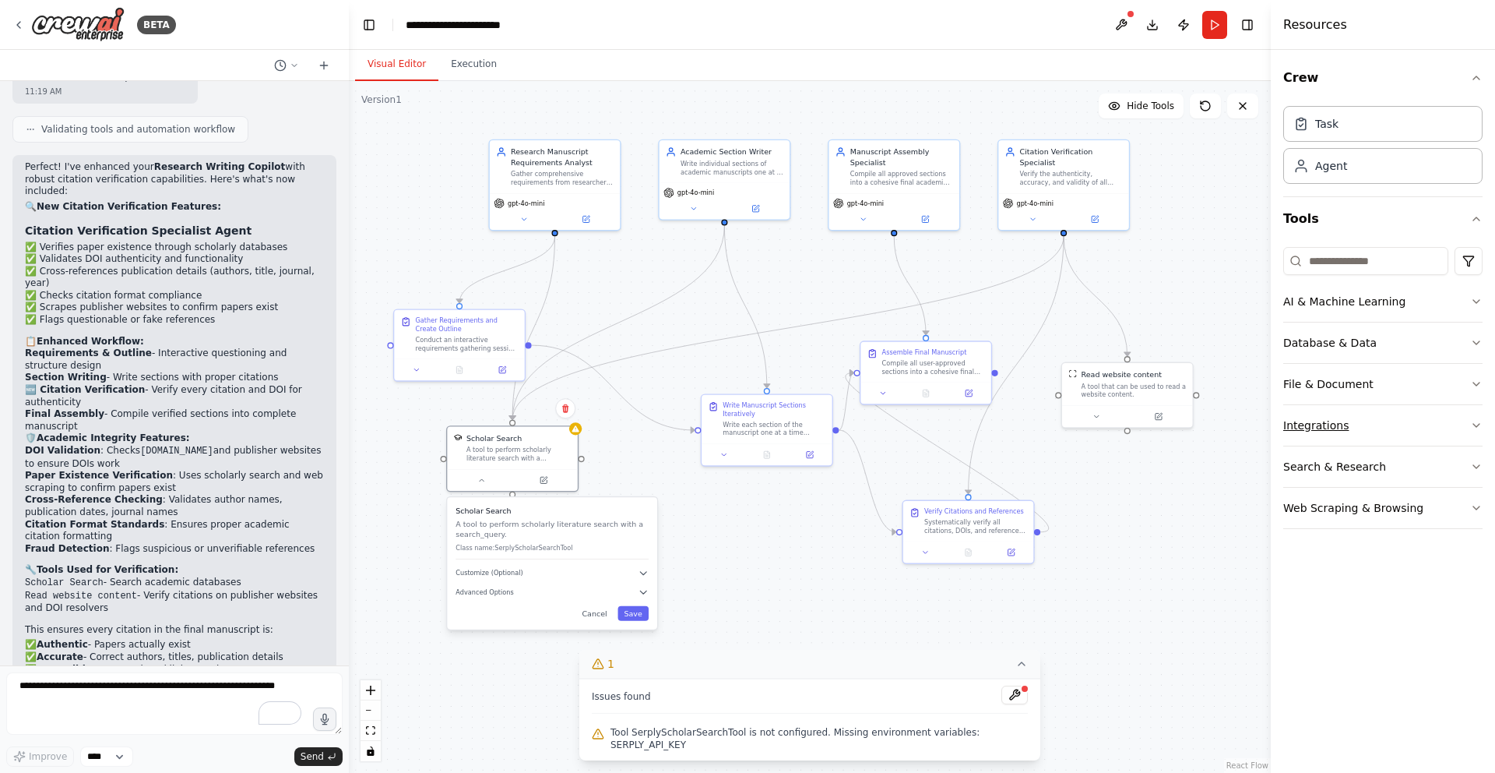
click at [1478, 428] on icon "button" at bounding box center [1476, 425] width 12 height 12
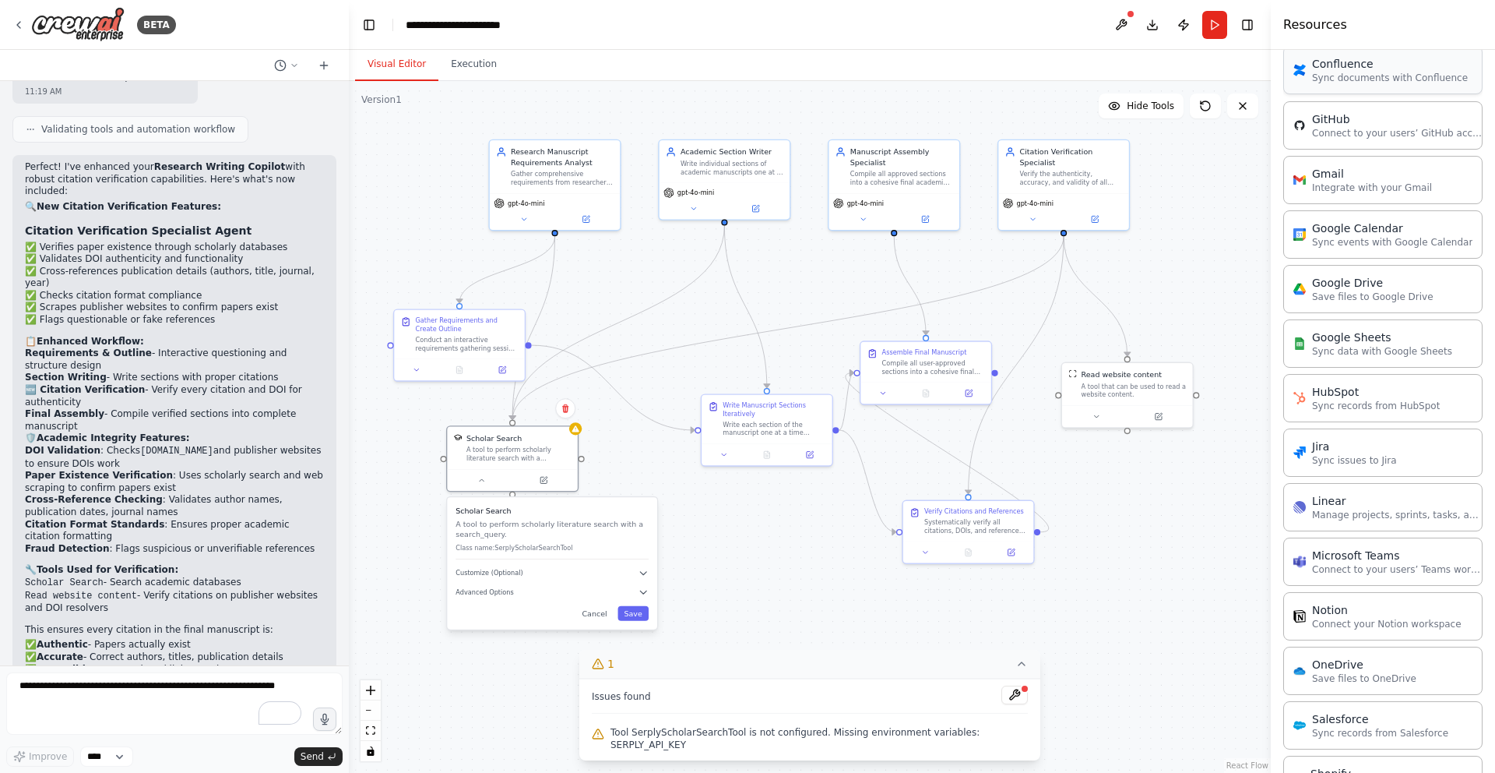
scroll to position [884, 0]
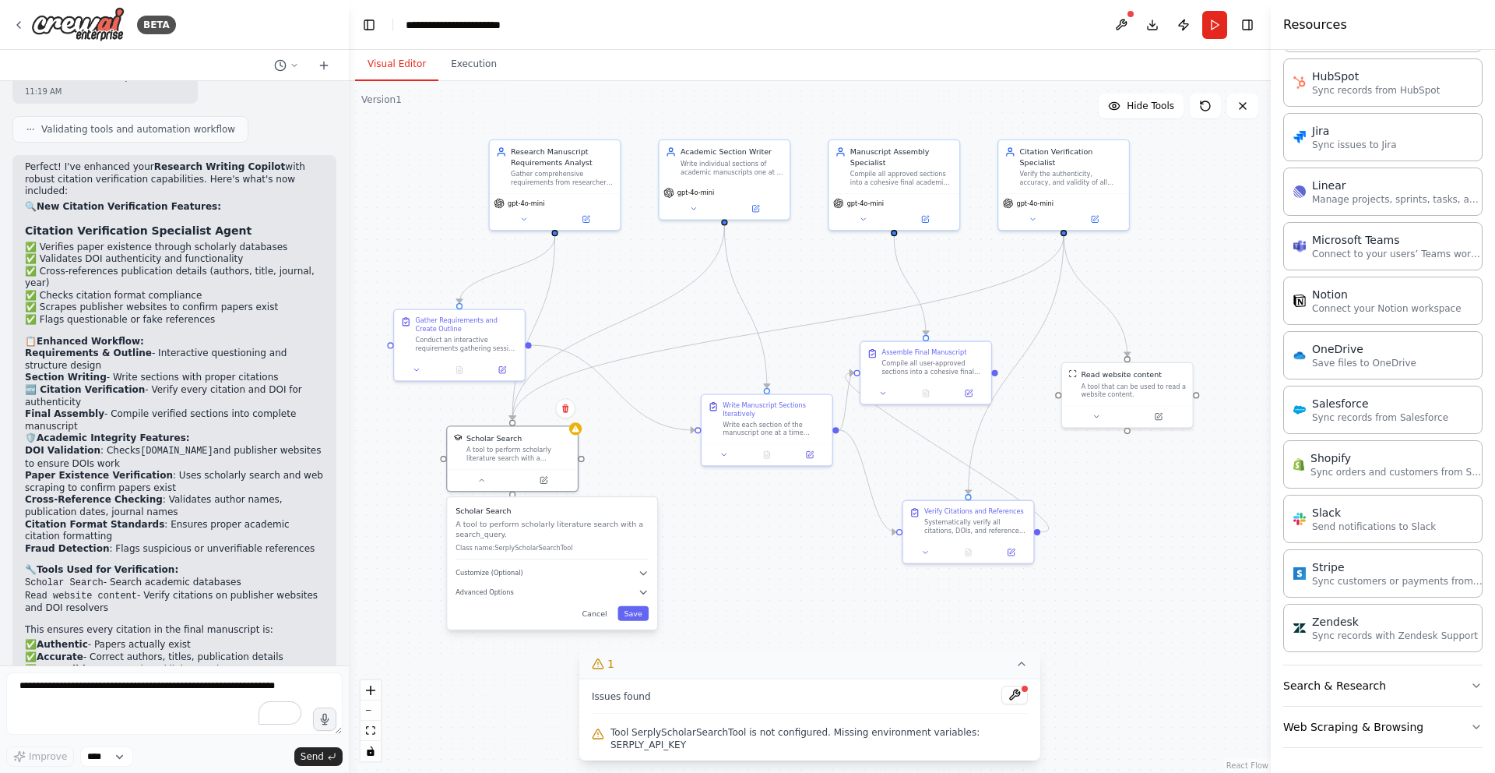
click at [1238, 661] on div ".deletable-edge-delete-btn { width: 20px; height: 20px; border: 0px solid #ffff…" at bounding box center [810, 427] width 922 height 692
click at [1234, 538] on div ".deletable-edge-delete-btn { width: 20px; height: 20px; border: 0px solid #ffff…" at bounding box center [810, 427] width 922 height 692
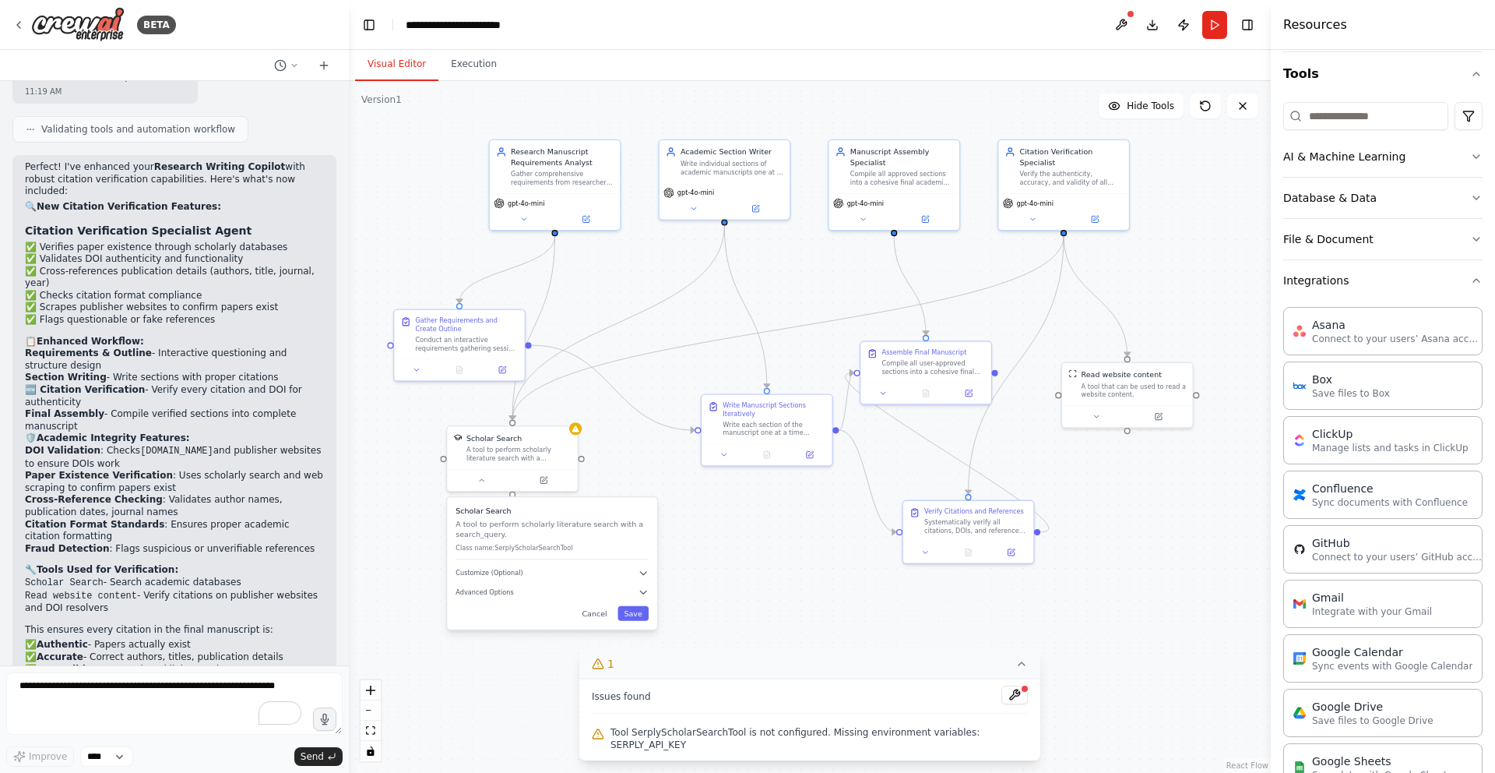
scroll to position [142, 0]
click at [1474, 282] on icon "button" at bounding box center [1476, 283] width 12 height 12
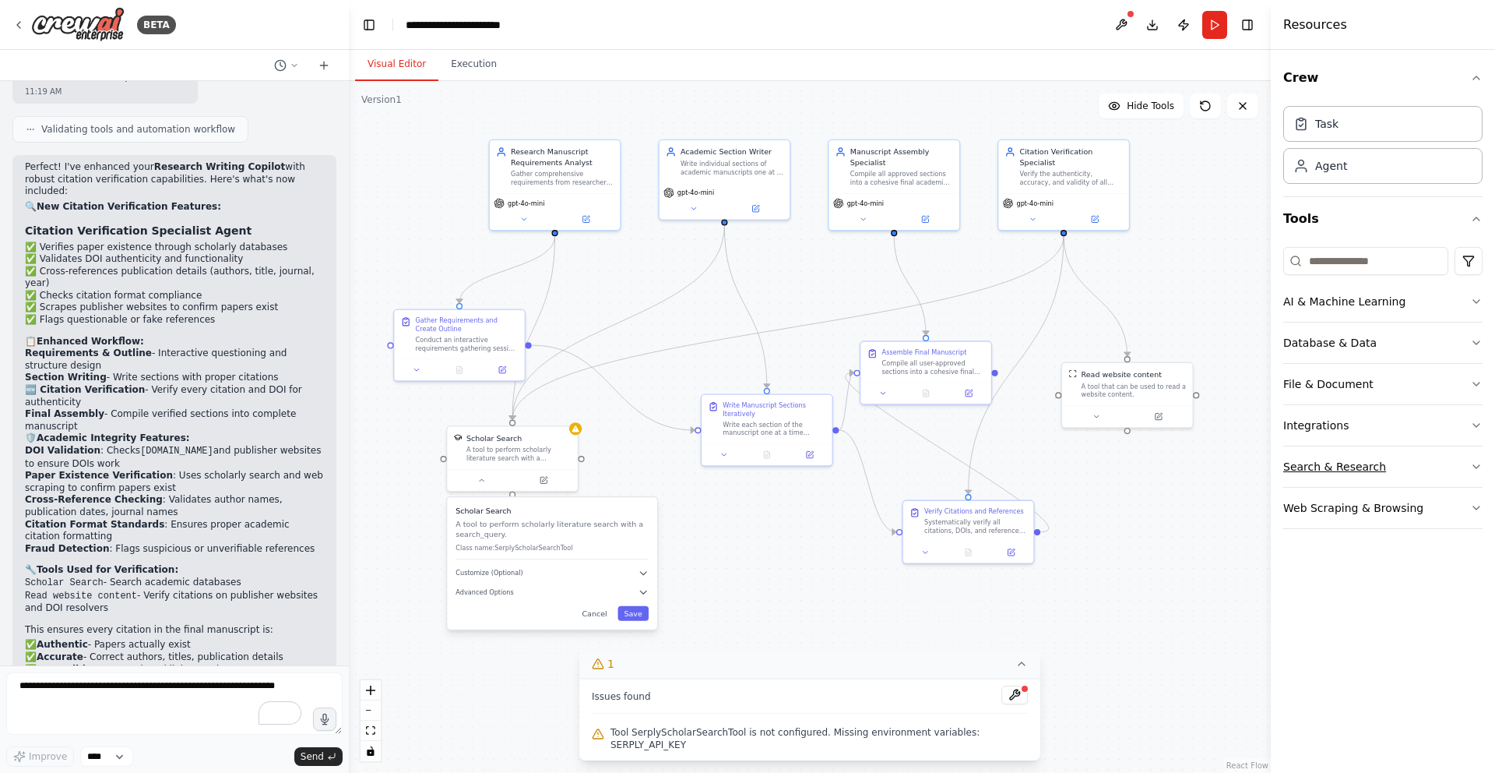
click at [1477, 462] on icon "button" at bounding box center [1476, 466] width 12 height 12
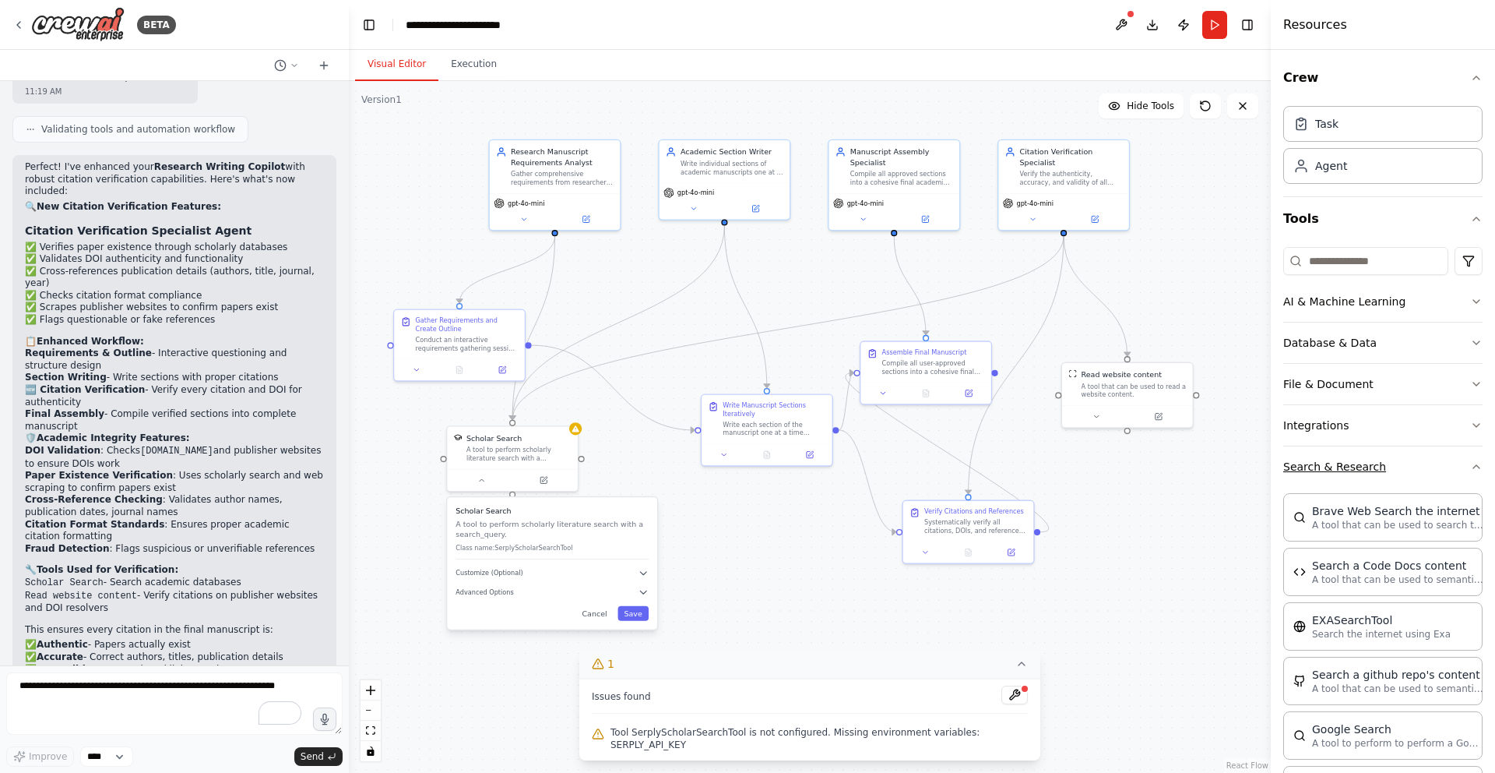
click at [1477, 462] on icon "button" at bounding box center [1476, 466] width 12 height 12
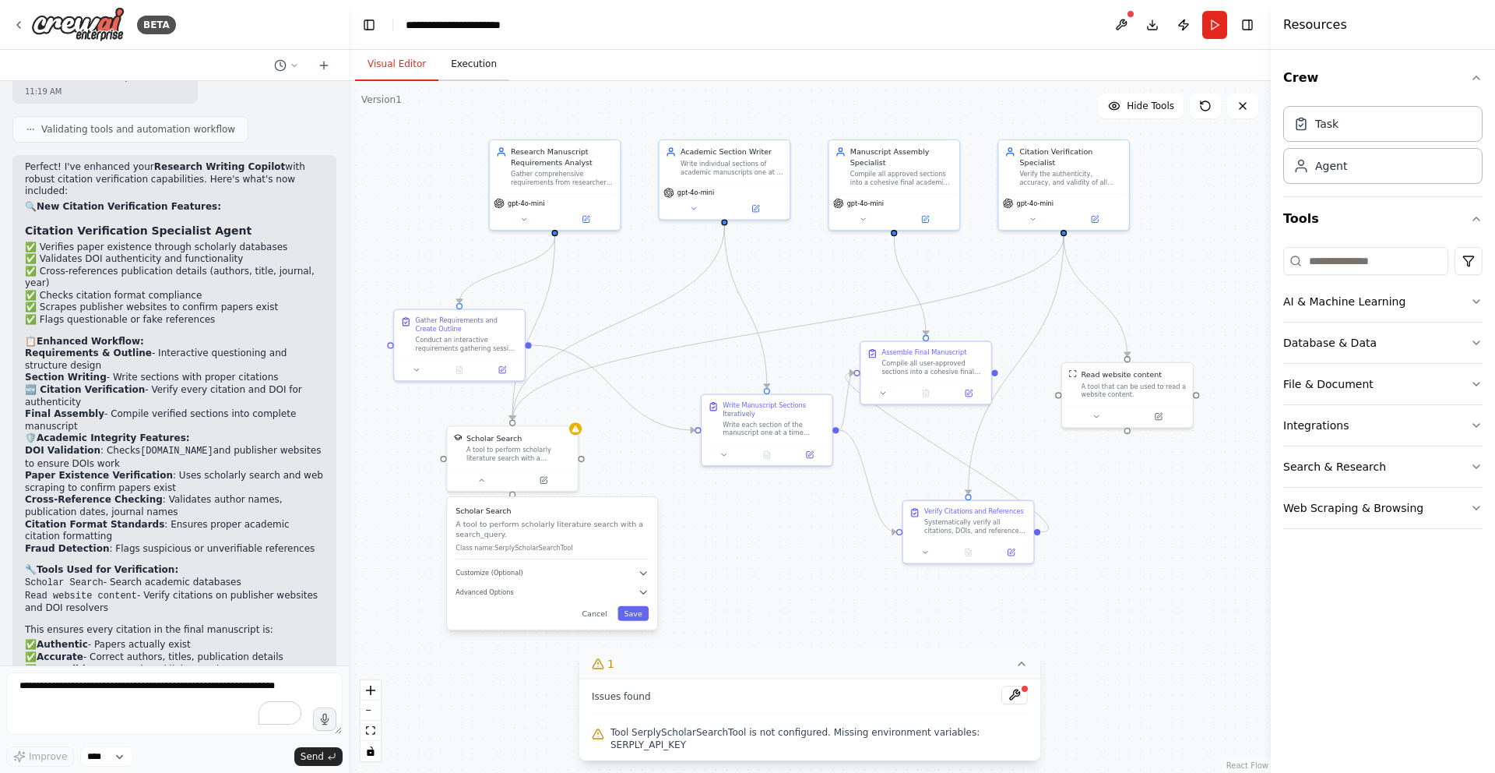
click at [474, 68] on button "Execution" at bounding box center [473, 64] width 71 height 33
click at [395, 62] on button "Visual Editor" at bounding box center [396, 64] width 83 height 33
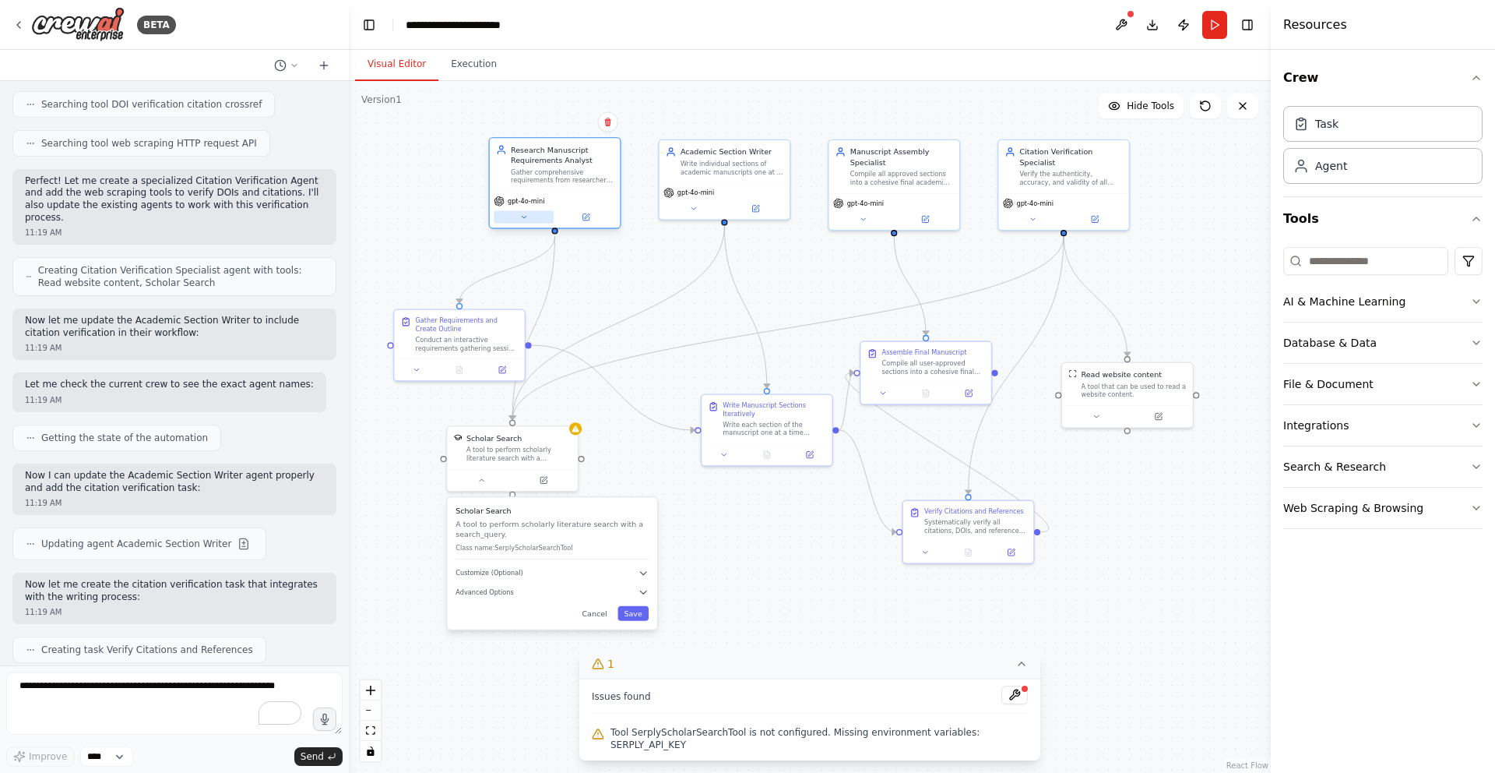
click at [524, 219] on icon at bounding box center [523, 217] width 9 height 9
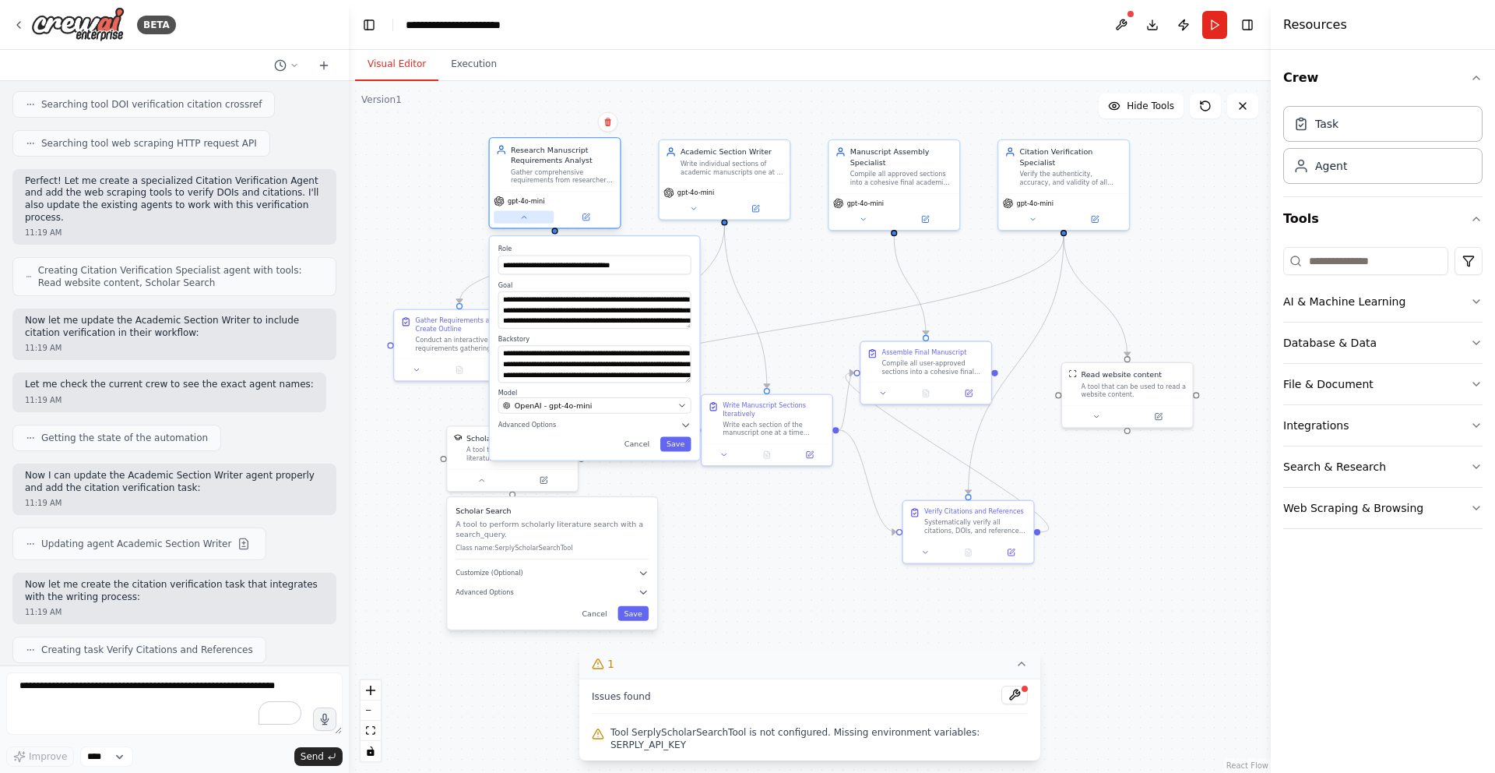
click at [524, 219] on icon at bounding box center [523, 217] width 9 height 9
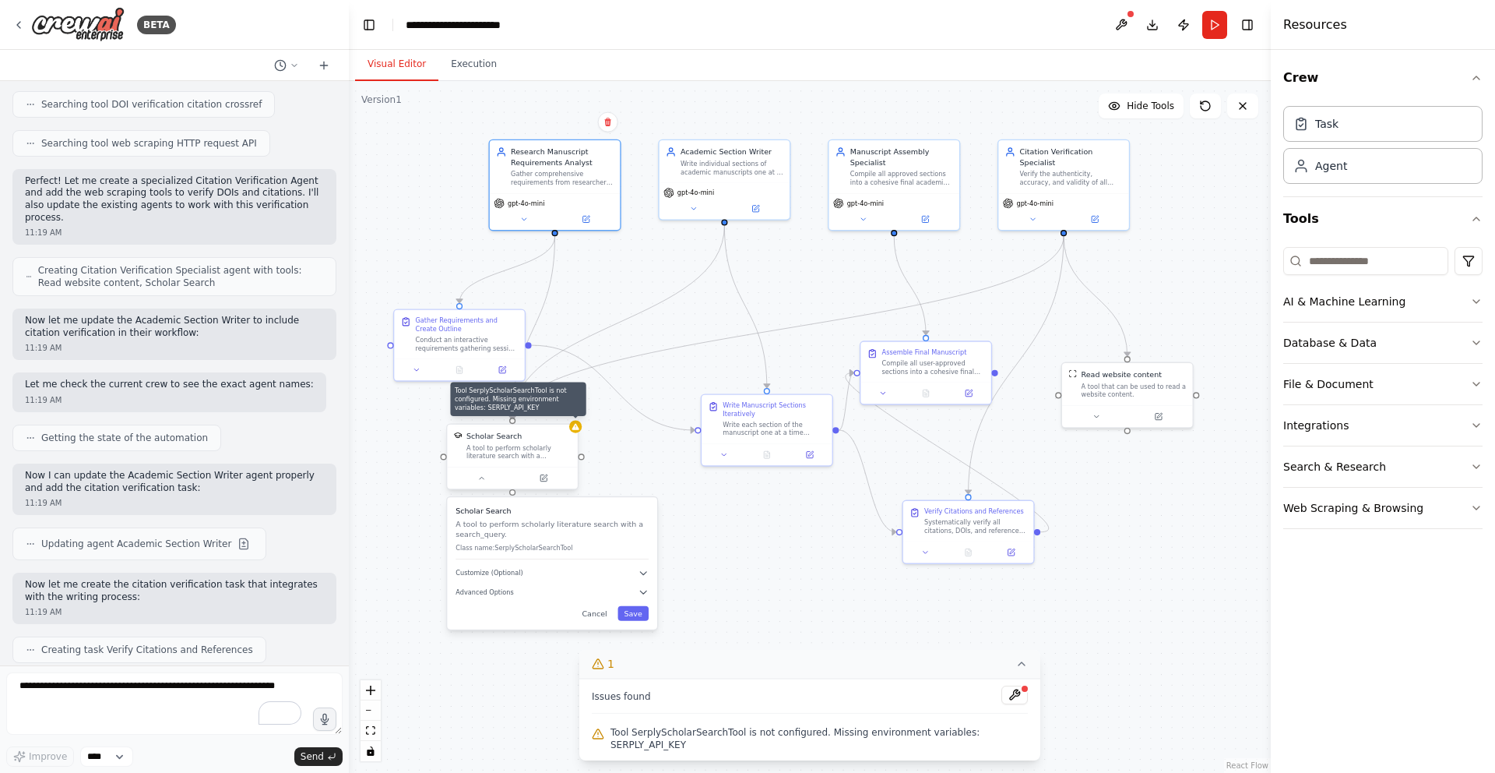
click at [575, 428] on icon at bounding box center [575, 427] width 7 height 6
click at [482, 479] on icon at bounding box center [481, 478] width 9 height 9
click at [501, 446] on div "A tool to perform scholarly literature search with a search_query." at bounding box center [518, 451] width 105 height 17
click at [1102, 716] on div ".deletable-edge-delete-btn { width: 20px; height: 20px; border: 0px solid #ffff…" at bounding box center [810, 427] width 922 height 692
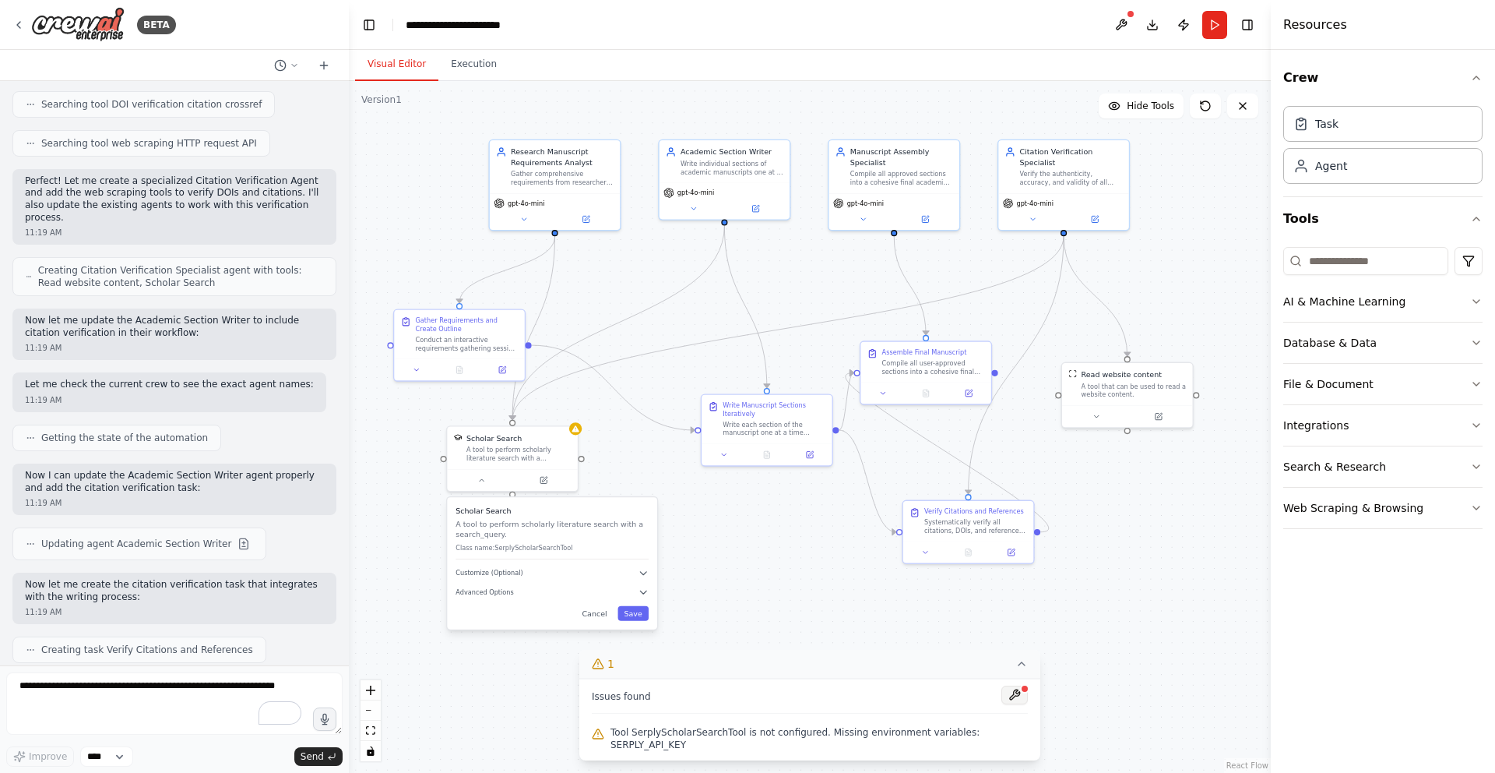
click at [1013, 692] on button at bounding box center [1015, 694] width 26 height 19
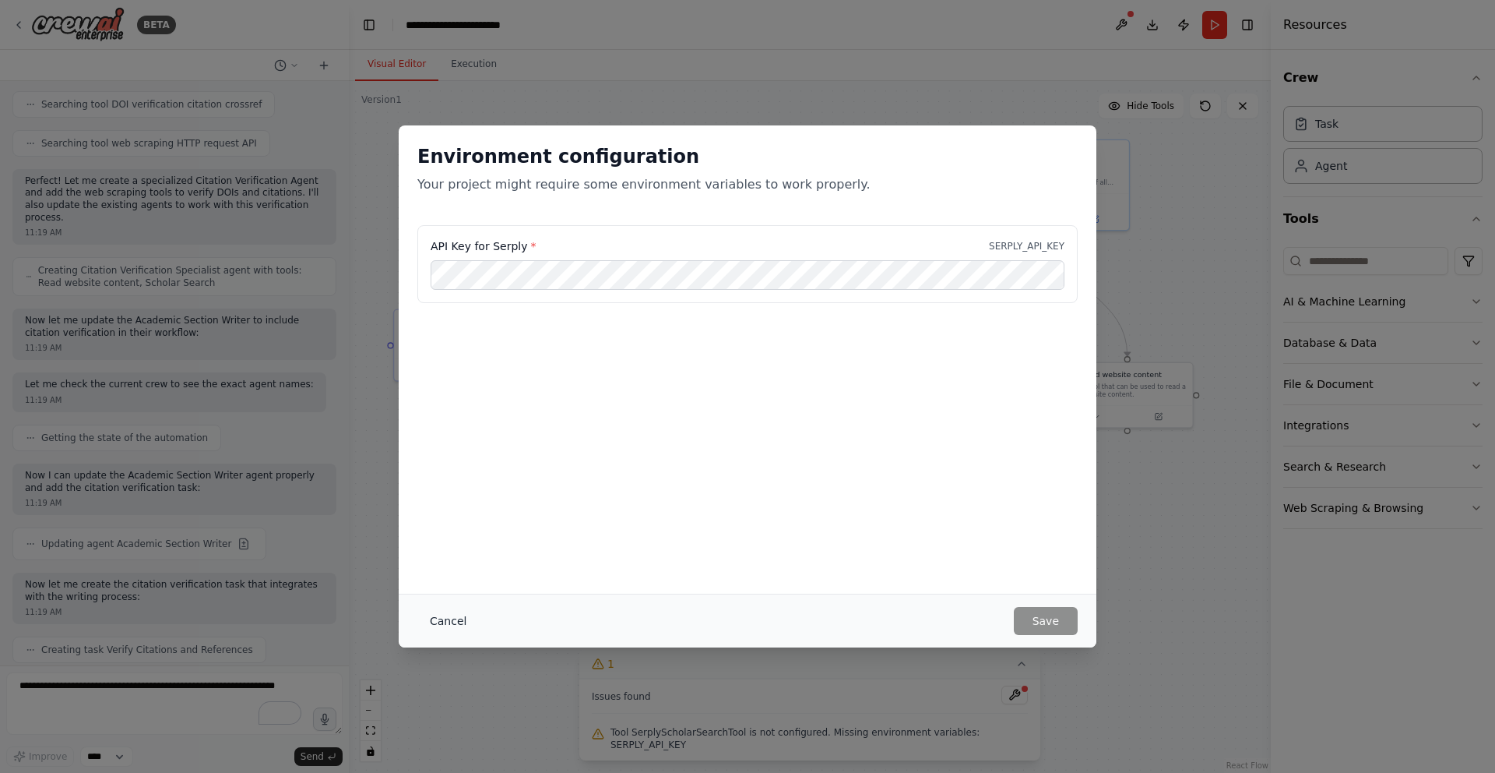
click at [454, 614] on button "Cancel" at bounding box center [448, 621] width 62 height 28
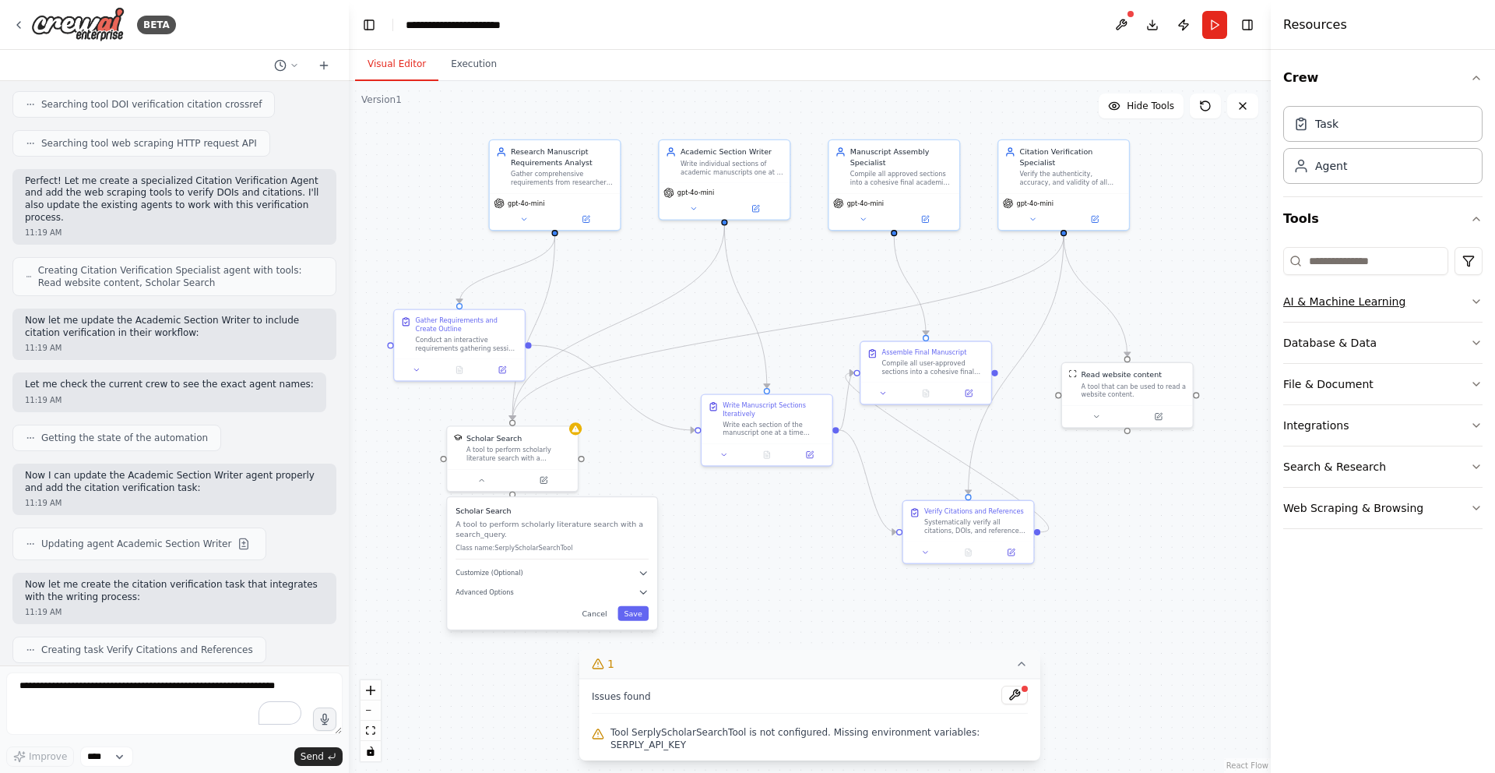
click at [1474, 298] on icon "button" at bounding box center [1476, 301] width 12 height 12
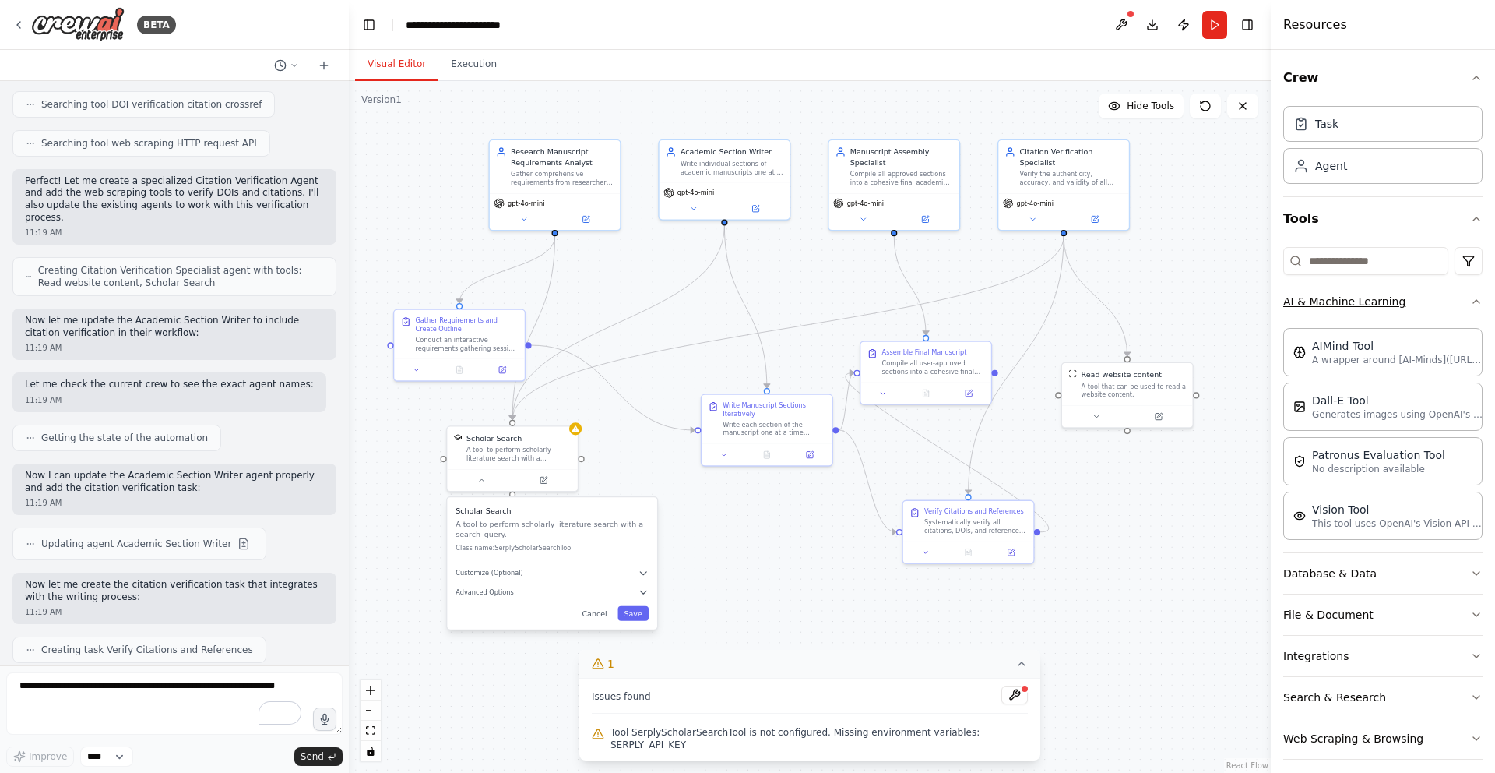
click at [1474, 298] on icon "button" at bounding box center [1476, 301] width 12 height 12
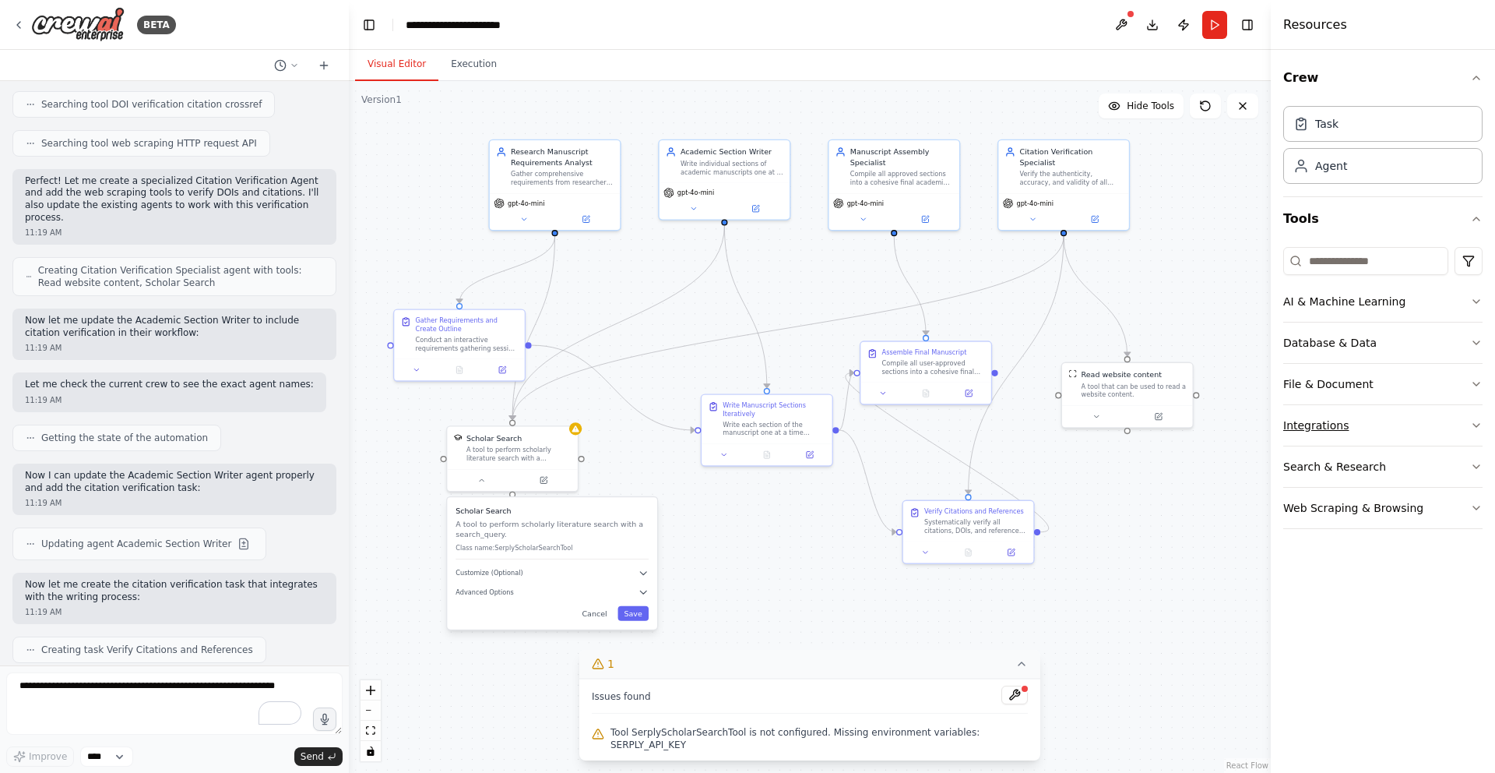
click at [1474, 428] on icon "button" at bounding box center [1476, 425] width 12 height 12
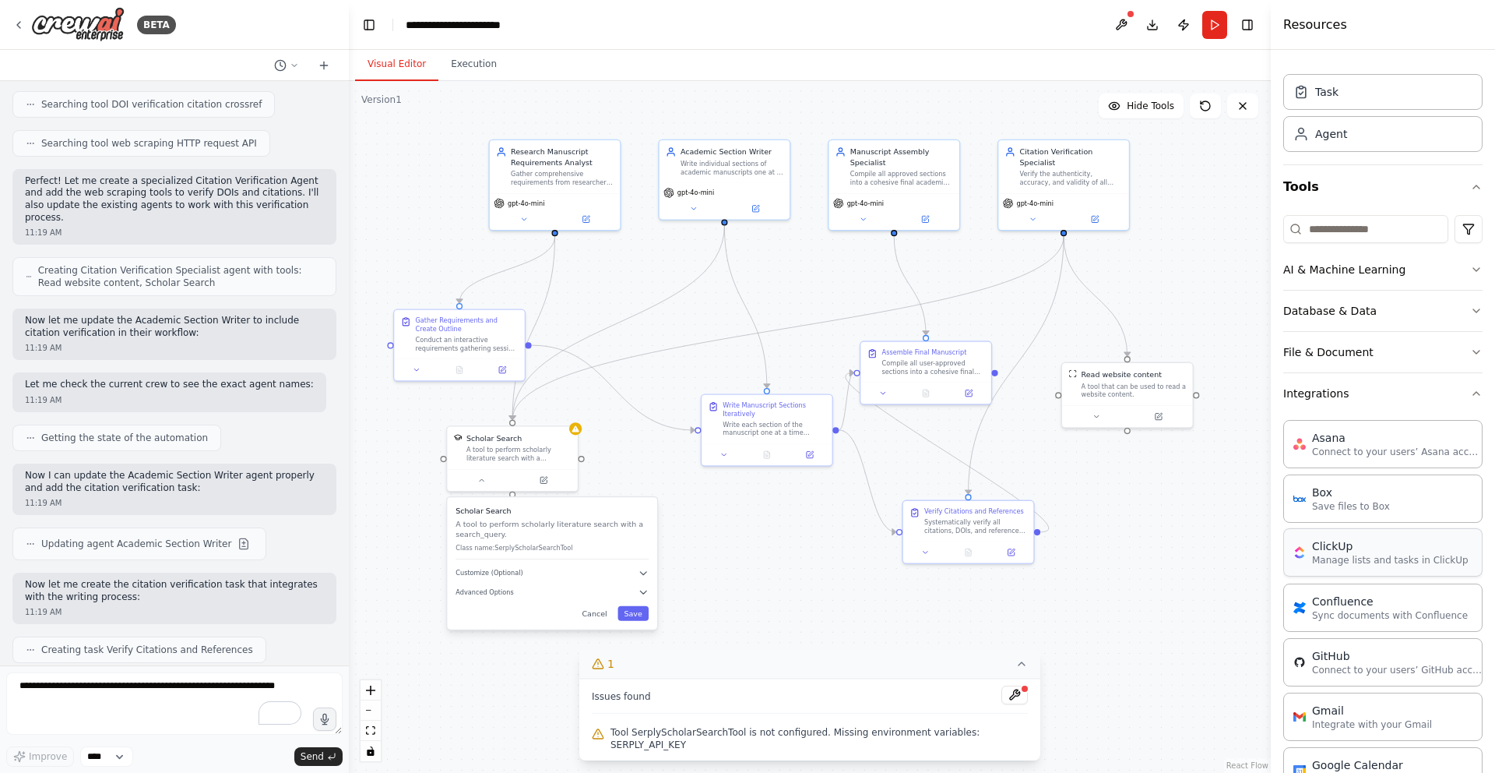
scroll to position [0, 0]
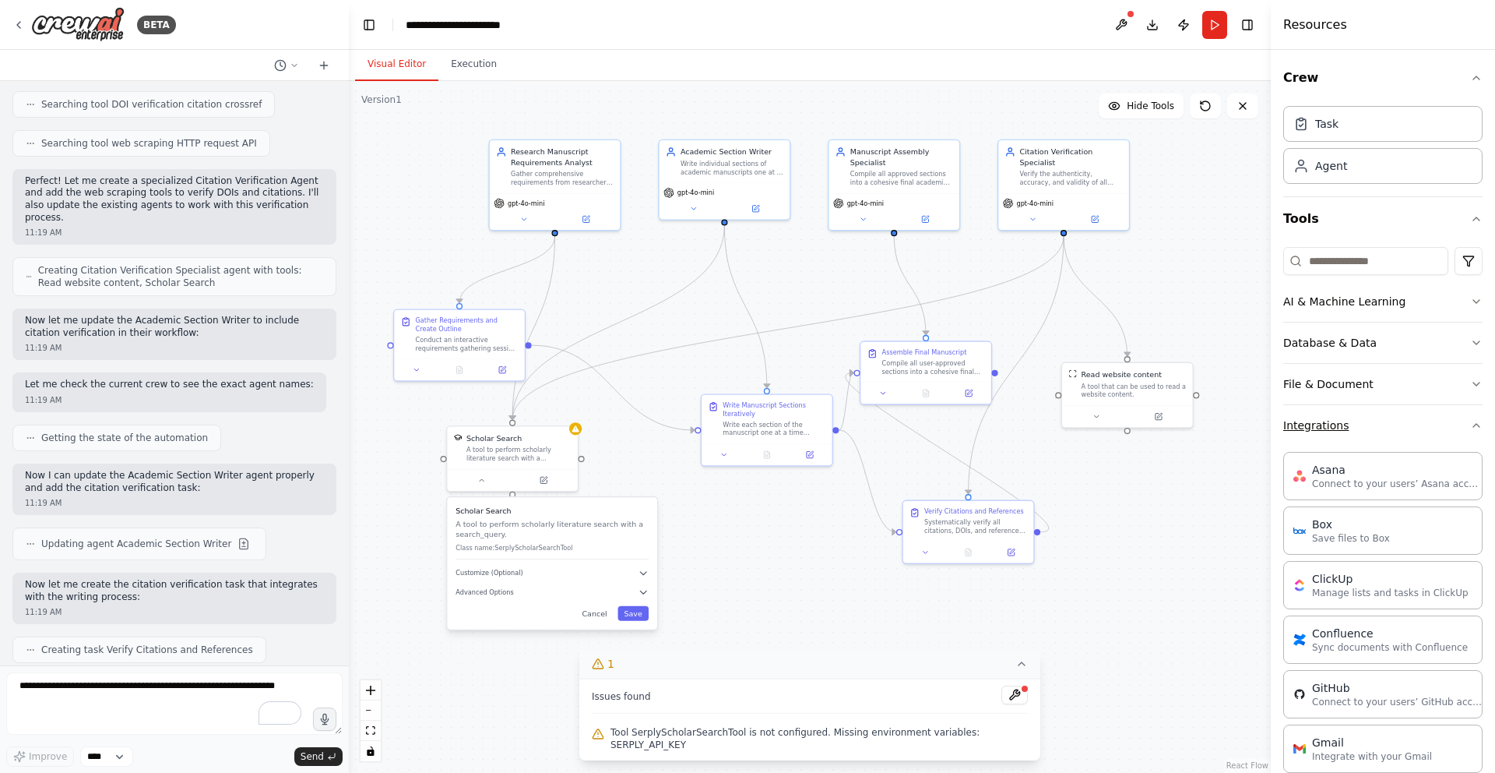
click at [1476, 419] on icon "button" at bounding box center [1476, 425] width 12 height 12
